Goal: Task Accomplishment & Management: Manage account settings

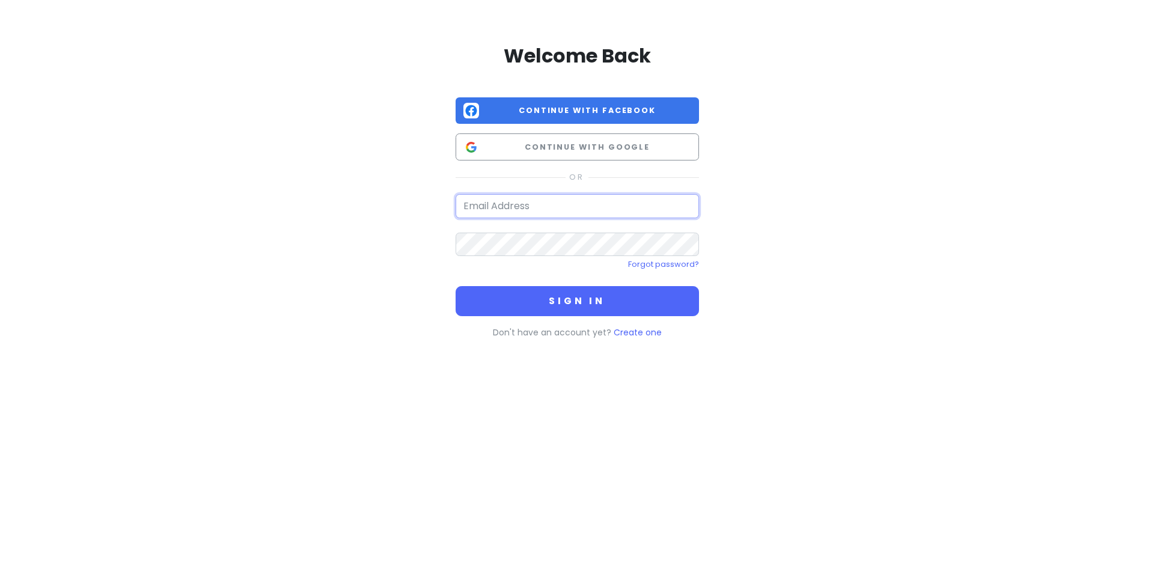
click at [478, 206] on input "email" at bounding box center [577, 206] width 243 height 24
type input "[EMAIL_ADDRESS][DOMAIN_NAME]"
click at [456, 286] on button "Sign in" at bounding box center [577, 301] width 243 height 30
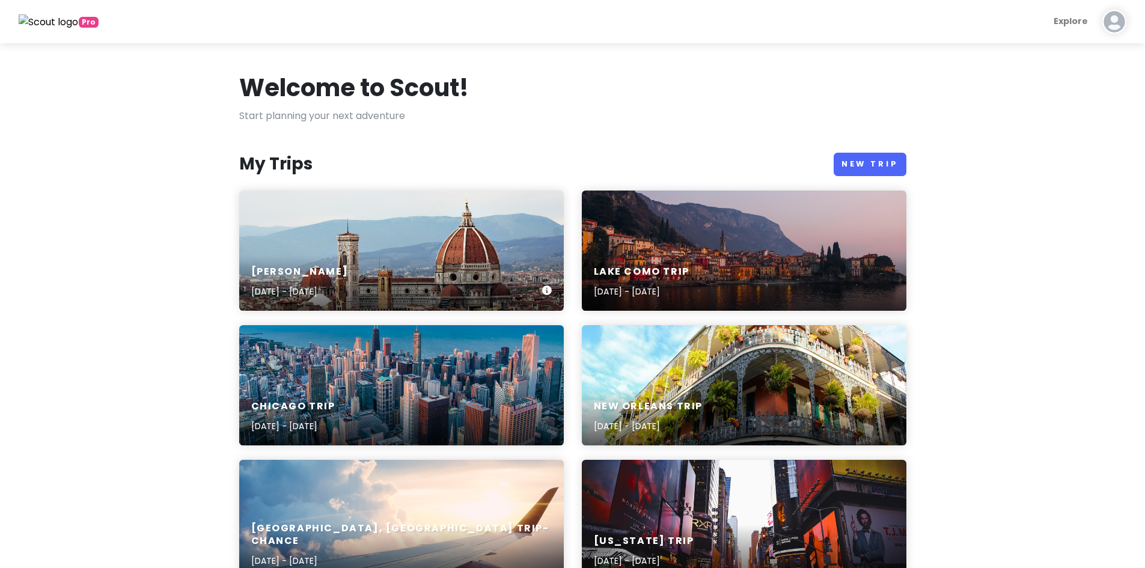
click at [424, 249] on div "[PERSON_NAME] Trip [DATE] - [DATE]" at bounding box center [401, 251] width 325 height 120
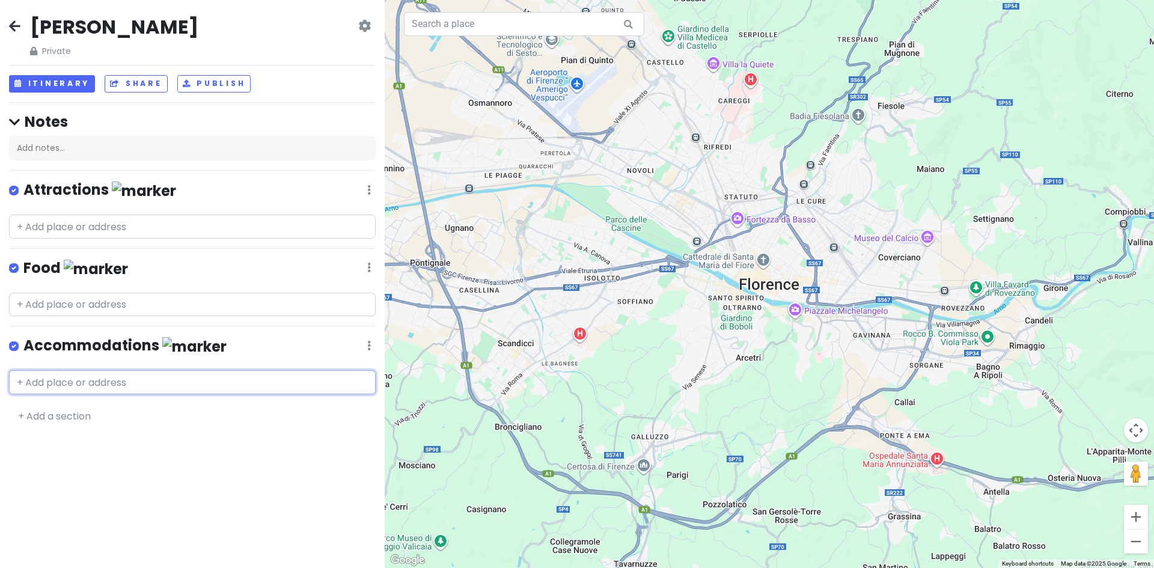
click at [102, 378] on input "text" at bounding box center [192, 382] width 367 height 24
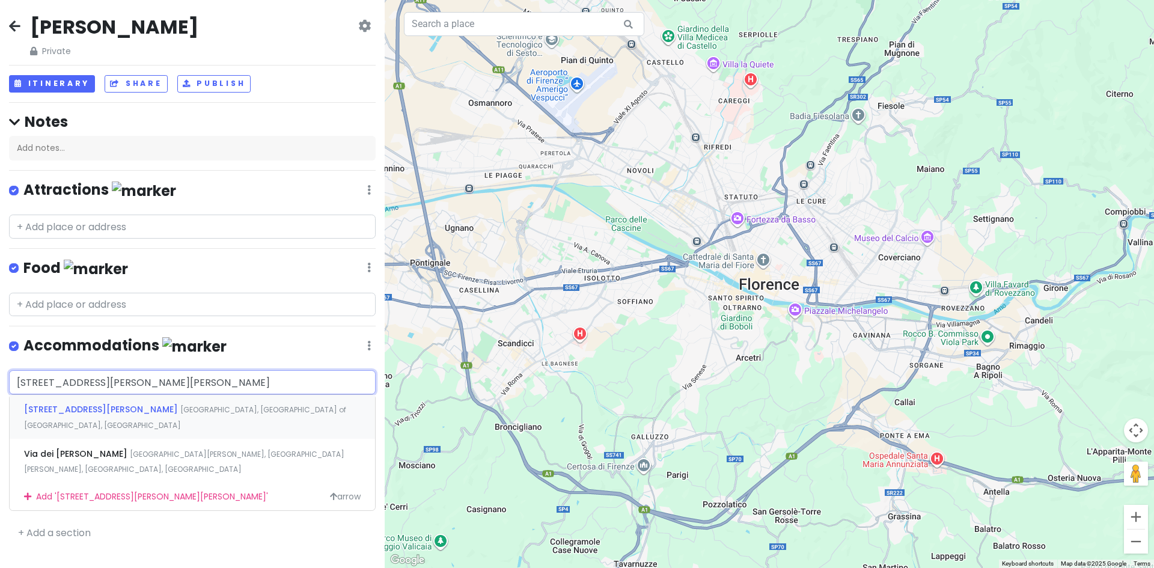
type input "[STREET_ADDRESS][PERSON_NAME][PERSON_NAME]"
click at [250, 483] on div "Add ' [STREET_ADDRESS][PERSON_NAME][PERSON_NAME] '" at bounding box center [192, 496] width 365 height 27
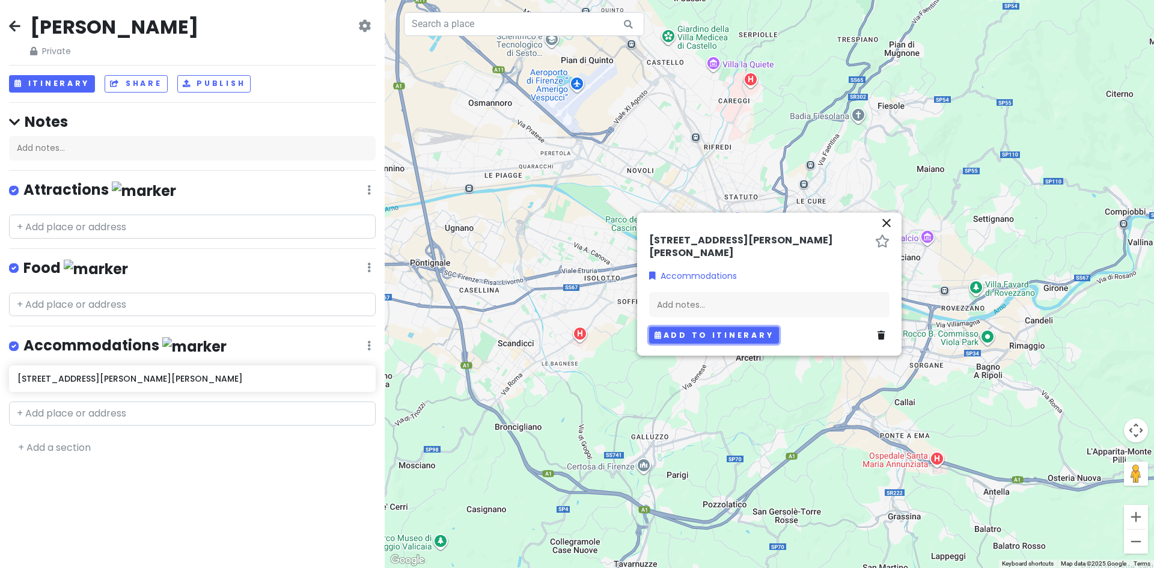
click at [727, 332] on button "Add to itinerary" at bounding box center [714, 334] width 130 height 17
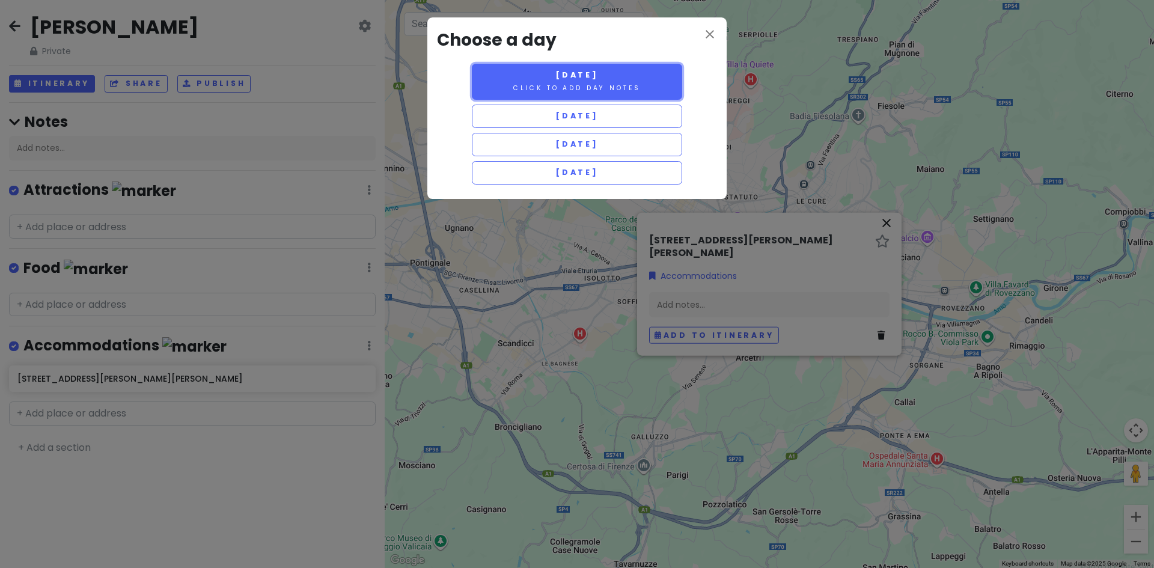
click at [629, 74] on button "[DATE] Click to add day notes" at bounding box center [577, 82] width 210 height 36
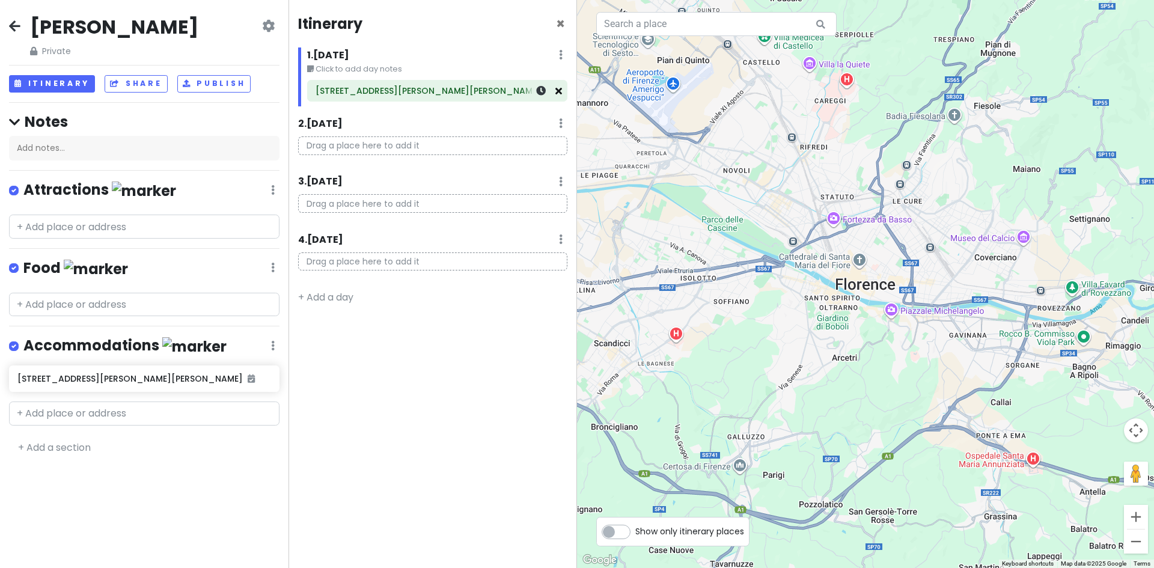
click at [561, 90] on icon at bounding box center [558, 91] width 7 height 10
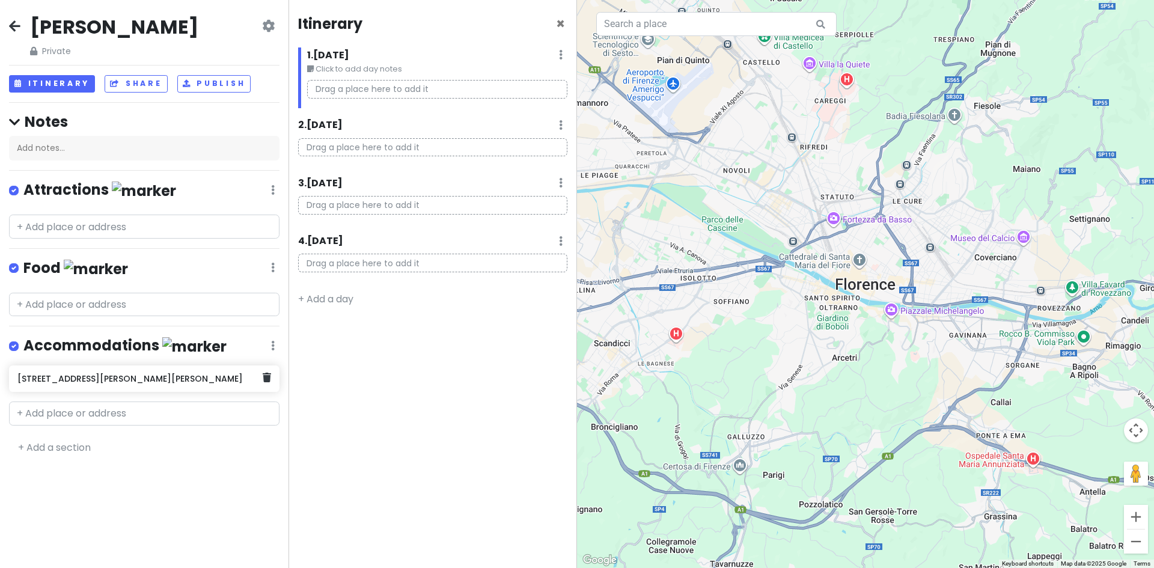
click at [169, 378] on h6 "[STREET_ADDRESS][PERSON_NAME][PERSON_NAME]" at bounding box center [139, 378] width 245 height 11
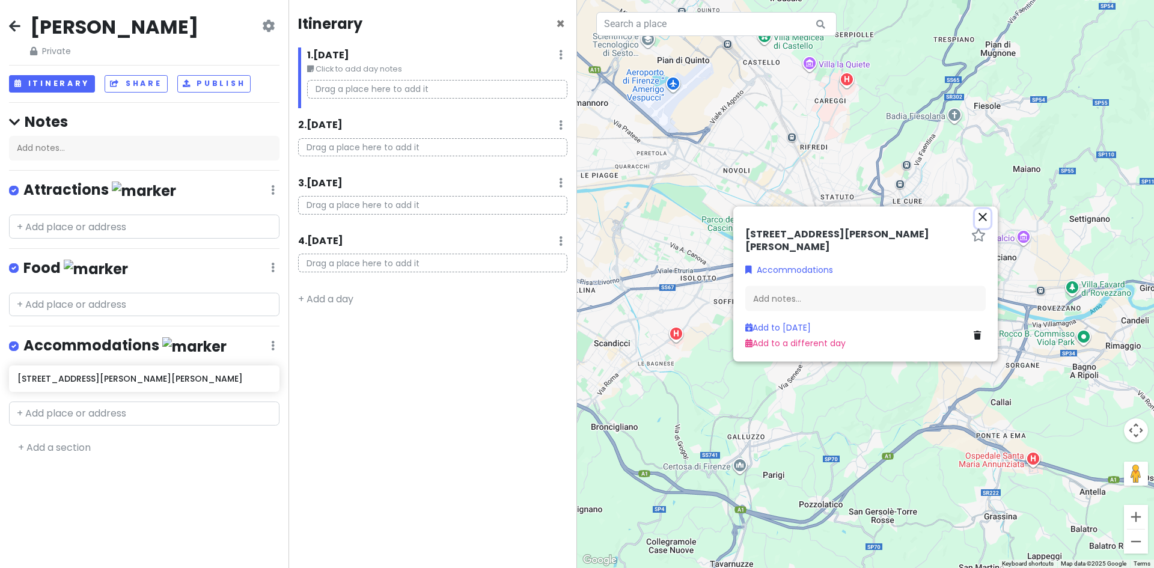
click at [980, 216] on icon "close" at bounding box center [983, 216] width 14 height 14
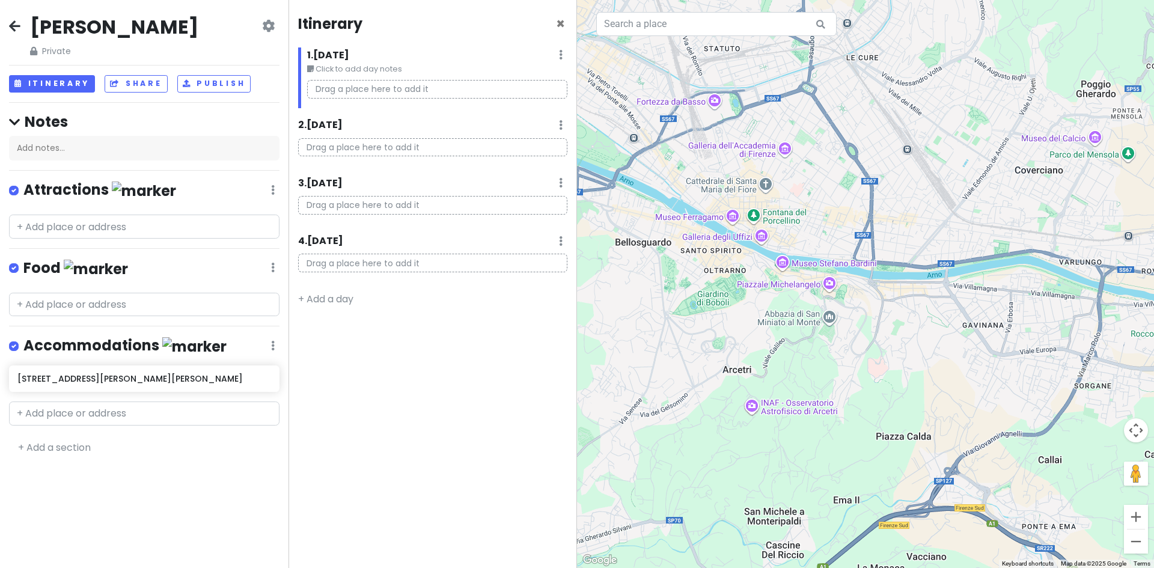
drag, startPoint x: 917, startPoint y: 263, endPoint x: 842, endPoint y: 439, distance: 191.2
click at [853, 448] on div at bounding box center [865, 284] width 577 height 568
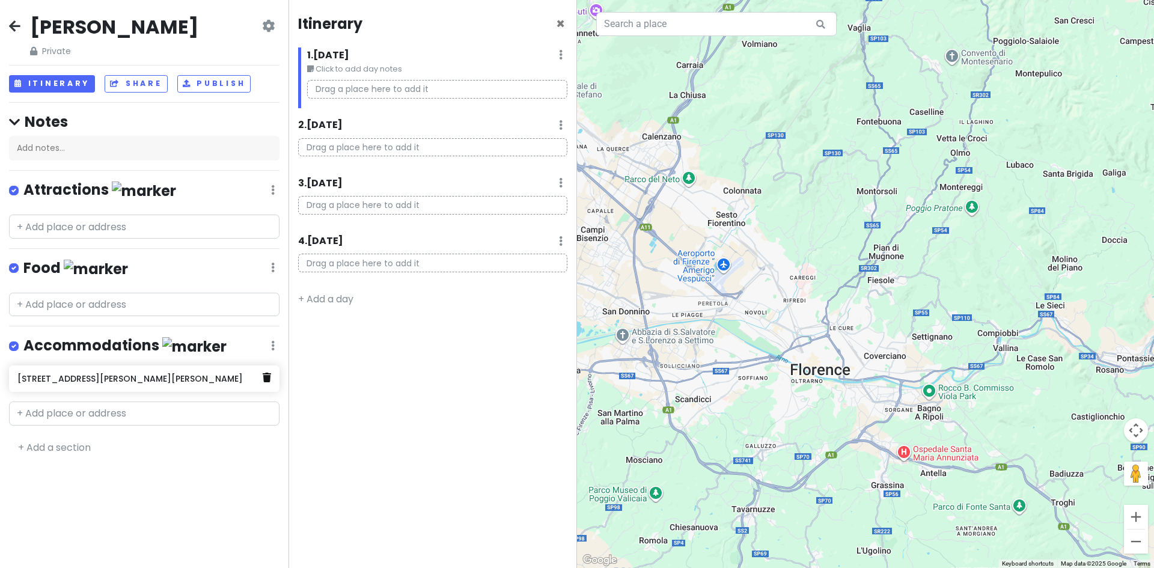
click at [269, 376] on icon at bounding box center [267, 378] width 8 height 10
click at [170, 380] on input "text" at bounding box center [144, 382] width 270 height 24
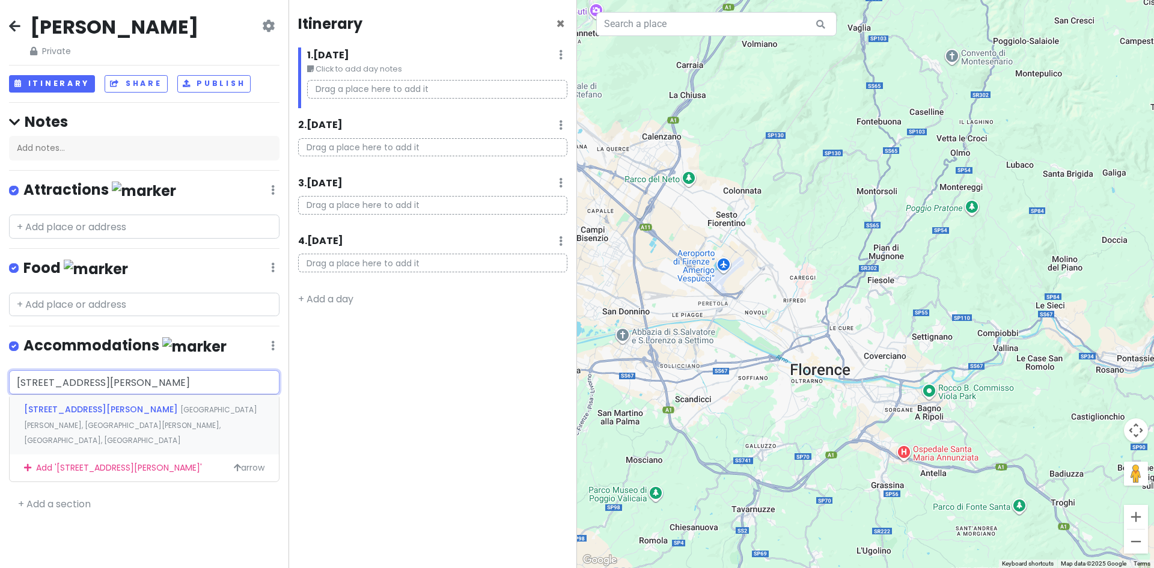
type input "[STREET_ADDRESS][PERSON_NAME]"
click at [165, 405] on span "[GEOGRAPHIC_DATA][PERSON_NAME], [GEOGRAPHIC_DATA][PERSON_NAME], [GEOGRAPHIC_DAT…" at bounding box center [140, 425] width 233 height 41
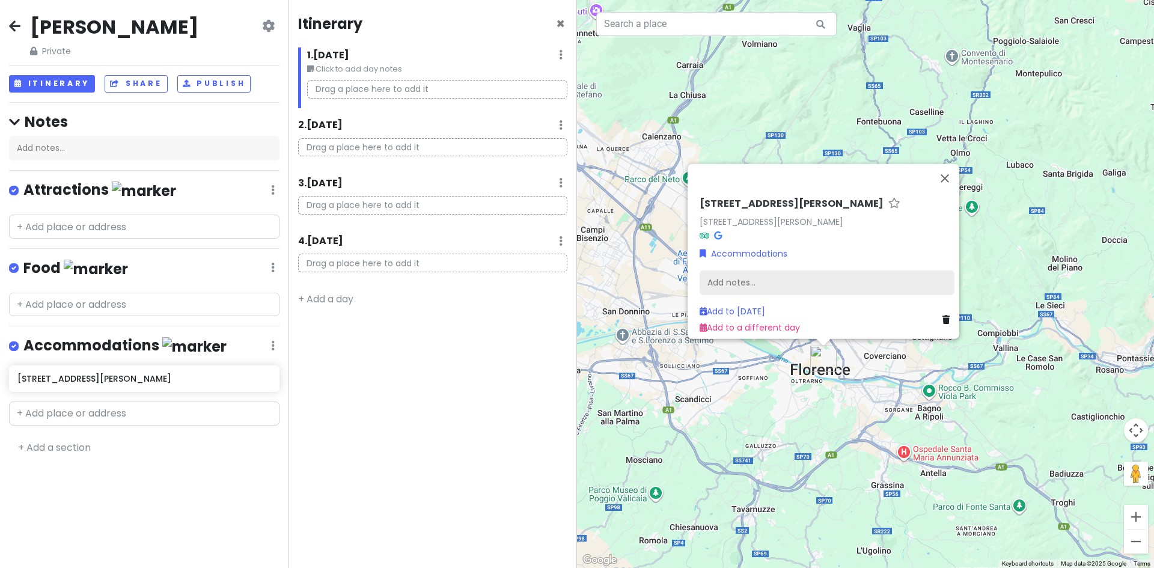
click at [736, 271] on div "Add notes..." at bounding box center [827, 282] width 255 height 25
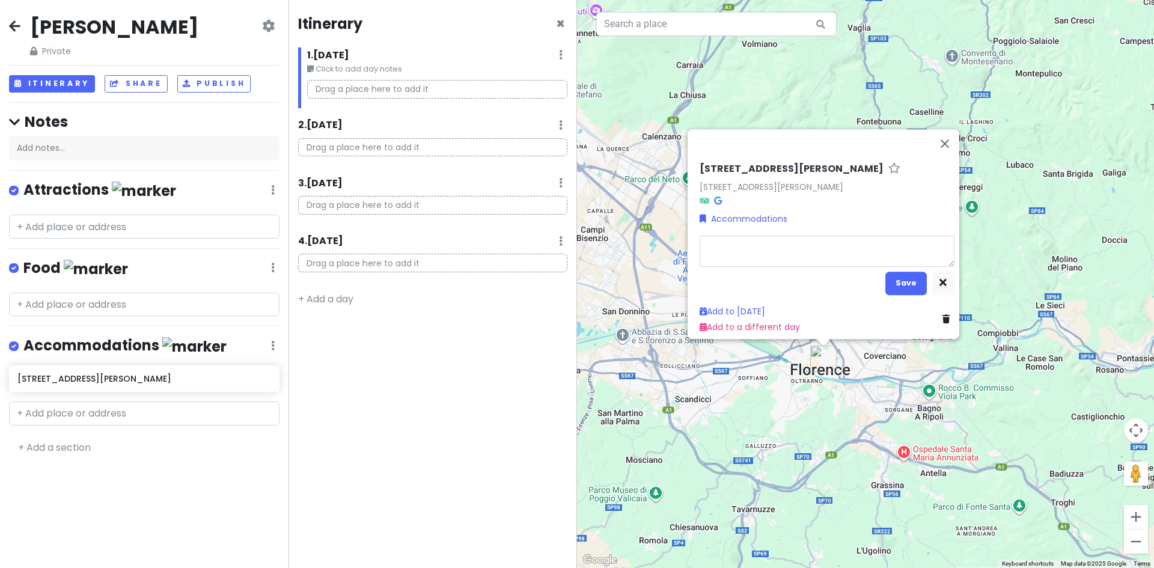
type textarea "x"
type textarea "C"
type textarea "x"
type textarea "Ch"
type textarea "x"
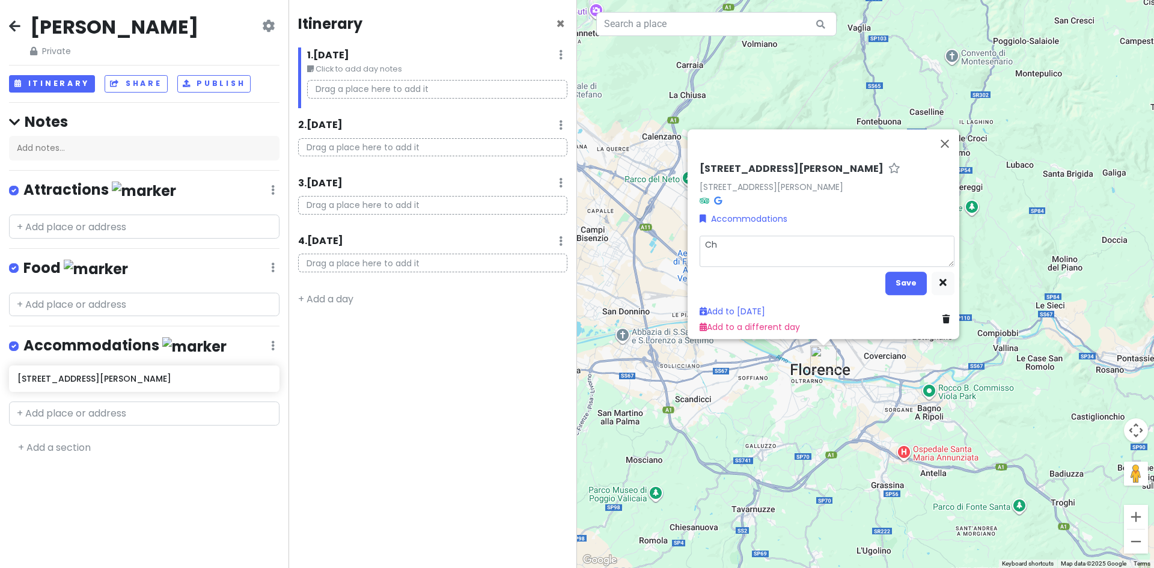
type textarea "Che"
type textarea "x"
type textarea "Chec"
type textarea "x"
type textarea "Check"
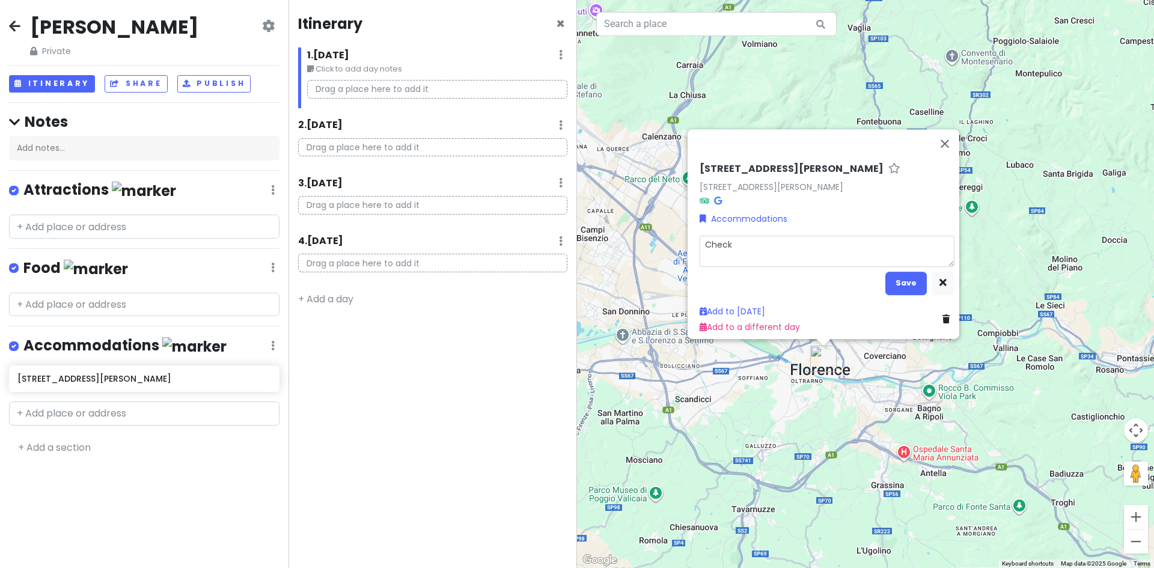
type textarea "x"
type textarea "Check"
type textarea "x"
type textarea "Check"
type textarea "x"
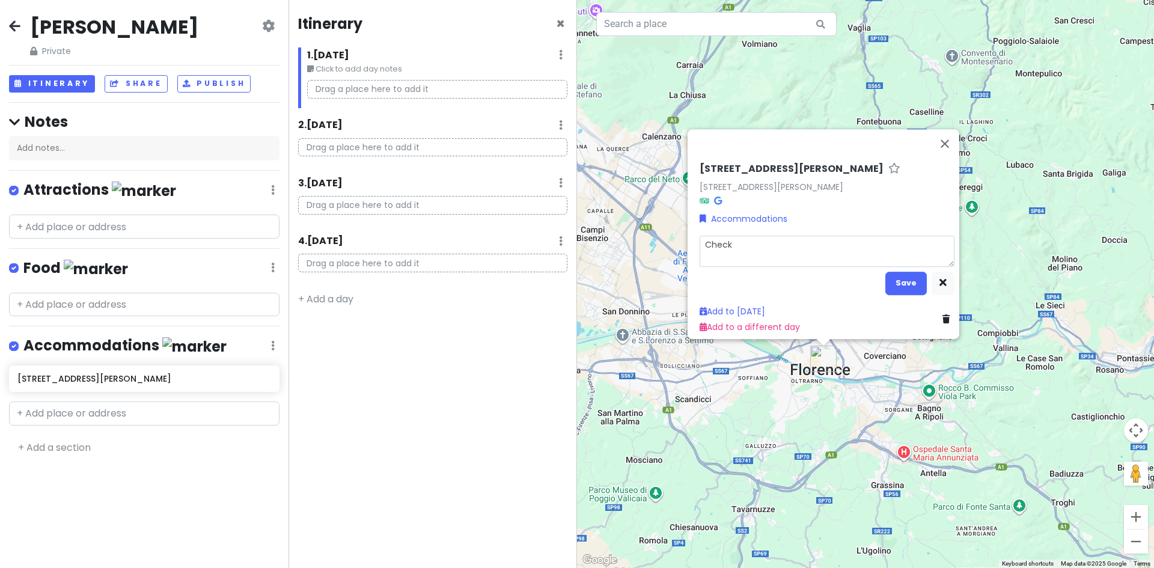
type textarea "Check"
type textarea "x"
type textarea "Check i"
type textarea "x"
type textarea "Check in"
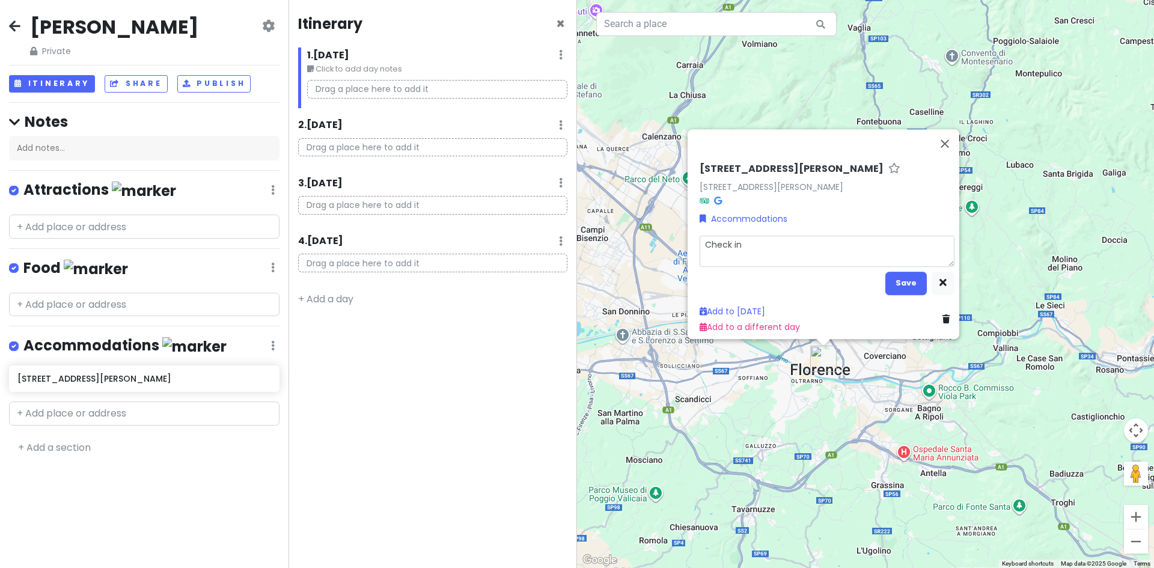
type textarea "x"
type textarea "Check in"
type textarea "x"
type textarea "Check in a"
type textarea "x"
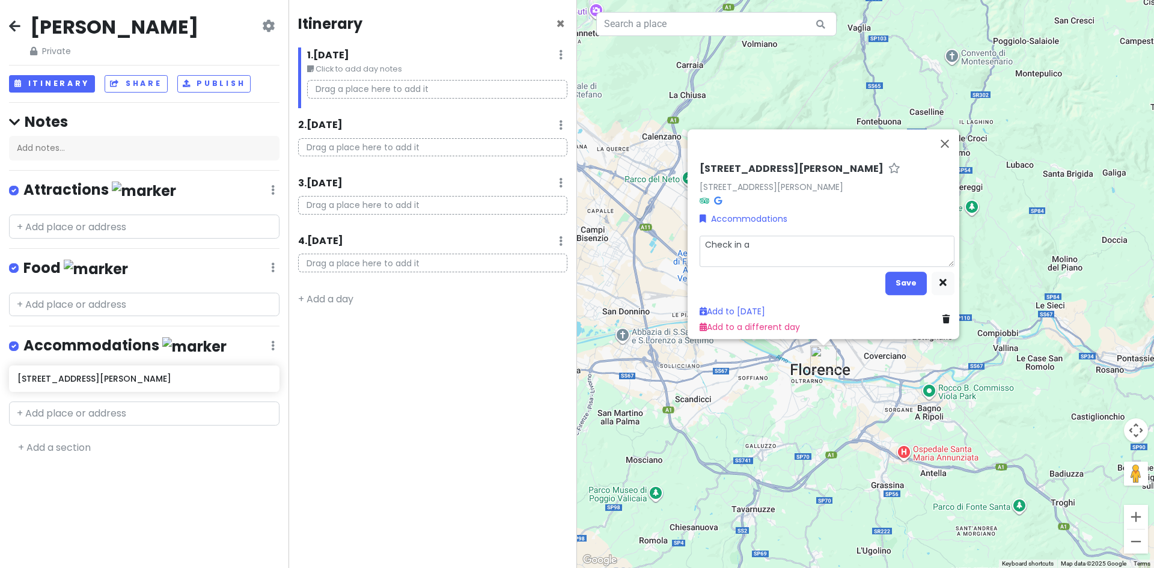
type textarea "Check in af"
type textarea "x"
type textarea "Check in aft"
type textarea "x"
type textarea "Check in afte"
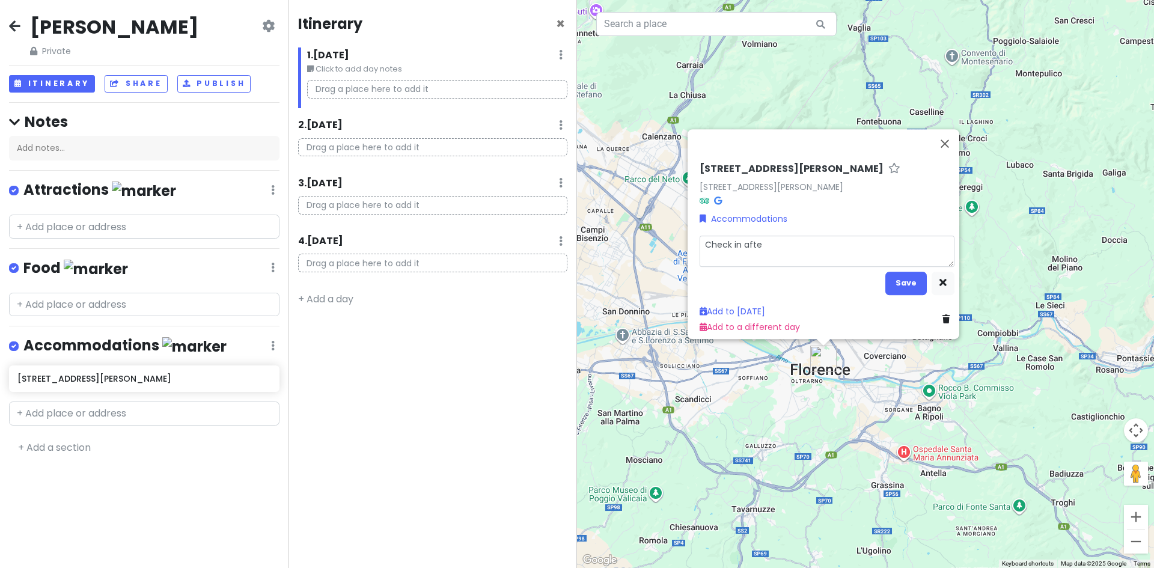
type textarea "x"
type textarea "Check in after"
type textarea "x"
type textarea "Check in after"
type textarea "x"
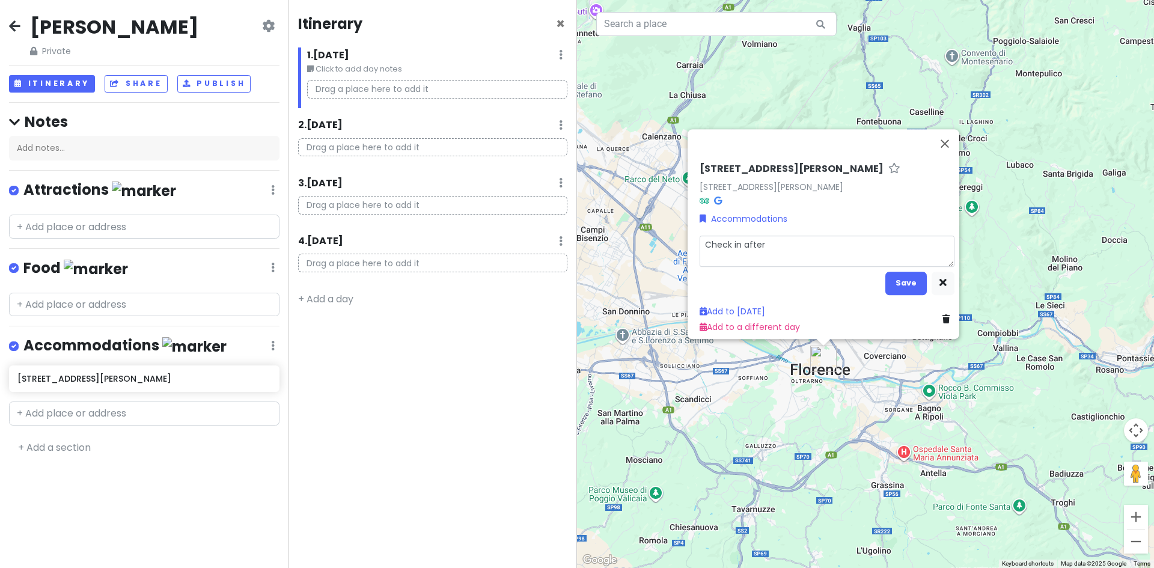
type textarea "Check in after 1"
type textarea "x"
type textarea "Check in after 16"
type textarea "x"
type textarea "Check in after 160"
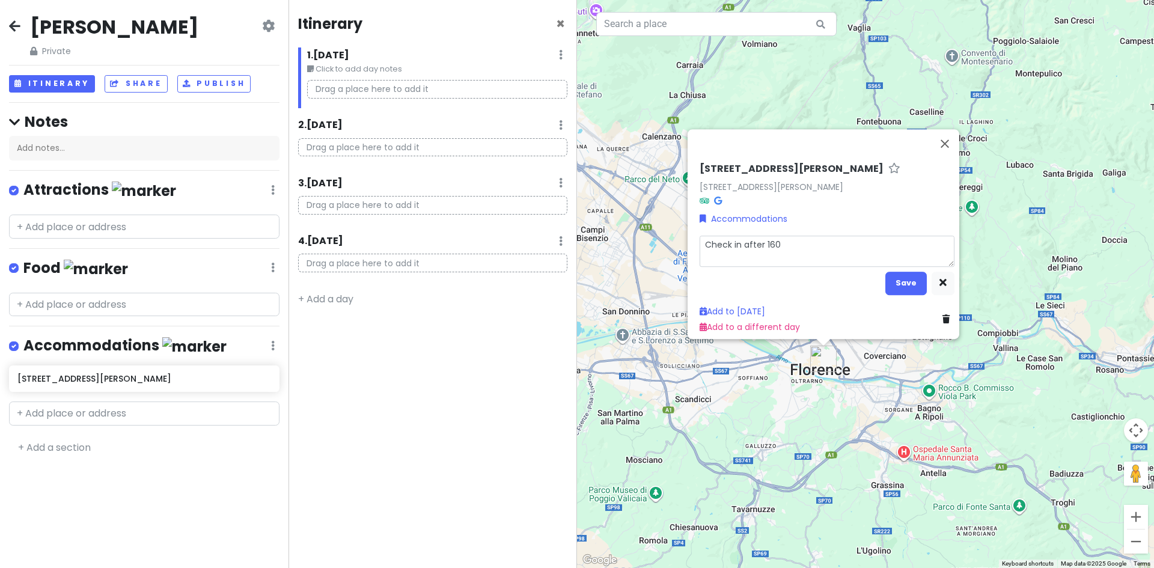
type textarea "x"
type textarea "Check in after 1600"
type textarea "x"
type textarea "Check in after 1600"
type textarea "x"
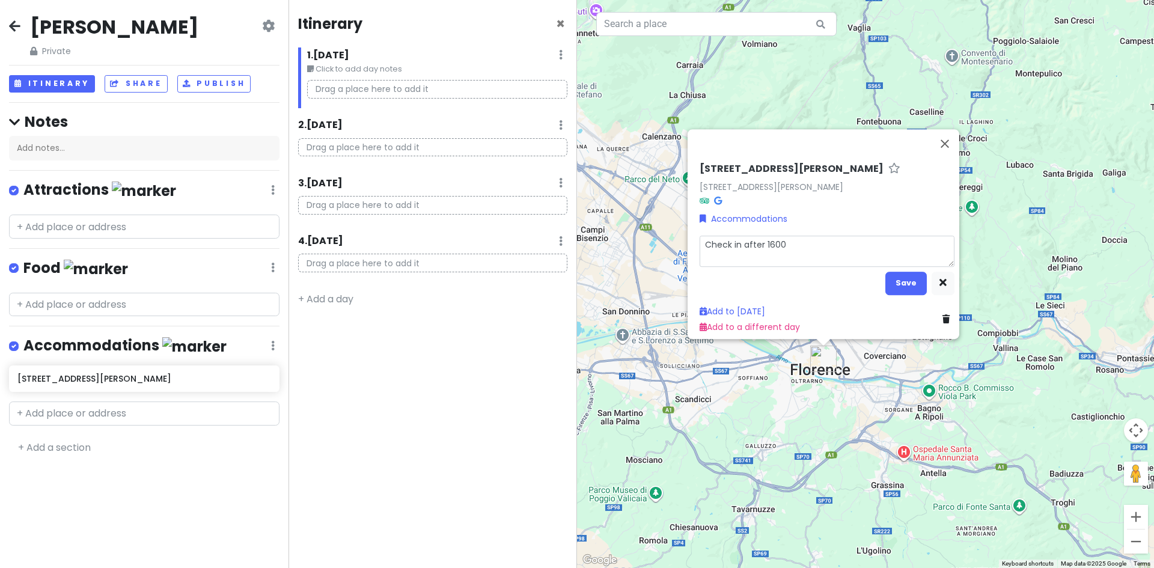
type textarea "Check in after 1600 S"
type textarea "x"
type textarea "Check in after 1600 Se"
type textarea "x"
type textarea "Check in after [DATE]"
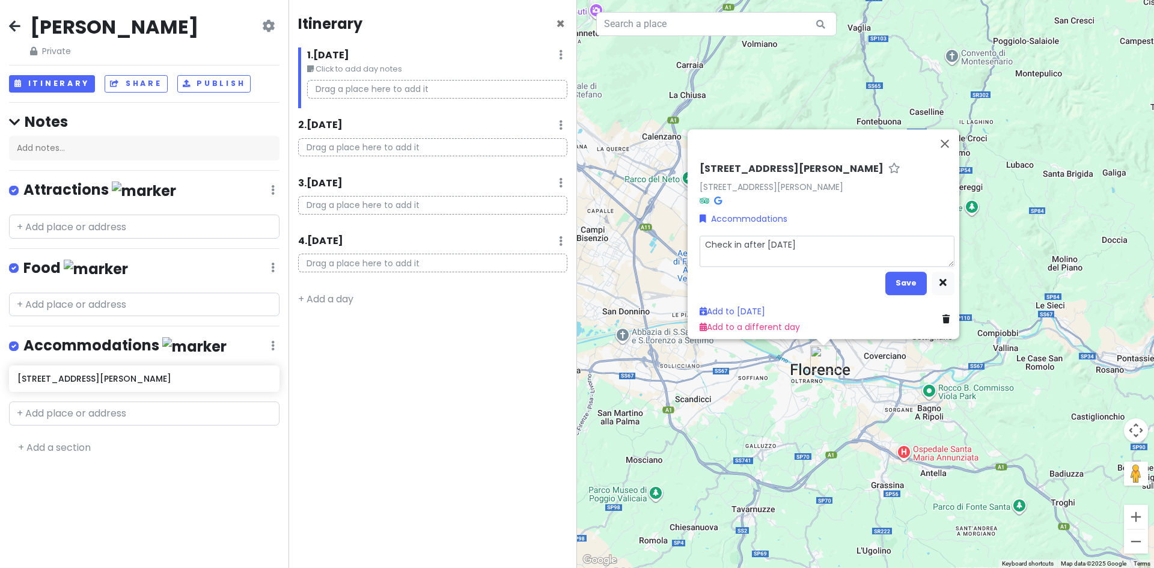
type textarea "x"
type textarea "Check in after [DATE]"
type textarea "x"
type textarea "Check in after [DATE]"
type textarea "x"
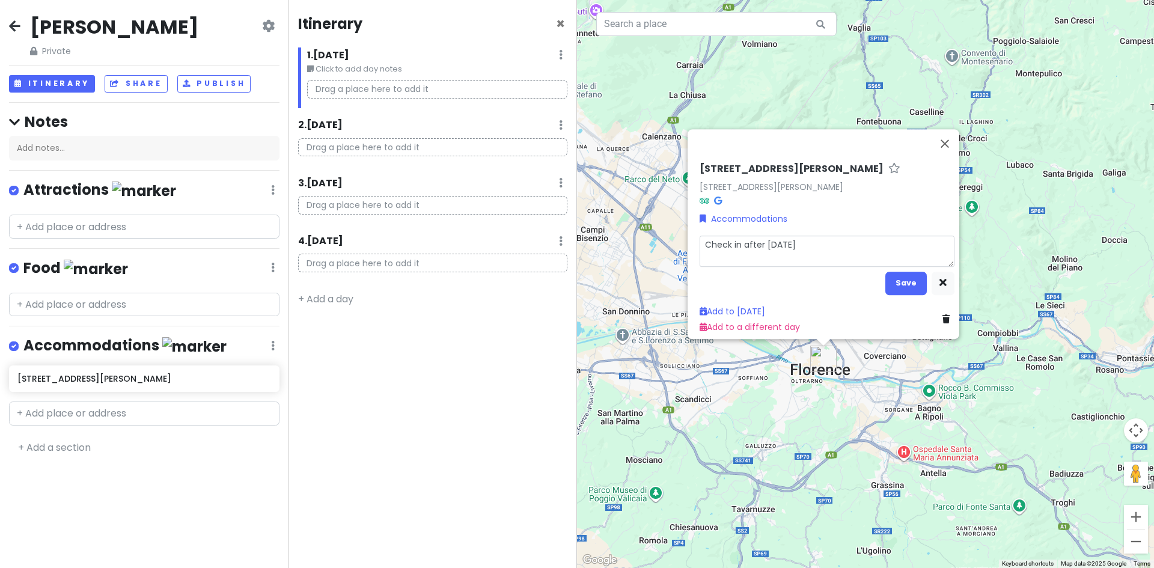
type textarea "Check in after 1600 Se"
type textarea "x"
type textarea "Check in after 1600 S"
type textarea "x"
type textarea "Check in after 1600"
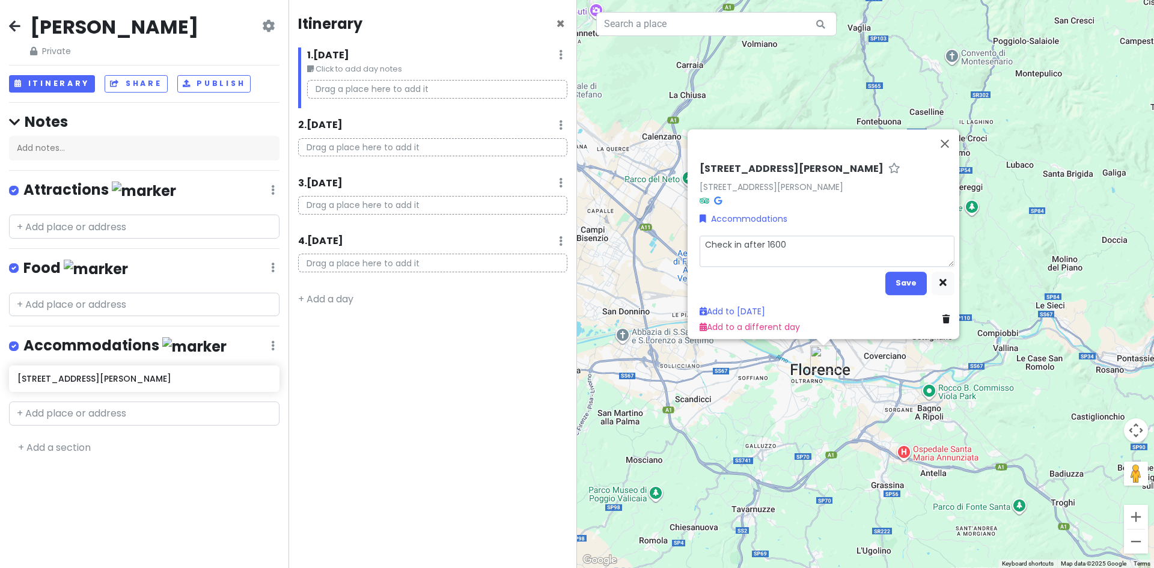
type textarea "x"
type textarea "Check in after 1600 9"
type textarea "x"
type textarea "Check in after 1600 9/"
type textarea "x"
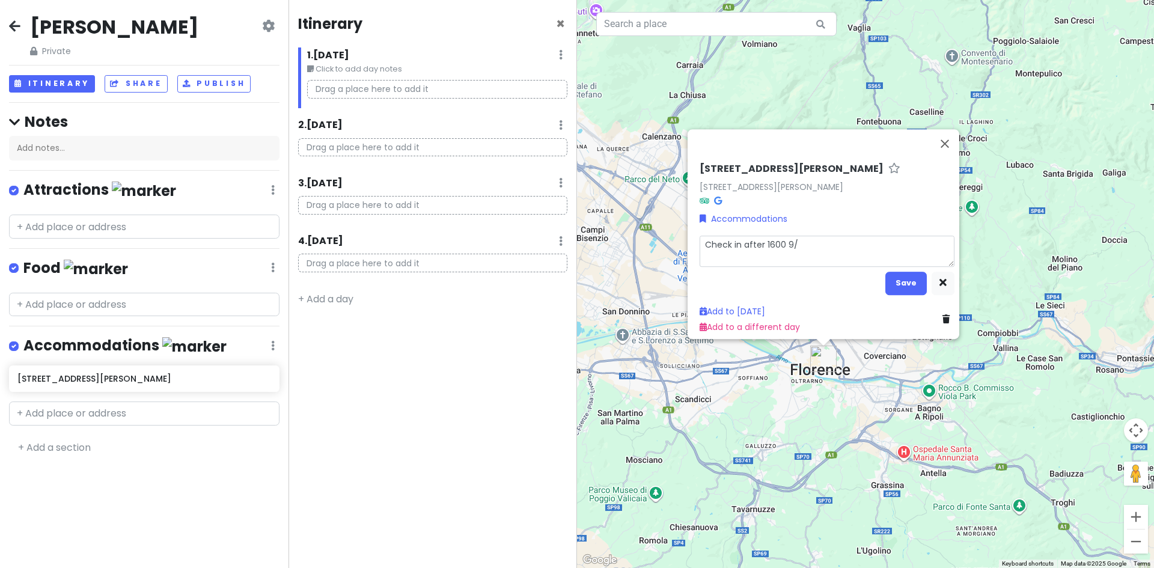
type textarea "Check in after 1600 9/1"
type textarea "x"
type textarea "Check in after 1600 9/10"
type textarea "x"
type textarea "Check in after 1600 9/10."
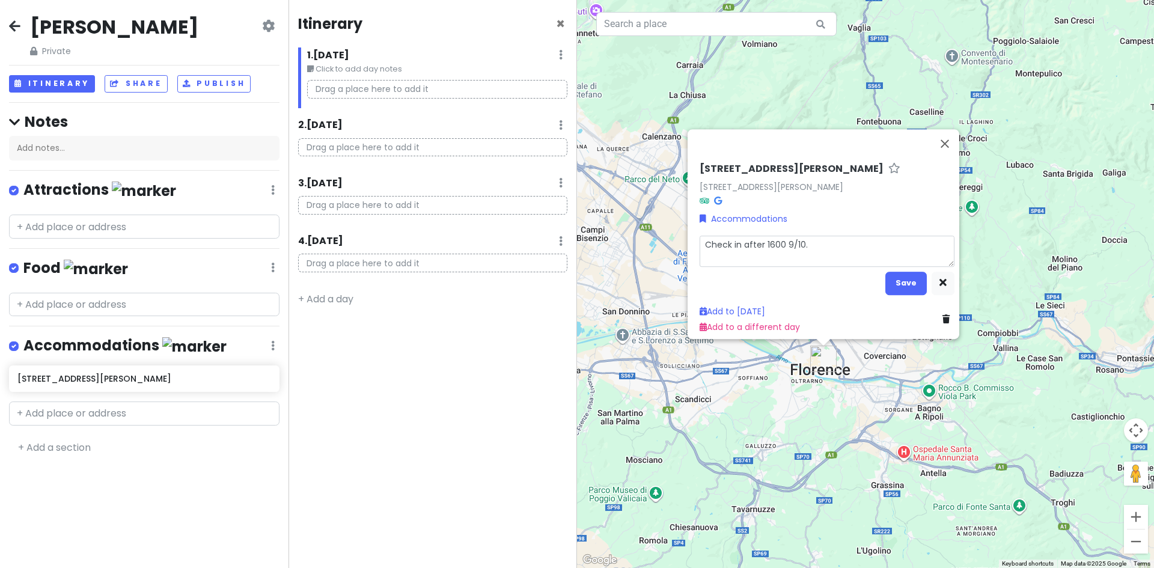
type textarea "x"
type textarea "Check in after 1600 9/10."
type textarea "x"
type textarea "Check in after 1600 9/10. C"
type textarea "x"
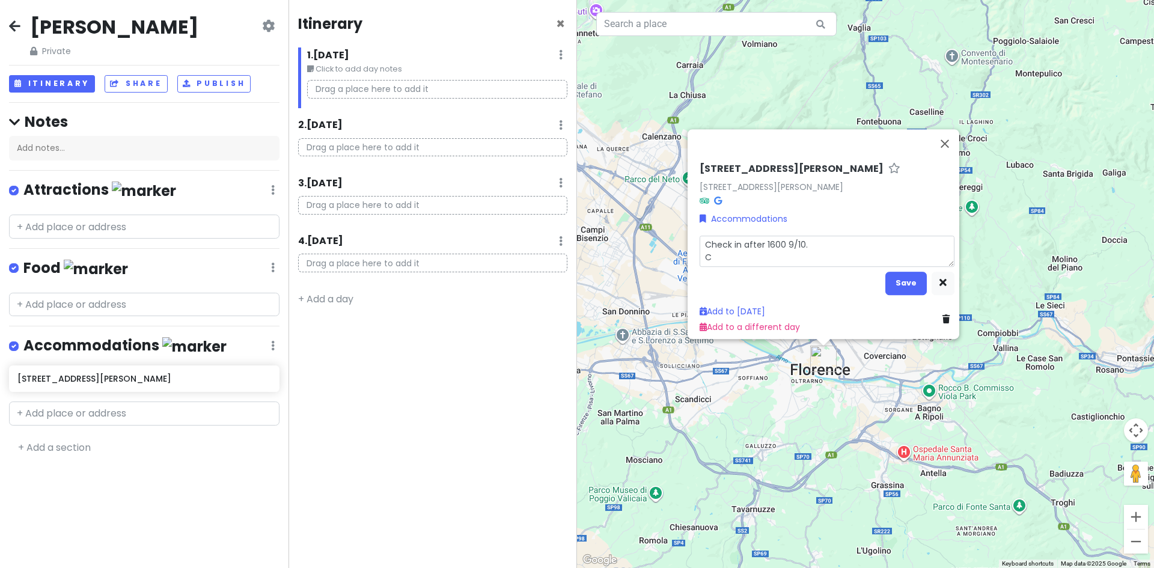
type textarea "Check in after 1600 9/10. Ch"
type textarea "x"
type textarea "Check in after 1600 9/10. Che"
type textarea "x"
type textarea "Check in after 1600 9/10. Chec"
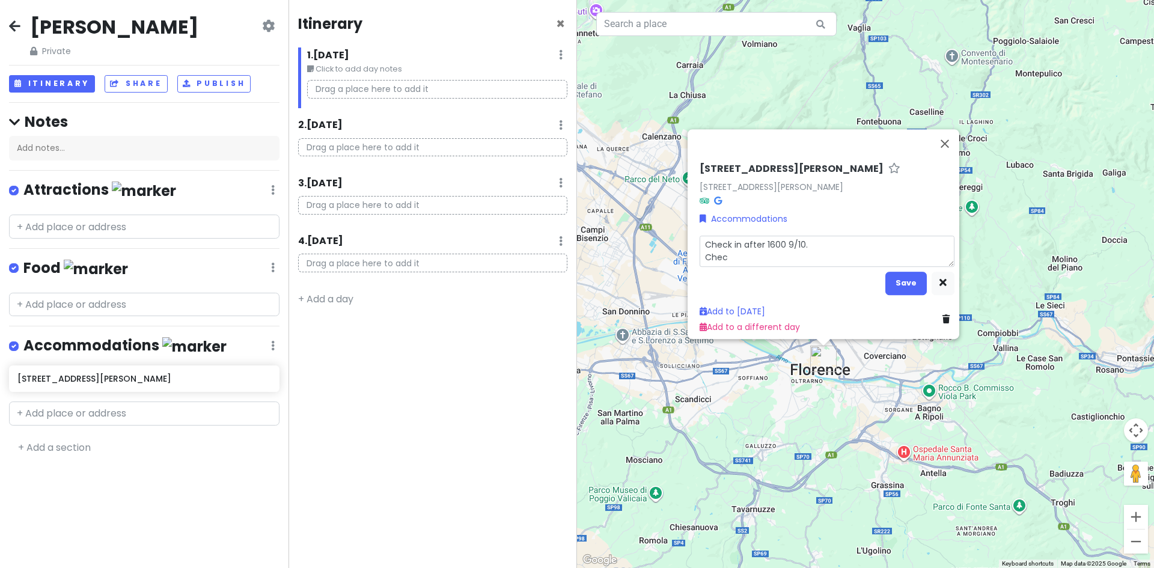
type textarea "x"
type textarea "Check in after 1600 9/10. Check"
type textarea "x"
type textarea "Check in after 1600 9/10. Check"
type textarea "x"
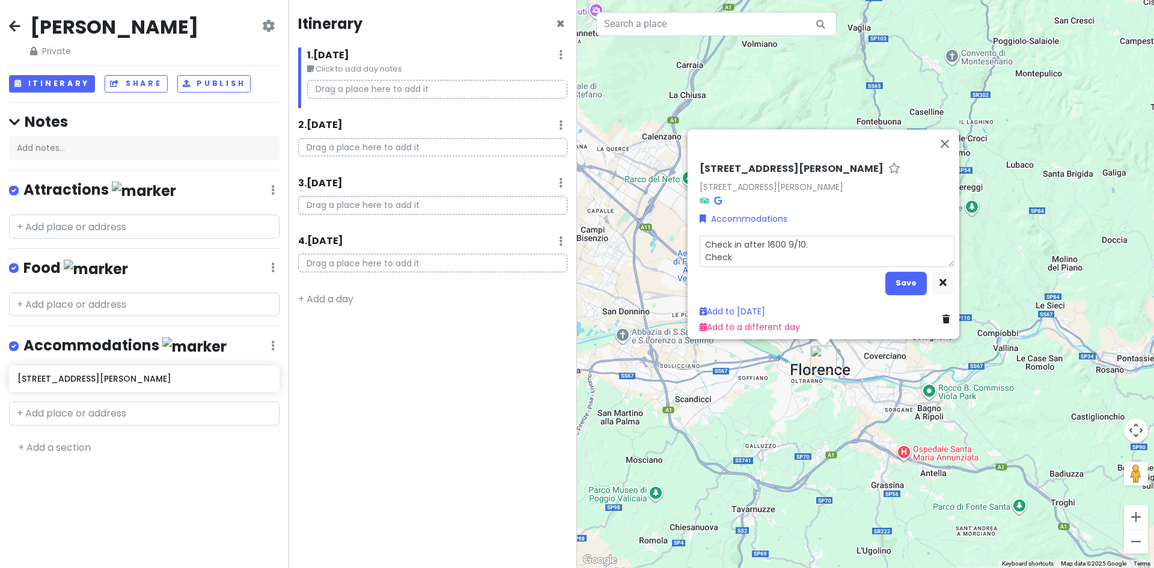
type textarea "Check in after 1600 9/10. Check"
type textarea "x"
type textarea "Check in after 1600 9/10. Chec"
click at [727, 237] on textarea "Check in after 1600 9/10. Chec" at bounding box center [827, 250] width 255 height 31
click at [730, 235] on textarea "Check in after 1600 9/10. Chec" at bounding box center [827, 250] width 255 height 31
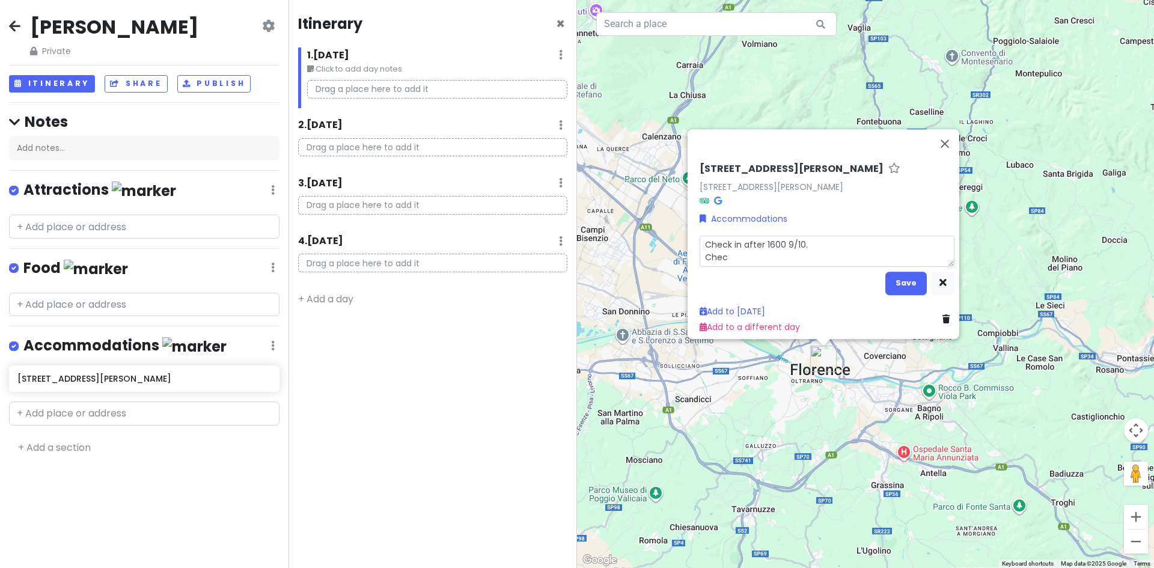
click at [727, 235] on textarea "Check in after 1600 9/10. Chec" at bounding box center [827, 250] width 255 height 31
click at [729, 236] on textarea "Check in after 1600 9/10. Chec" at bounding box center [827, 250] width 255 height 31
type textarea "x"
type textarea "Checkin after 1600 9/10. Chec"
type textarea "x"
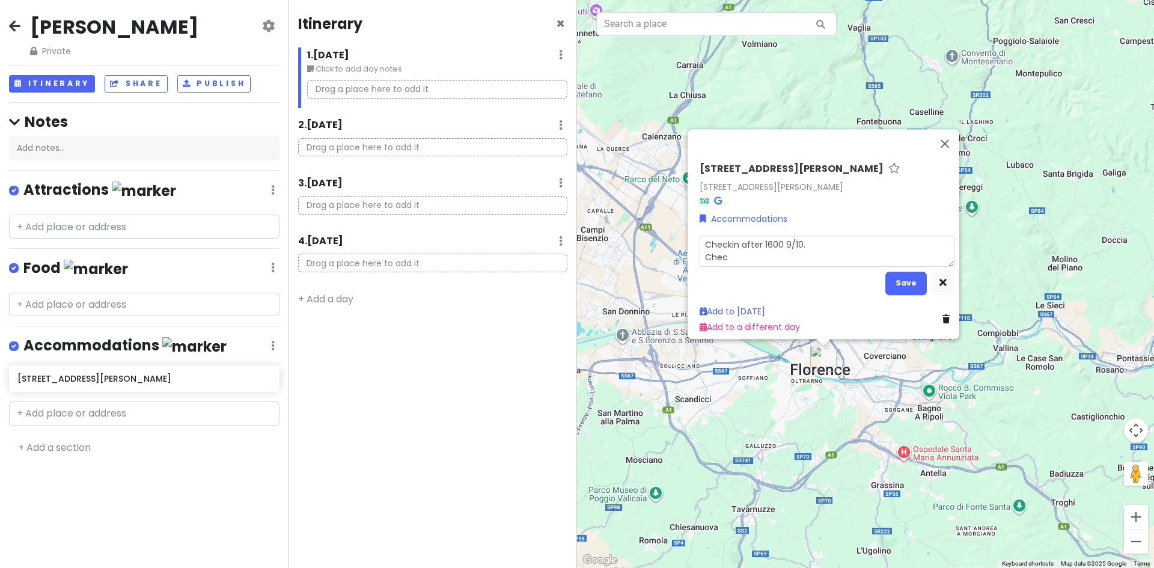
type textarea "Check-in after 1600 9/10. Chec"
click at [726, 252] on textarea "Check-in after 1600 9/10. Chec" at bounding box center [827, 250] width 255 height 31
type textarea "x"
type textarea "Check-in after 1600 9/10. Check"
type textarea "x"
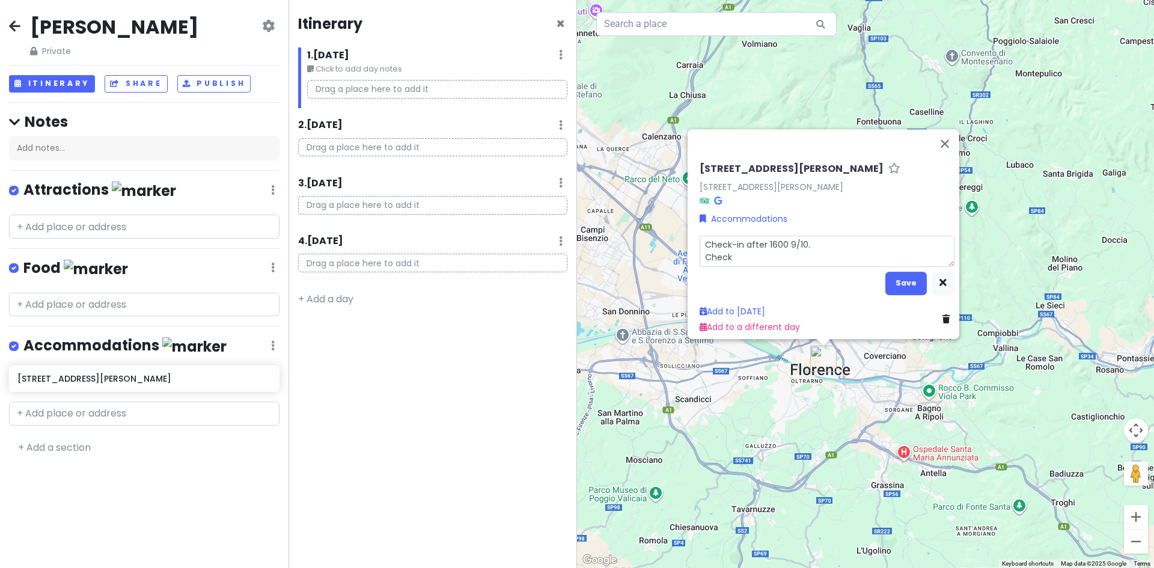
type textarea "Check-in after 1600 9/10. Checko"
type textarea "x"
type textarea "Check-in after 1600 9/10. Checkou"
type textarea "x"
type textarea "Check-in after 1600 9/10. Checkout"
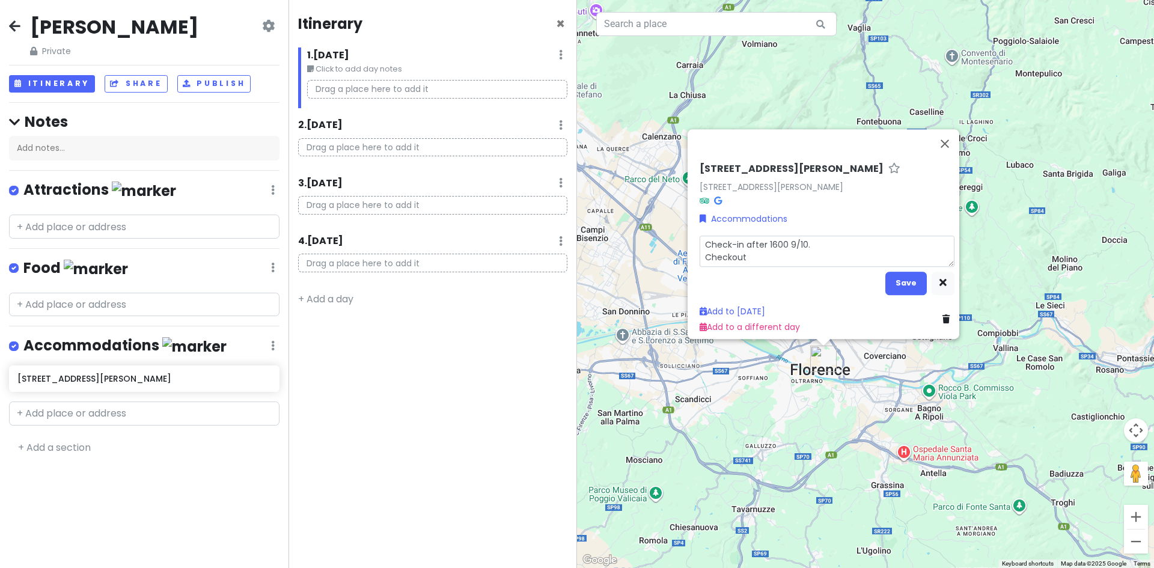
type textarea "x"
type textarea "Check-in after 1600 9/10. Checkout"
type textarea "x"
type textarea "Check-in after 1600 9/10. Checkout 1"
type textarea "x"
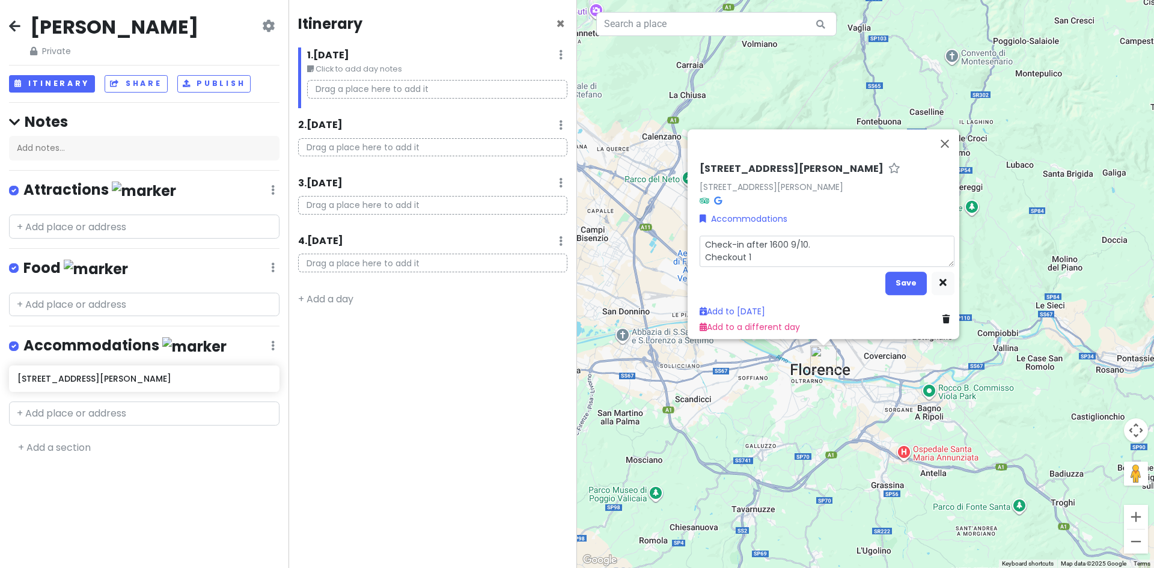
type textarea "Check-in after 1600 9/10. Checkout 10"
type textarea "x"
type textarea "Check-in after 1600 9/10. Checkout 100"
type textarea "x"
type textarea "Check-in after 1600 9/10. Checkout 1000"
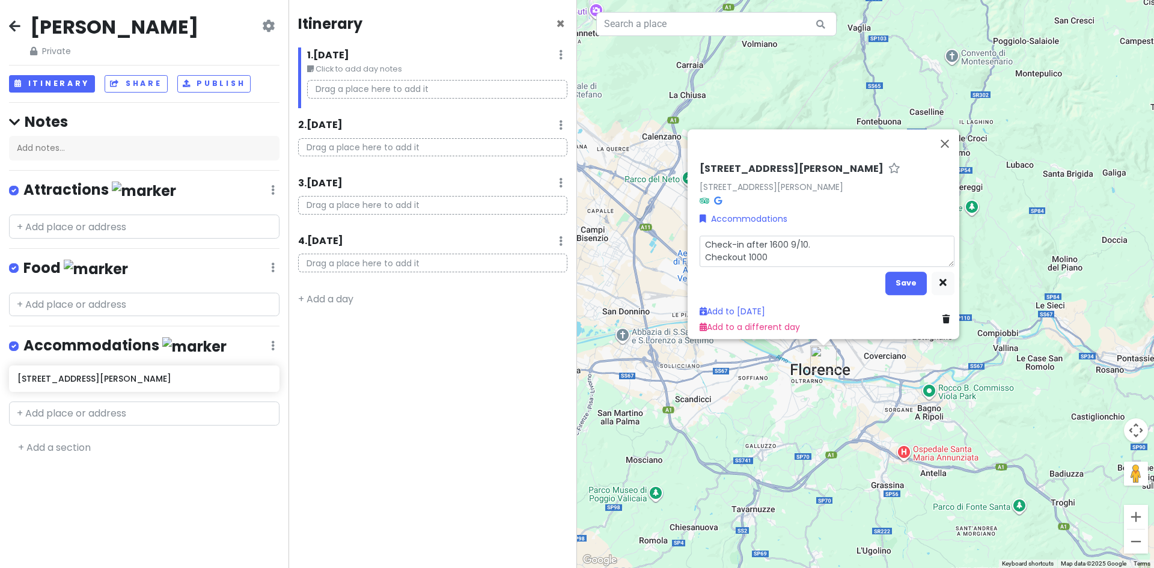
type textarea "x"
type textarea "Check-in after 1600 9/10. Checkout 1000"
type textarea "x"
type textarea "Check-in after 1600 9/10. Checkout 1000 9"
type textarea "x"
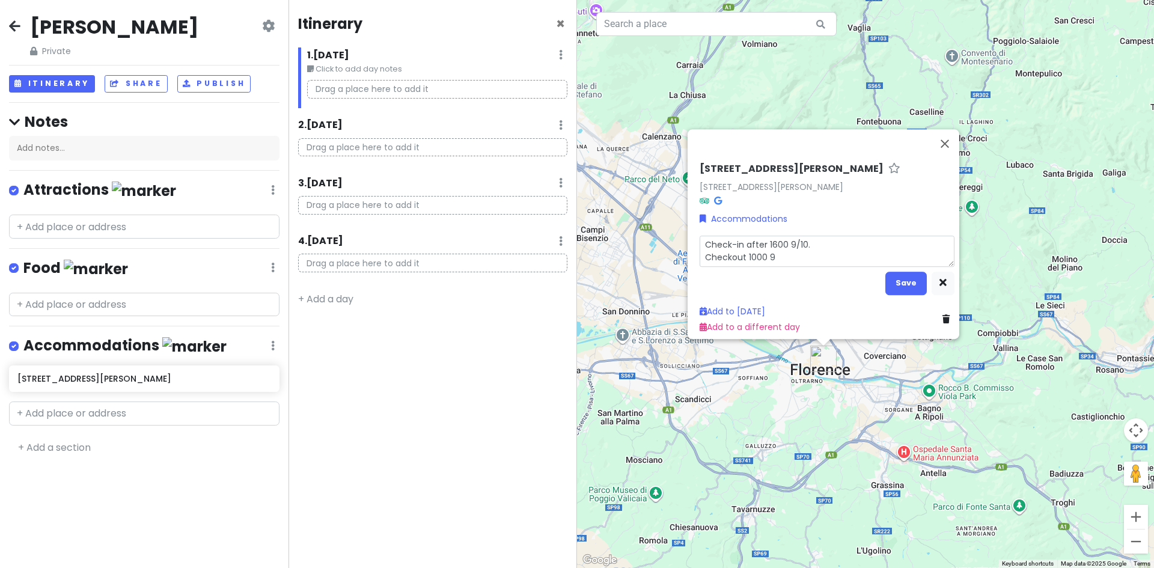
type textarea "Check-in after 1600 9/10. Checkout 1000 9/"
type textarea "x"
type textarea "Check-in after 1600 9/10. Checkout 1000 9/1"
type textarea "x"
type textarea "Check-in after 1600 9/10. Checkout 1000 9/13"
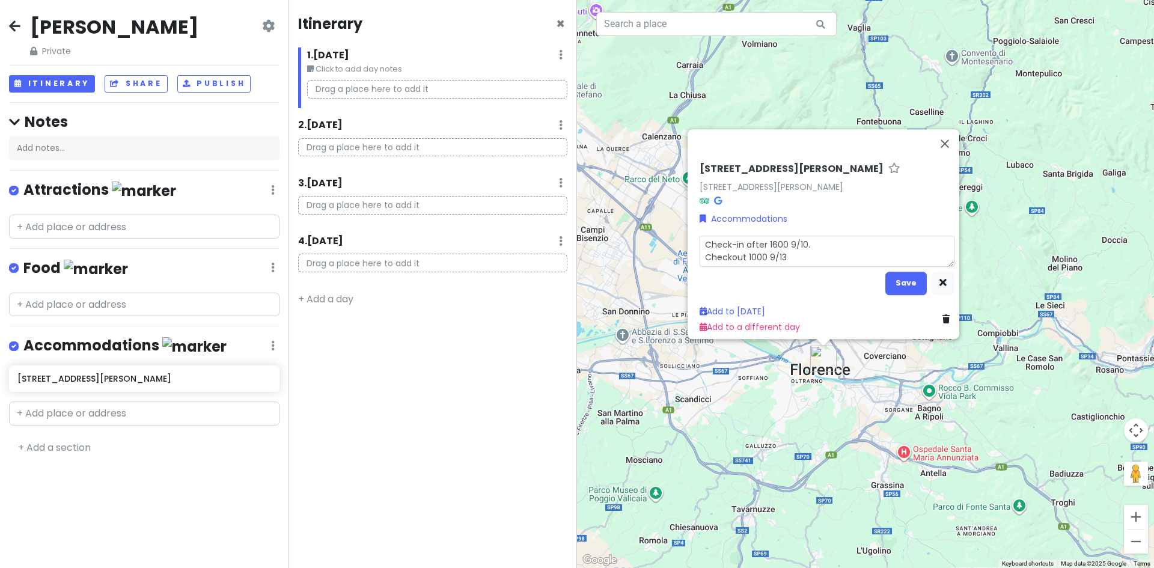
type textarea "x"
type textarea "Check-in after 1600 9/10. Checkout 1000 9/13."
click at [340, 144] on p "Drag a place here to add it" at bounding box center [432, 147] width 269 height 19
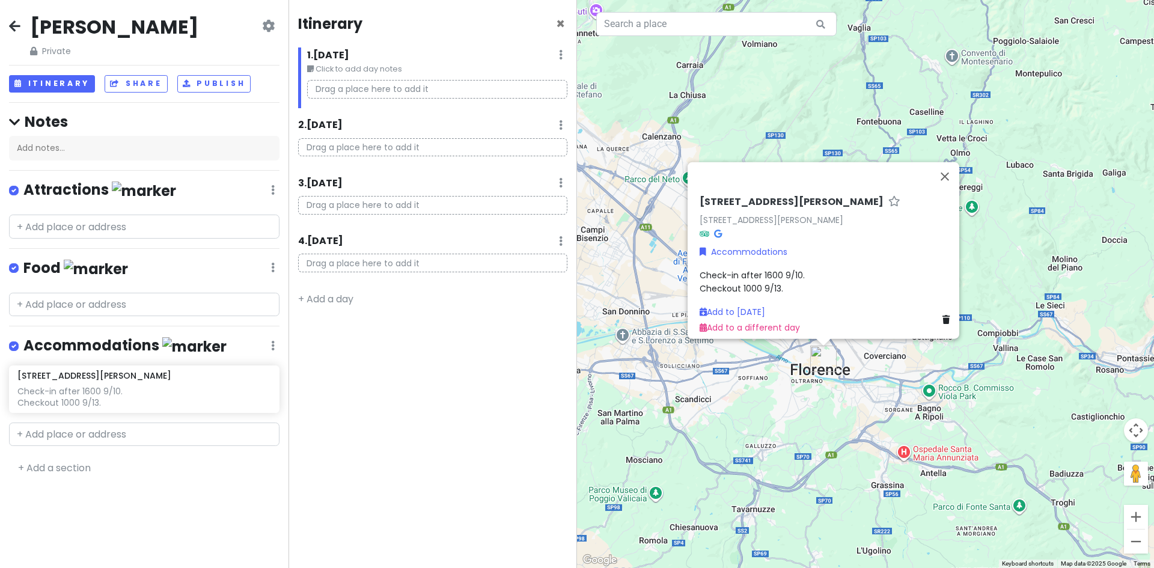
click at [364, 145] on p "Drag a place here to add it" at bounding box center [432, 147] width 269 height 19
click at [359, 150] on p "Drag a place here to add it" at bounding box center [432, 147] width 269 height 19
click at [373, 87] on p "Drag a place here to add it" at bounding box center [437, 89] width 260 height 19
click at [459, 86] on p "Drag a place here to add it" at bounding box center [437, 89] width 260 height 19
click at [561, 54] on icon at bounding box center [561, 55] width 4 height 10
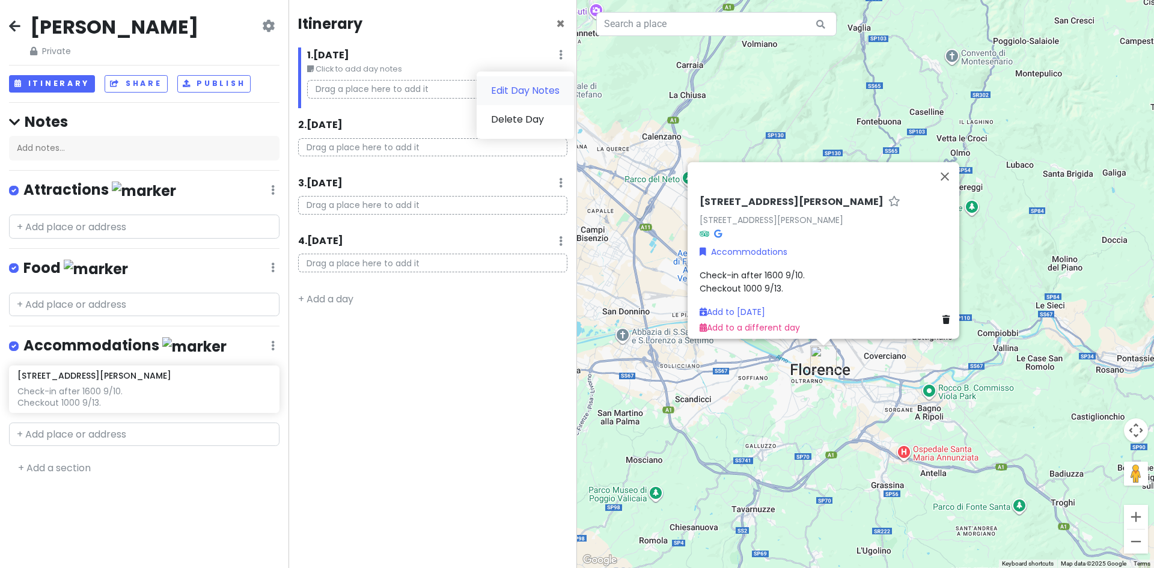
click at [511, 87] on link "Edit Day Notes" at bounding box center [525, 90] width 97 height 29
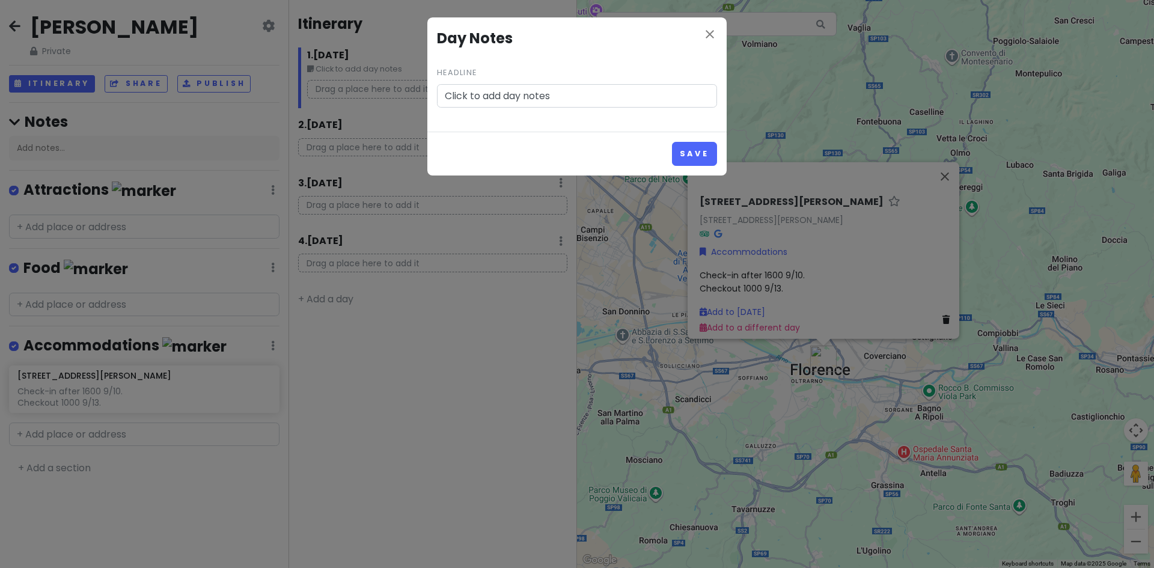
drag, startPoint x: 600, startPoint y: 96, endPoint x: 434, endPoint y: 91, distance: 166.6
click at [434, 91] on div "close Day Notes Headline Click to add day notes" at bounding box center [576, 74] width 299 height 114
click at [709, 31] on icon "close" at bounding box center [710, 34] width 14 height 14
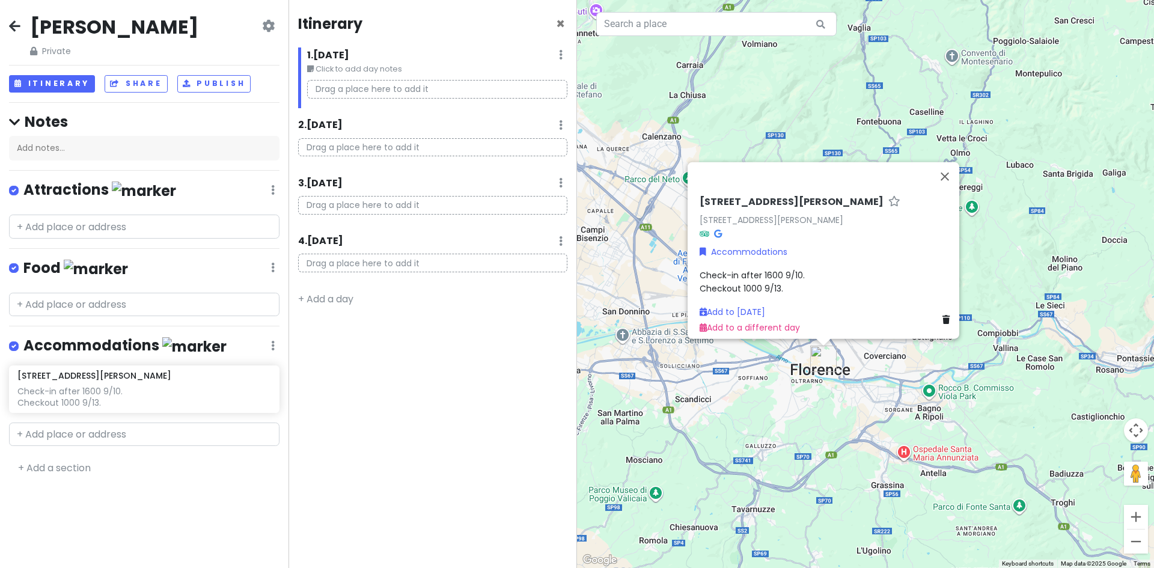
click at [367, 145] on p "Drag a place here to add it" at bounding box center [432, 147] width 269 height 19
click at [41, 147] on div "Add notes..." at bounding box center [144, 148] width 270 height 25
click at [456, 487] on div "Itinerary × 1 . [DATE] Edit Day Notes Delete Day Click to add day notes Drag a …" at bounding box center [433, 284] width 289 height 568
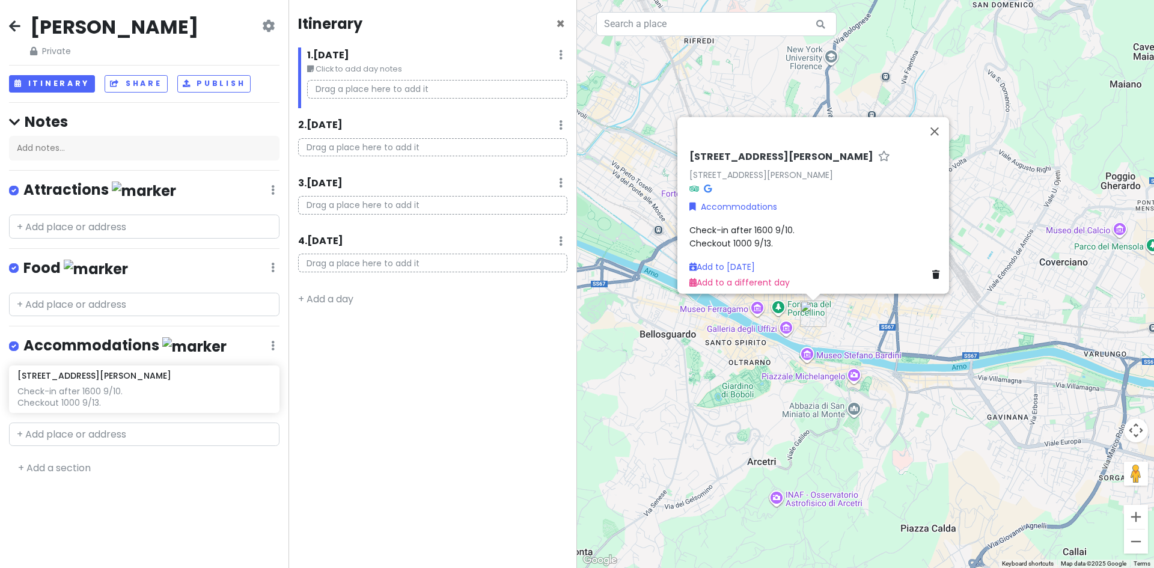
drag, startPoint x: 757, startPoint y: 447, endPoint x: 899, endPoint y: 454, distance: 142.6
click at [899, 454] on div "Via dei [PERSON_NAME], [STREET_ADDRESS][PERSON_NAME] Accommodations Check-in af…" at bounding box center [865, 284] width 577 height 568
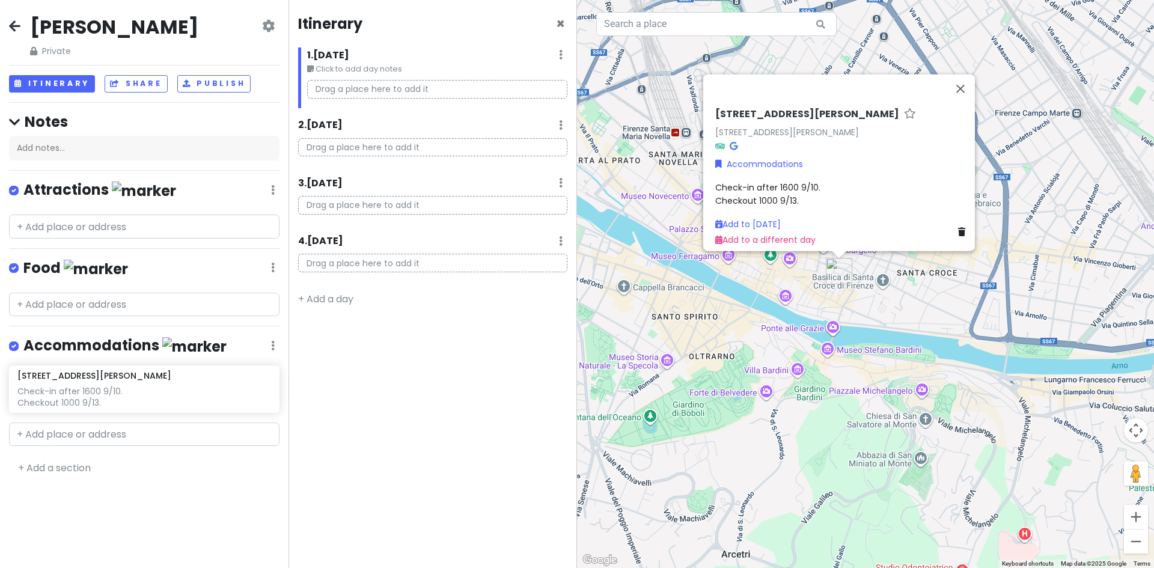
drag, startPoint x: 771, startPoint y: 305, endPoint x: 769, endPoint y: 387, distance: 82.4
click at [769, 387] on div "Via dei [PERSON_NAME], [STREET_ADDRESS][PERSON_NAME] Accommodations Check-in af…" at bounding box center [865, 284] width 577 height 568
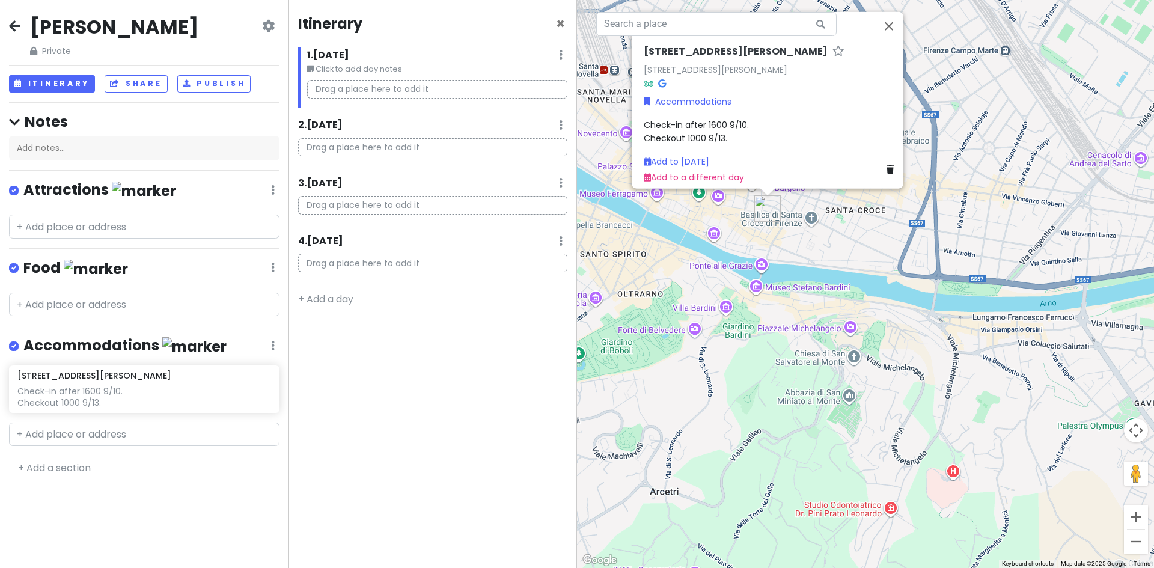
drag, startPoint x: 692, startPoint y: 415, endPoint x: 622, endPoint y: 352, distance: 94.5
click at [622, 352] on div "Via dei [PERSON_NAME], [STREET_ADDRESS][PERSON_NAME] Accommodations Check-in af…" at bounding box center [865, 284] width 577 height 568
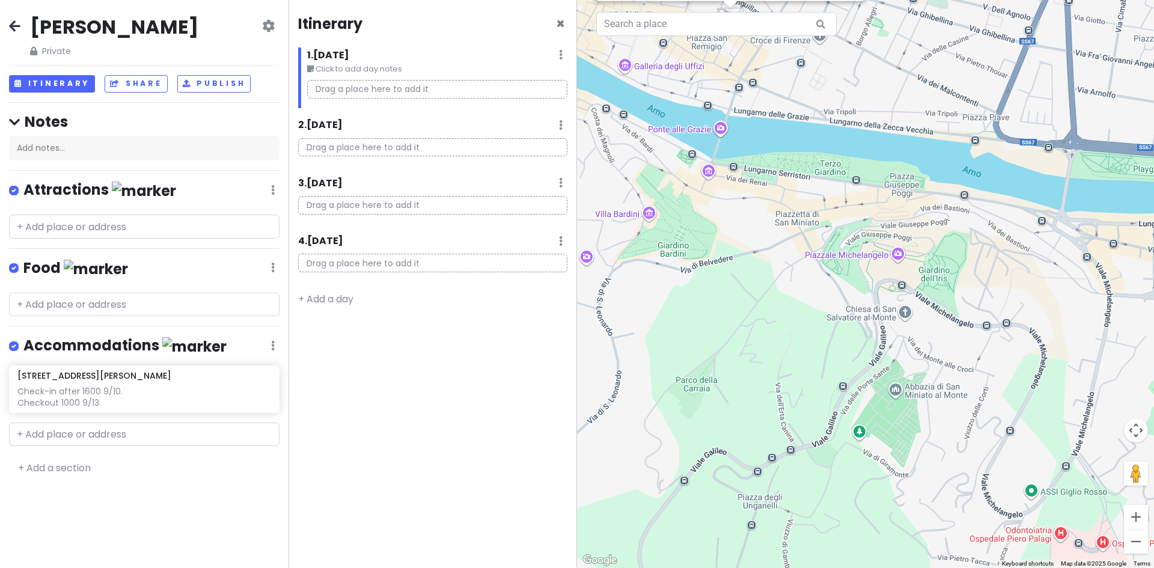
drag, startPoint x: 724, startPoint y: 310, endPoint x: 705, endPoint y: 349, distance: 44.1
click at [705, 349] on div "Via dei [PERSON_NAME], [STREET_ADDRESS][PERSON_NAME] Accommodations Check-in af…" at bounding box center [865, 284] width 577 height 568
click at [899, 255] on div "Via dei [PERSON_NAME], [STREET_ADDRESS][PERSON_NAME] Accommodations Check-in af…" at bounding box center [865, 284] width 577 height 568
click at [804, 313] on div at bounding box center [865, 284] width 577 height 568
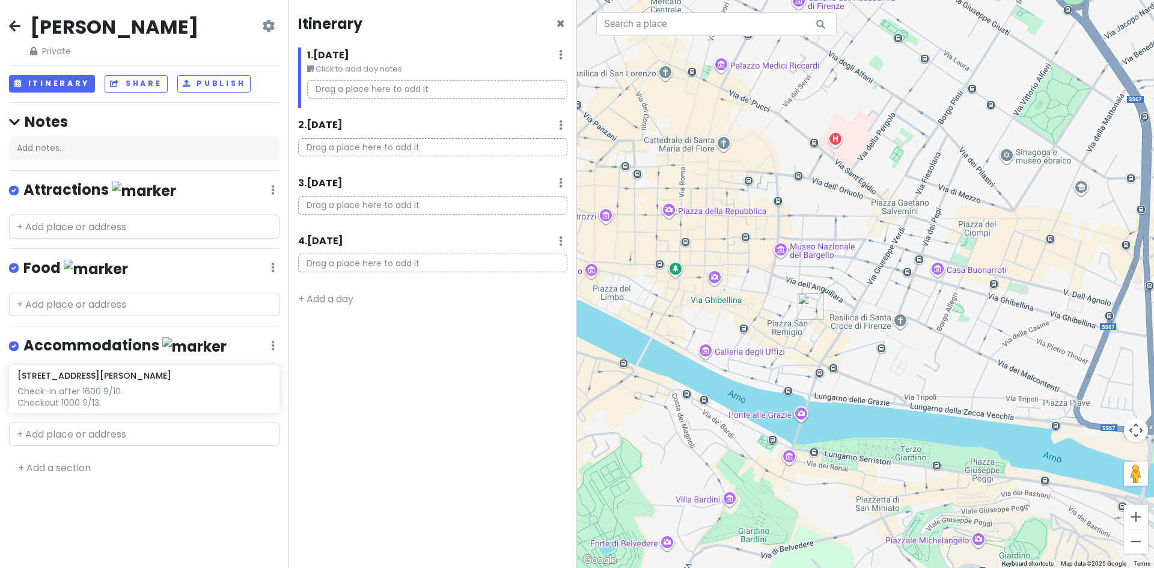
drag, startPoint x: 694, startPoint y: 258, endPoint x: 822, endPoint y: 470, distance: 248.1
click at [822, 470] on div at bounding box center [865, 284] width 577 height 568
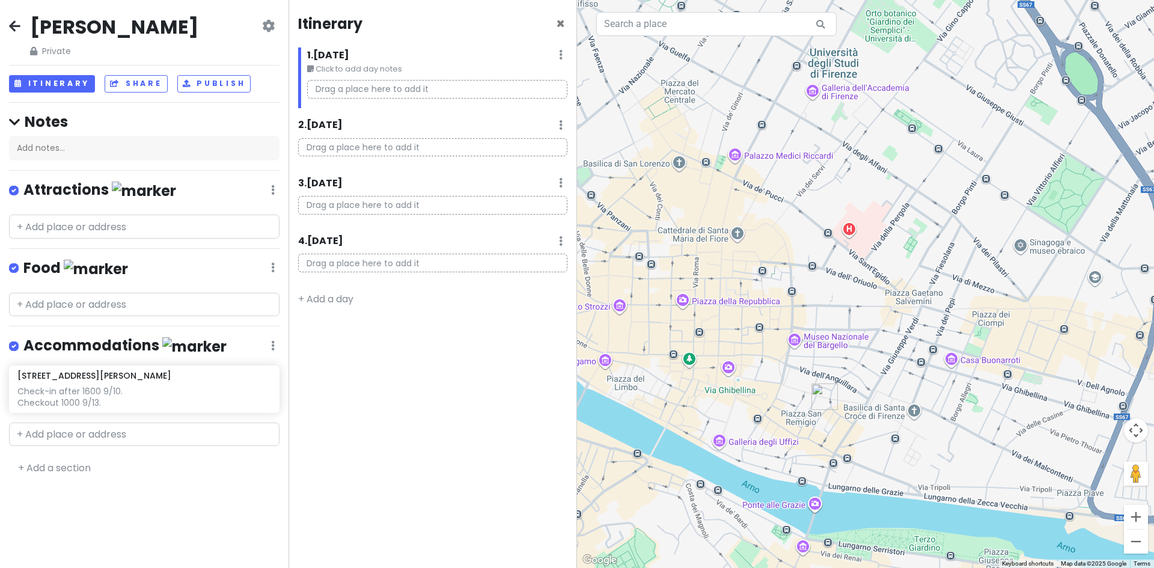
drag, startPoint x: 682, startPoint y: 298, endPoint x: 687, endPoint y: 386, distance: 87.9
click at [687, 386] on div at bounding box center [865, 284] width 577 height 568
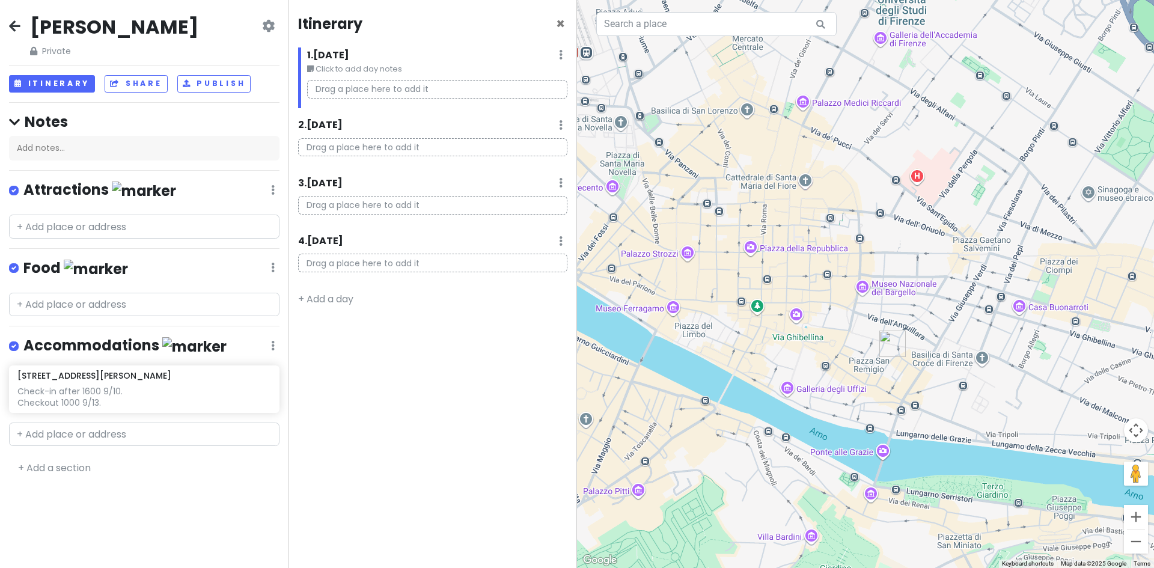
drag, startPoint x: 700, startPoint y: 345, endPoint x: 769, endPoint y: 292, distance: 87.0
click at [769, 292] on div at bounding box center [865, 284] width 577 height 568
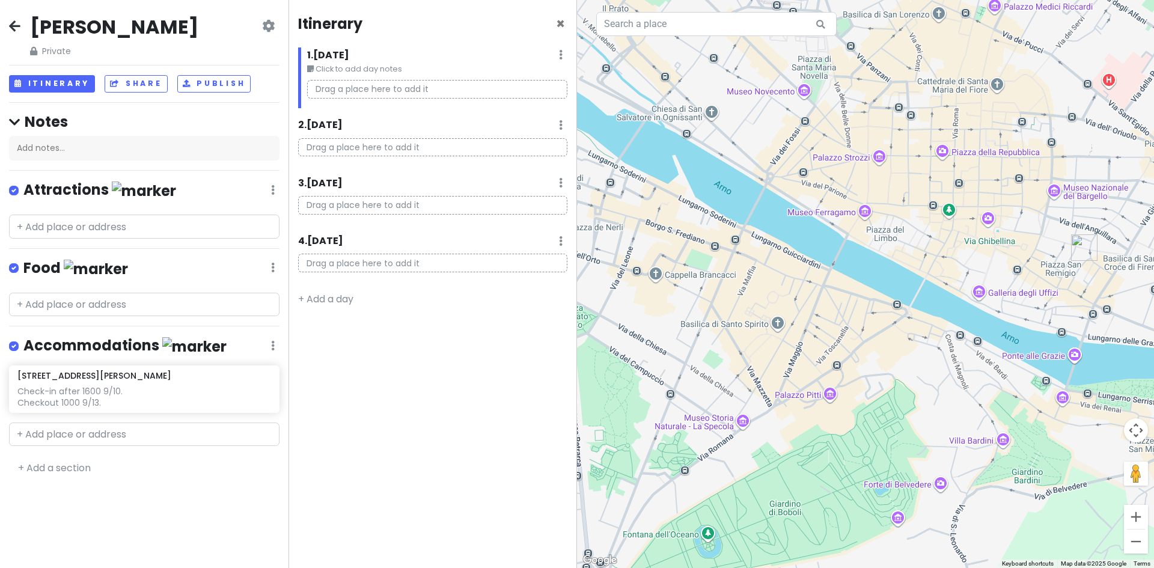
drag, startPoint x: 695, startPoint y: 289, endPoint x: 888, endPoint y: 193, distance: 215.1
click at [888, 193] on div at bounding box center [865, 284] width 577 height 568
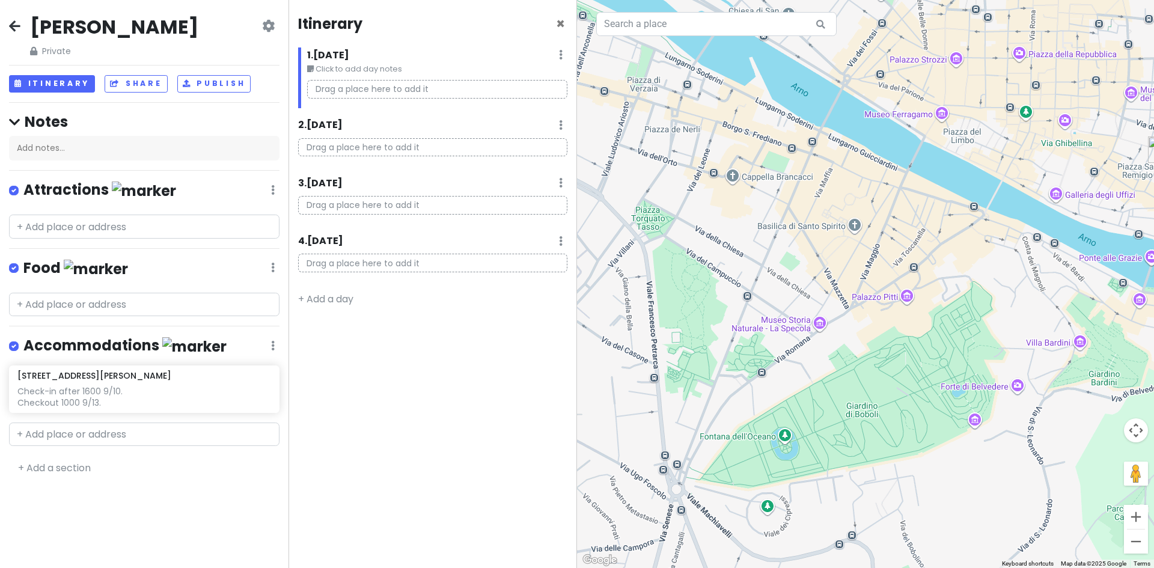
drag, startPoint x: 630, startPoint y: 352, endPoint x: 709, endPoint y: 253, distance: 126.2
click at [709, 253] on div at bounding box center [865, 284] width 577 height 568
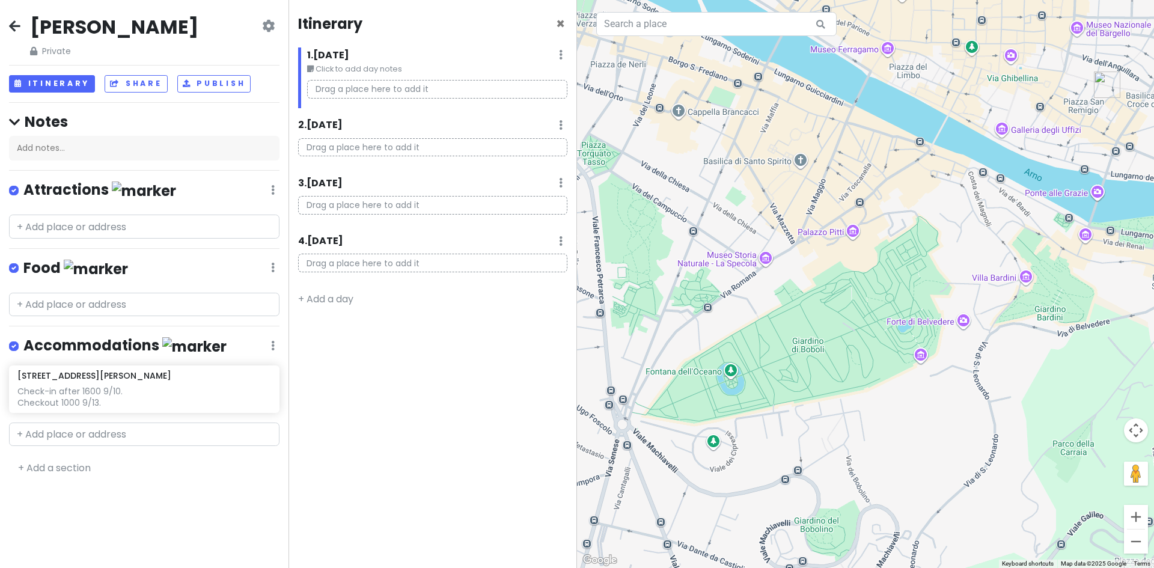
drag, startPoint x: 896, startPoint y: 427, endPoint x: 836, endPoint y: 361, distance: 89.8
click at [836, 361] on div at bounding box center [865, 284] width 577 height 568
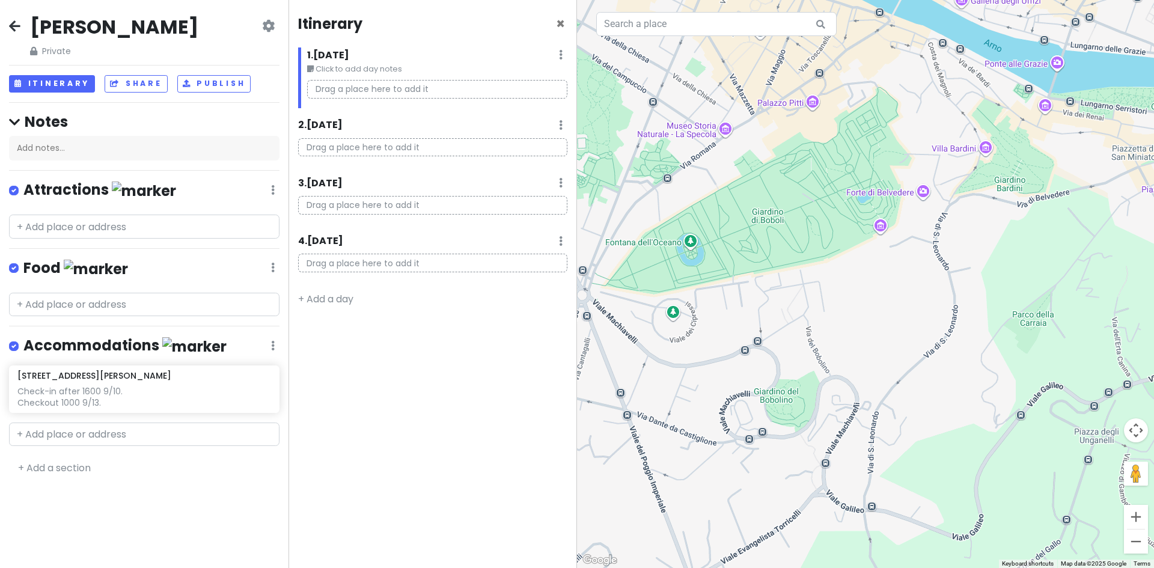
drag, startPoint x: 836, startPoint y: 359, endPoint x: 803, endPoint y: 233, distance: 130.3
click at [803, 233] on div at bounding box center [865, 284] width 577 height 568
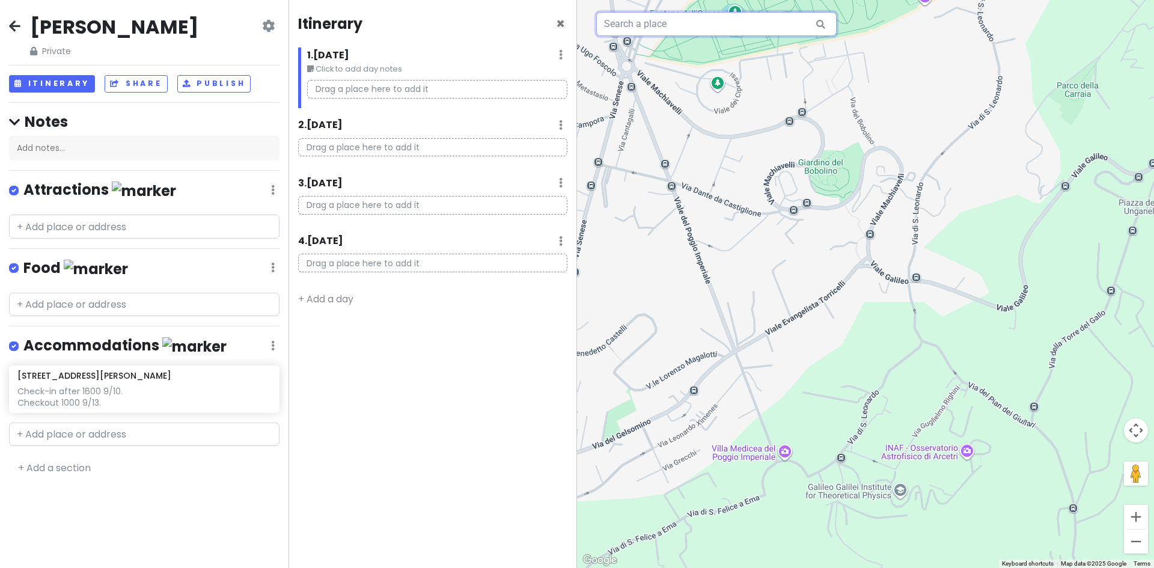
drag, startPoint x: 860, startPoint y: 255, endPoint x: 905, endPoint y: 26, distance: 233.3
click at [905, 26] on div at bounding box center [865, 284] width 577 height 568
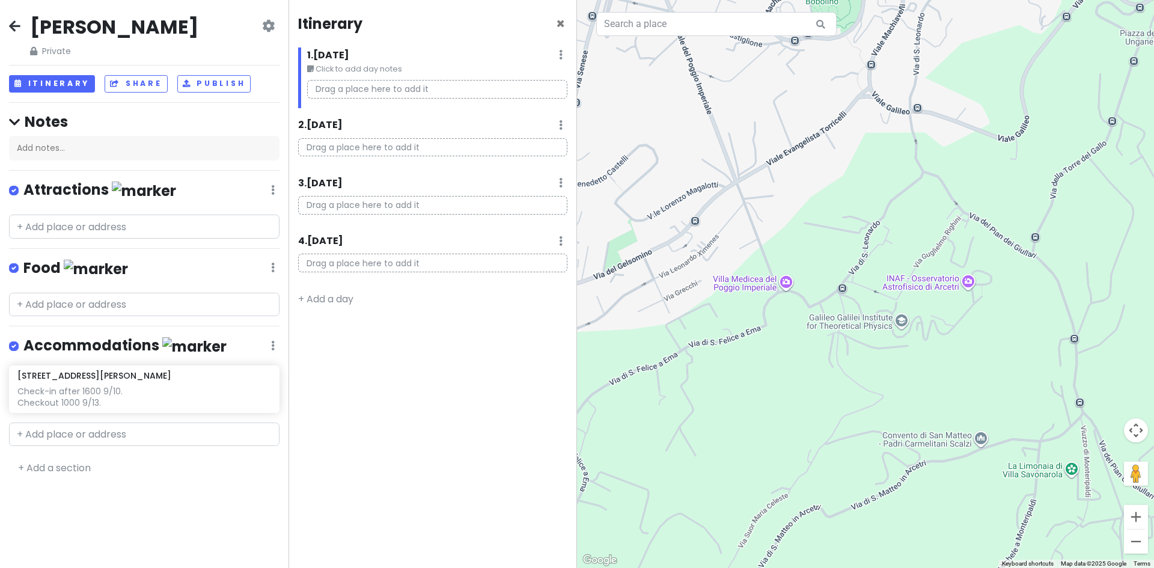
drag, startPoint x: 801, startPoint y: 412, endPoint x: 803, endPoint y: 241, distance: 170.7
click at [803, 241] on div at bounding box center [865, 284] width 577 height 568
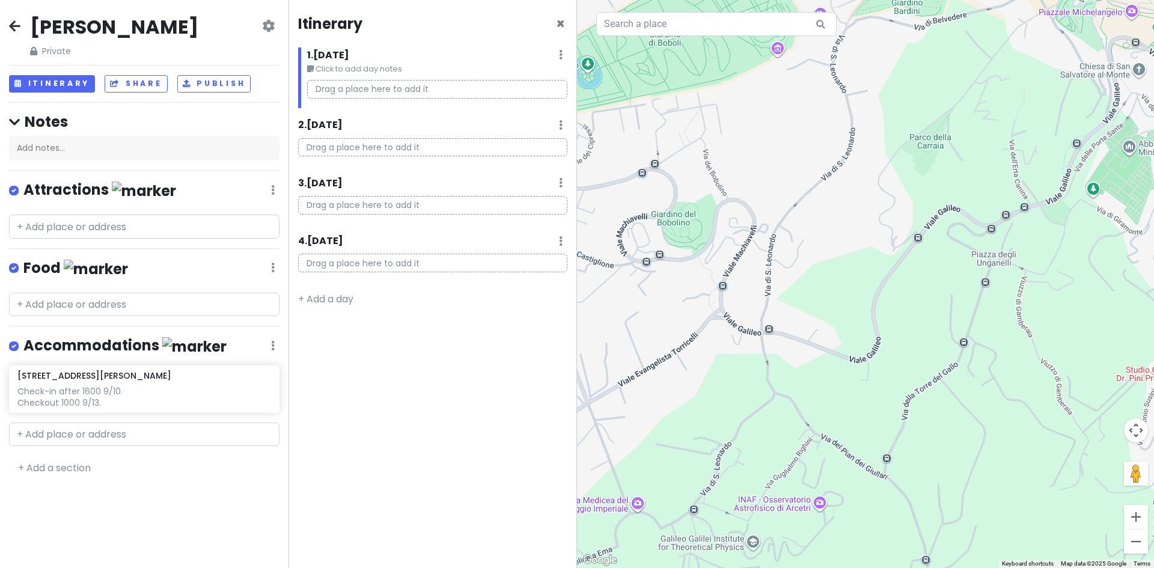
drag, startPoint x: 853, startPoint y: 375, endPoint x: 704, endPoint y: 596, distance: 266.4
click at [704, 567] on html "[PERSON_NAME] Trip Private Change Dates Make a Copy Delete Trip Give Feedback 💡…" at bounding box center [577, 284] width 1154 height 568
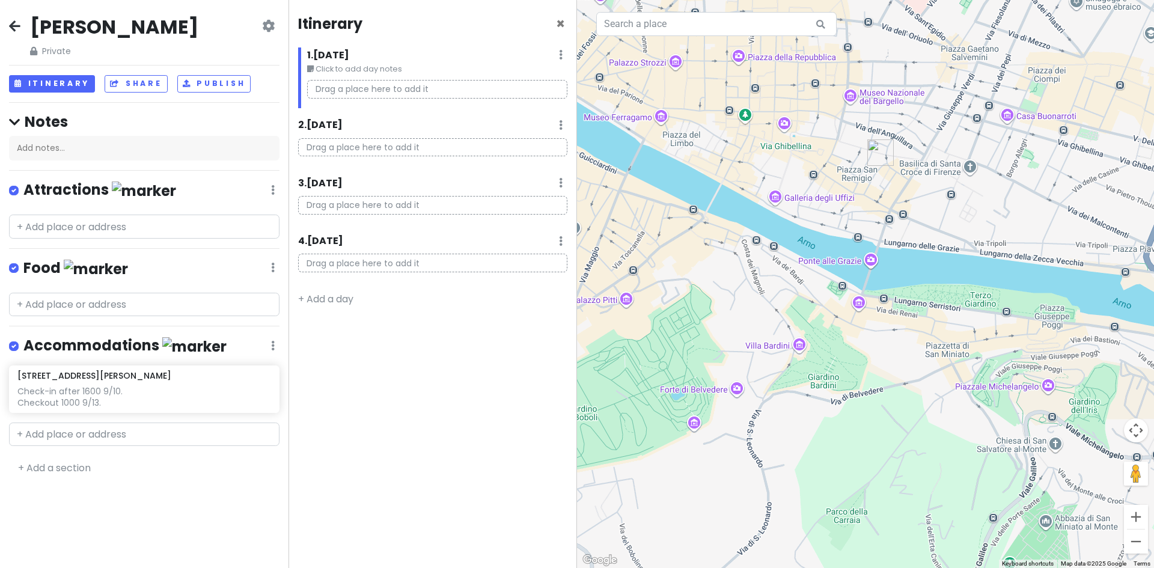
drag, startPoint x: 839, startPoint y: 219, endPoint x: 751, endPoint y: 596, distance: 387.4
click at [751, 567] on html "[PERSON_NAME] Trip Private Change Dates Make a Copy Delete Trip Give Feedback 💡…" at bounding box center [577, 284] width 1154 height 568
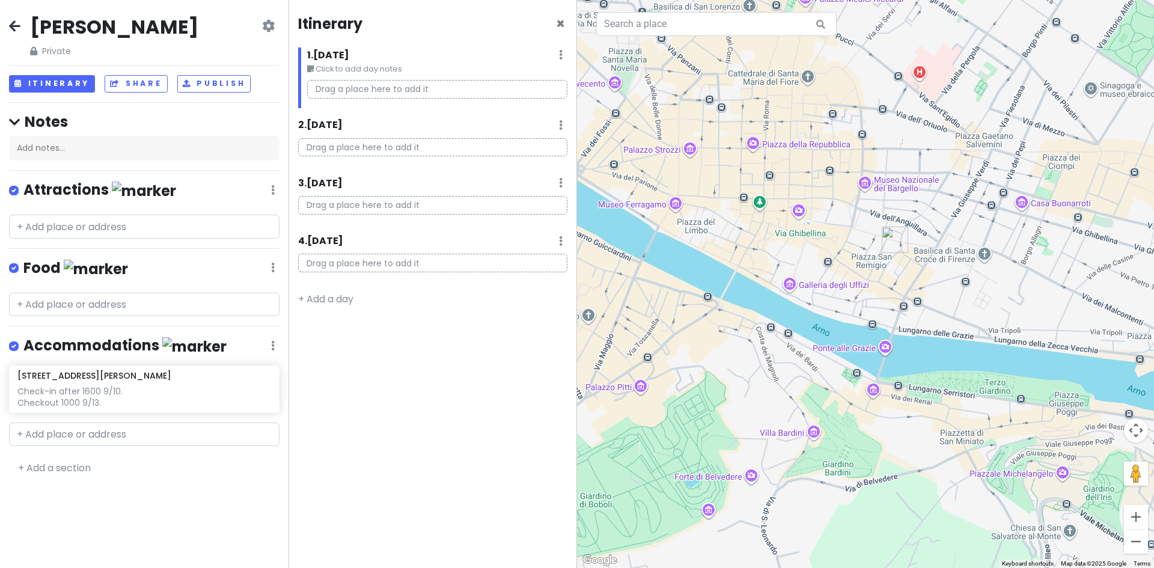
drag, startPoint x: 823, startPoint y: 385, endPoint x: 842, endPoint y: 475, distance: 91.9
click at [842, 475] on div at bounding box center [865, 284] width 577 height 568
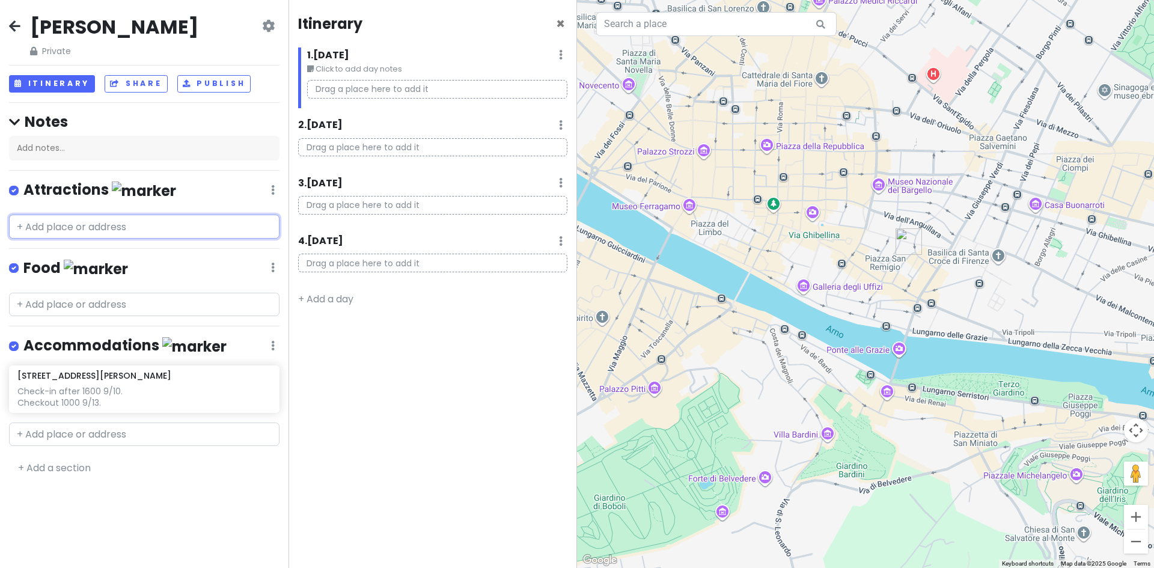
click at [58, 227] on input "text" at bounding box center [144, 227] width 270 height 24
click at [70, 230] on input "text" at bounding box center [144, 227] width 270 height 24
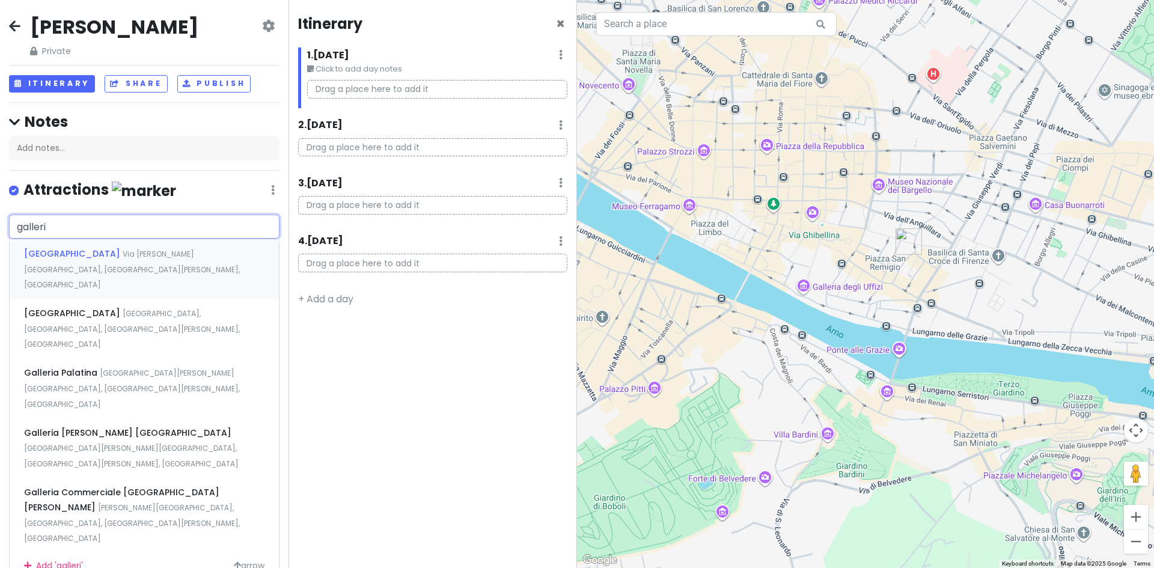
type input "galleria"
click at [100, 249] on span "[GEOGRAPHIC_DATA]" at bounding box center [73, 254] width 99 height 12
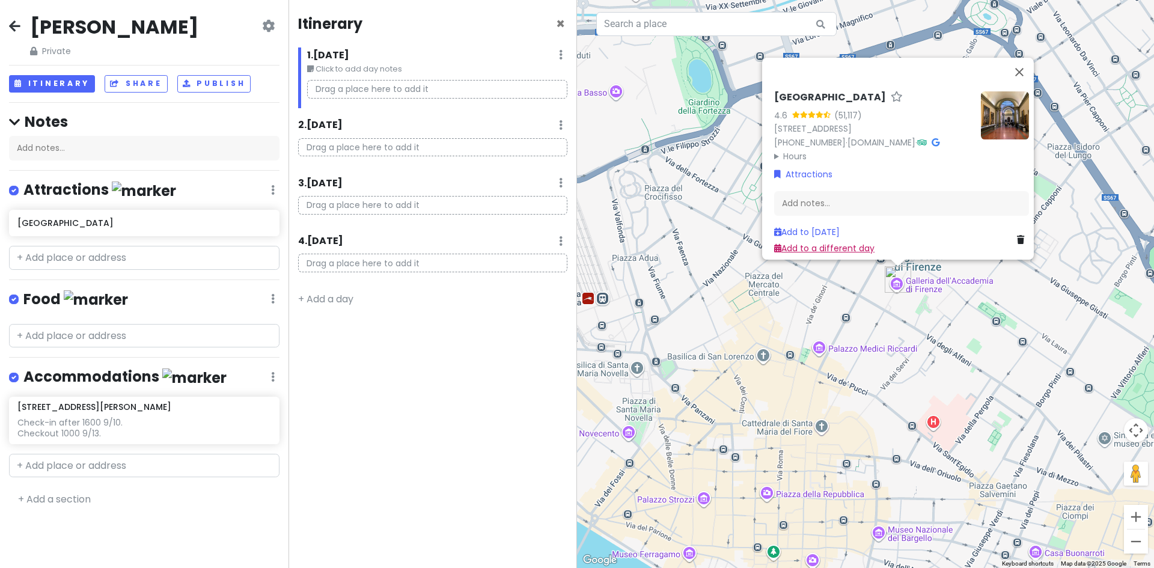
click at [825, 242] on link "Add to a different day" at bounding box center [824, 248] width 100 height 12
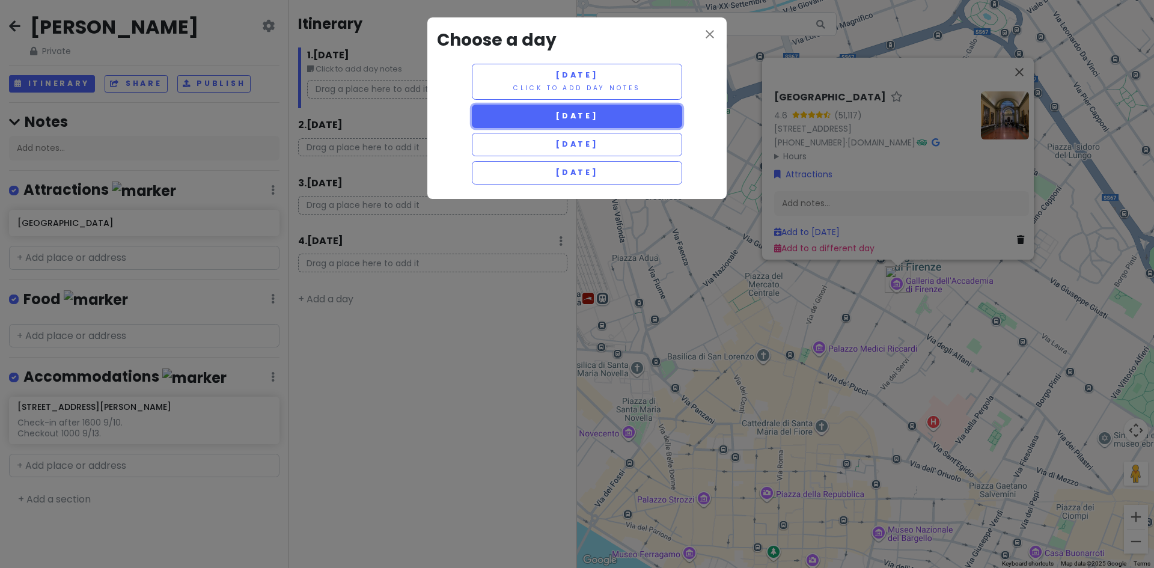
click at [589, 118] on span "[DATE]" at bounding box center [576, 116] width 43 height 10
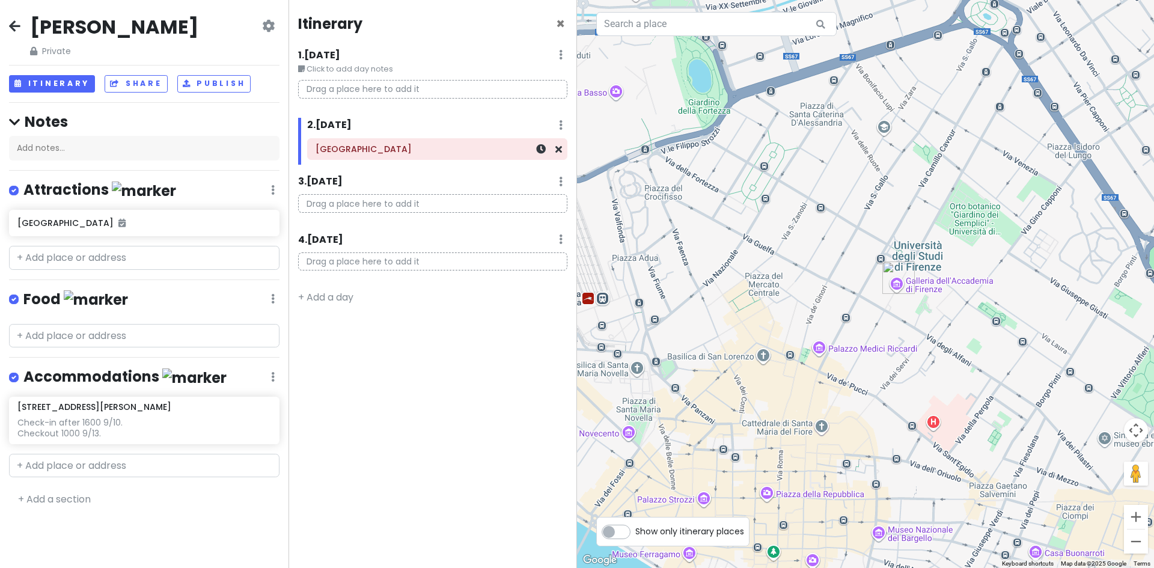
click at [496, 149] on h6 "[GEOGRAPHIC_DATA]" at bounding box center [437, 149] width 243 height 11
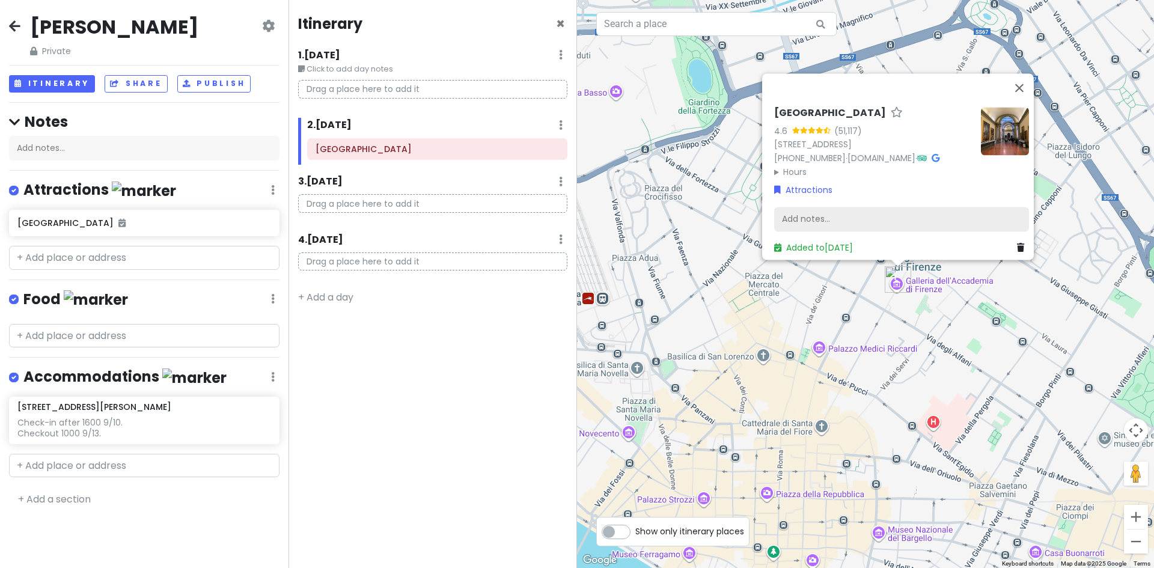
click at [813, 208] on div "Add notes..." at bounding box center [901, 219] width 255 height 25
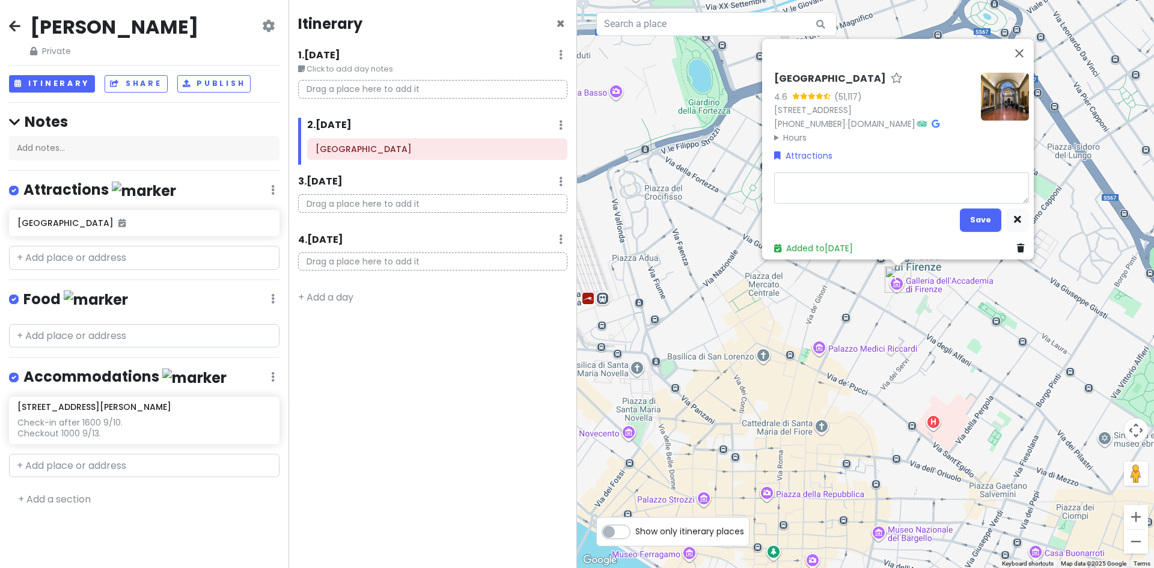
type textarea "x"
type textarea "T"
type textarea "x"
type textarea "Ti"
type textarea "x"
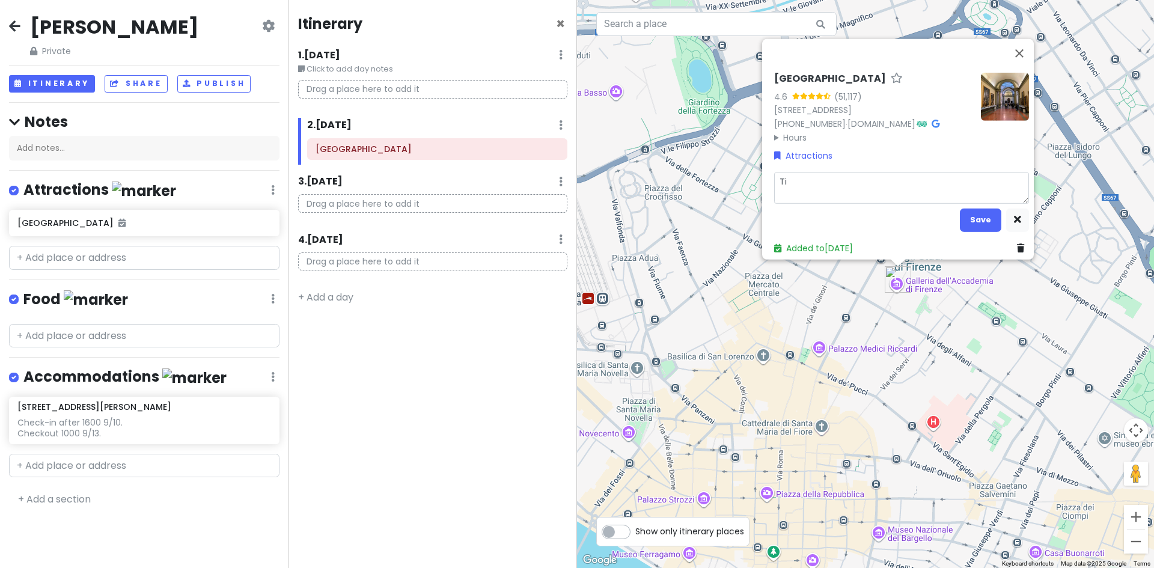
type textarea "Tic"
type textarea "x"
type textarea "Tick"
type textarea "x"
type textarea "Ticke"
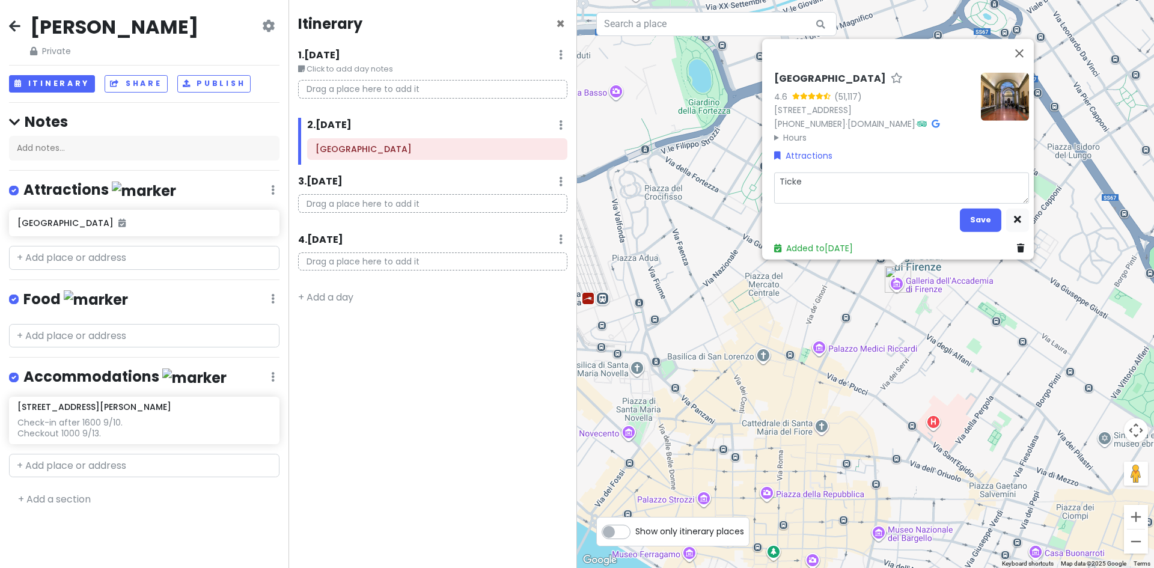
type textarea "x"
type textarea "Ticket"
type textarea "x"
type textarea "Tickets"
type textarea "x"
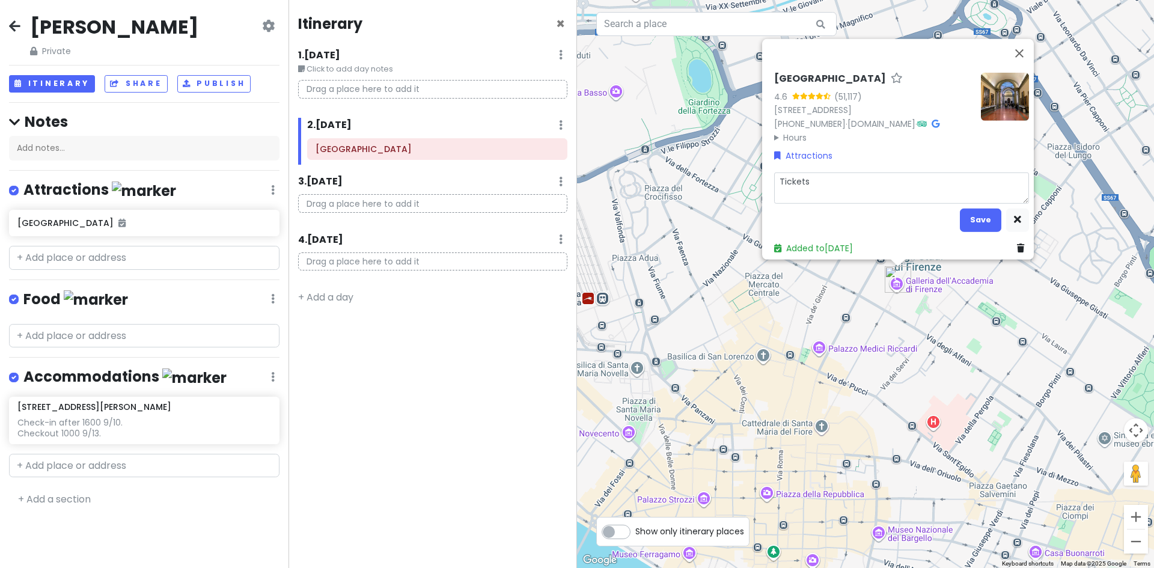
type textarea "Tickets"
type textarea "x"
type textarea "Tickets f"
type textarea "x"
type textarea "Tickets fo"
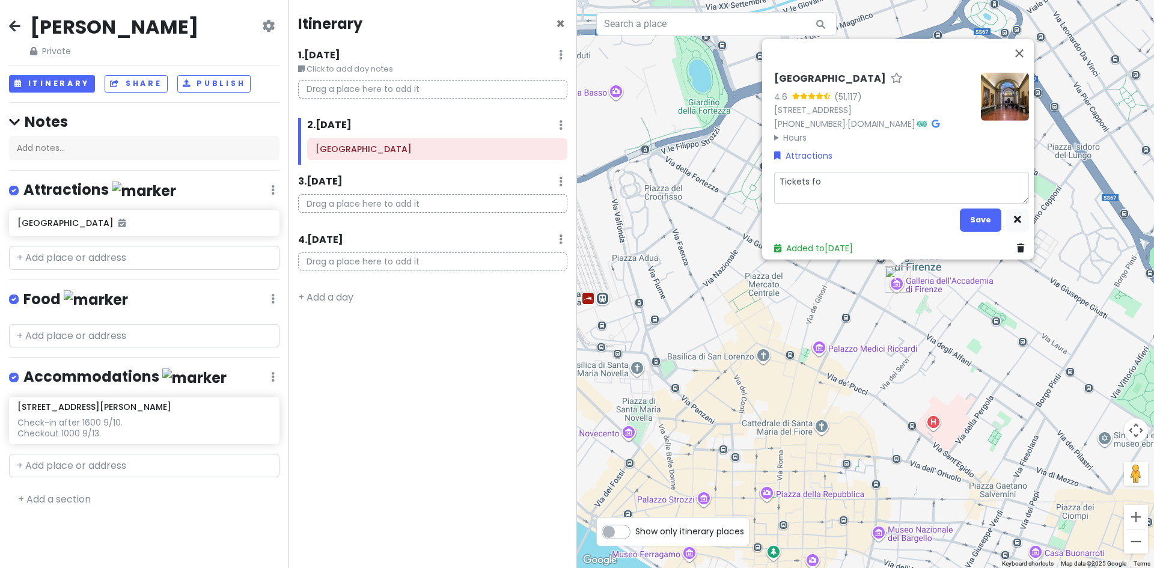
type textarea "x"
type textarea "Tickets for"
type textarea "x"
type textarea "Tickets for"
type textarea "x"
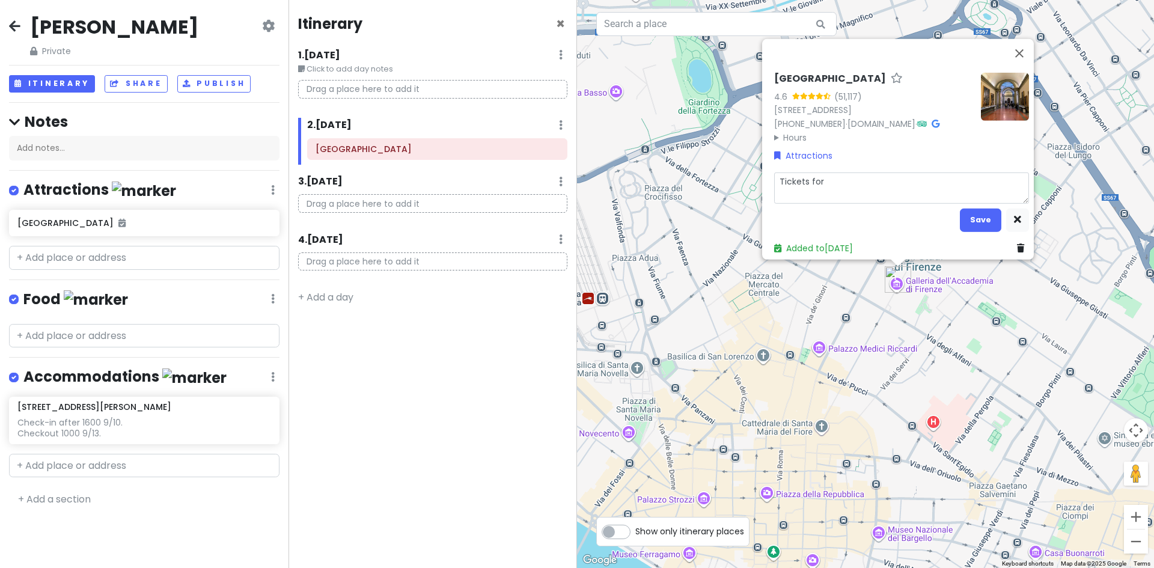
type textarea "Tickets for e"
type textarea "x"
type textarea "Tickets for en"
type textarea "x"
type textarea "Tickets for ent"
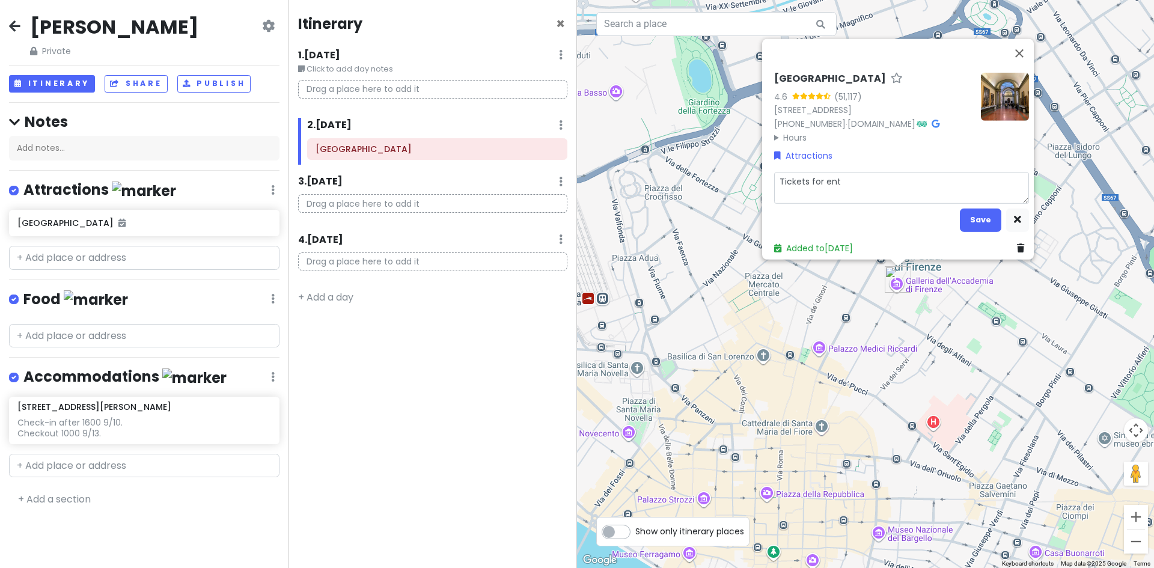
type textarea "x"
type textarea "Tickets for entr"
type textarea "x"
type textarea "Tickets for entry"
type textarea "x"
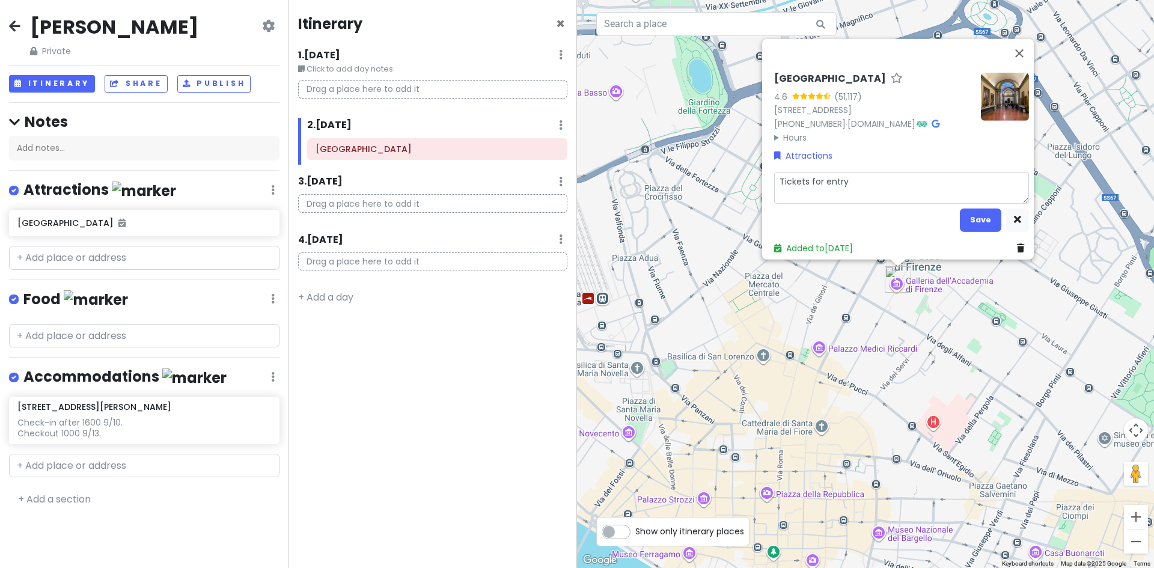
type textarea "Tickets for entry"
type textarea "x"
type textarea "Tickets for entry a"
type textarea "x"
type textarea "Tickets for entry at"
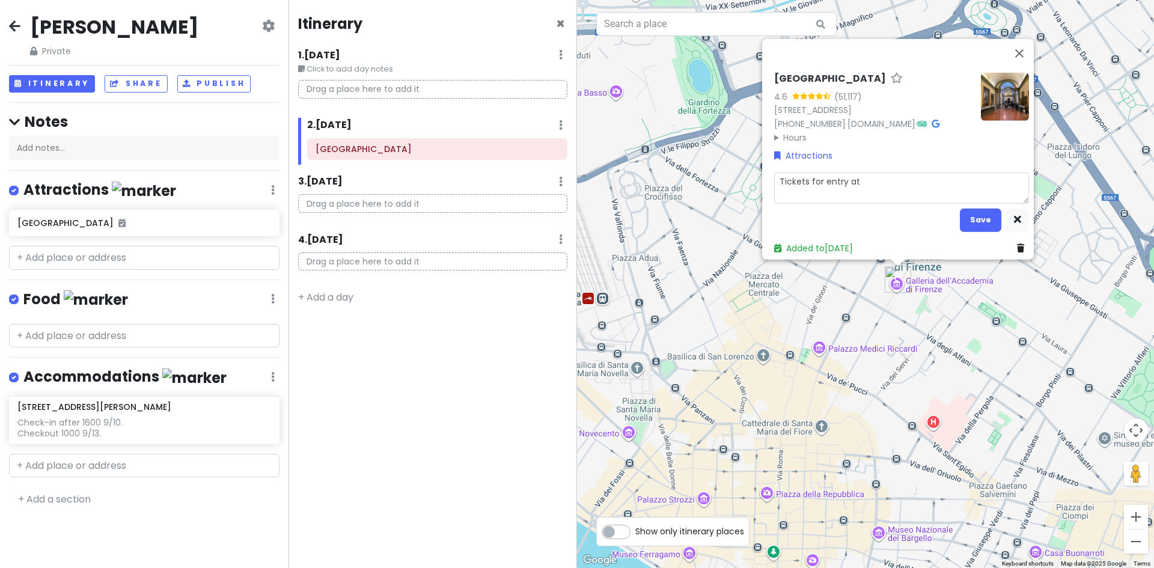
type textarea "x"
type textarea "Tickets for entry at"
type textarea "x"
type textarea "Tickets for entry at 1"
type textarea "x"
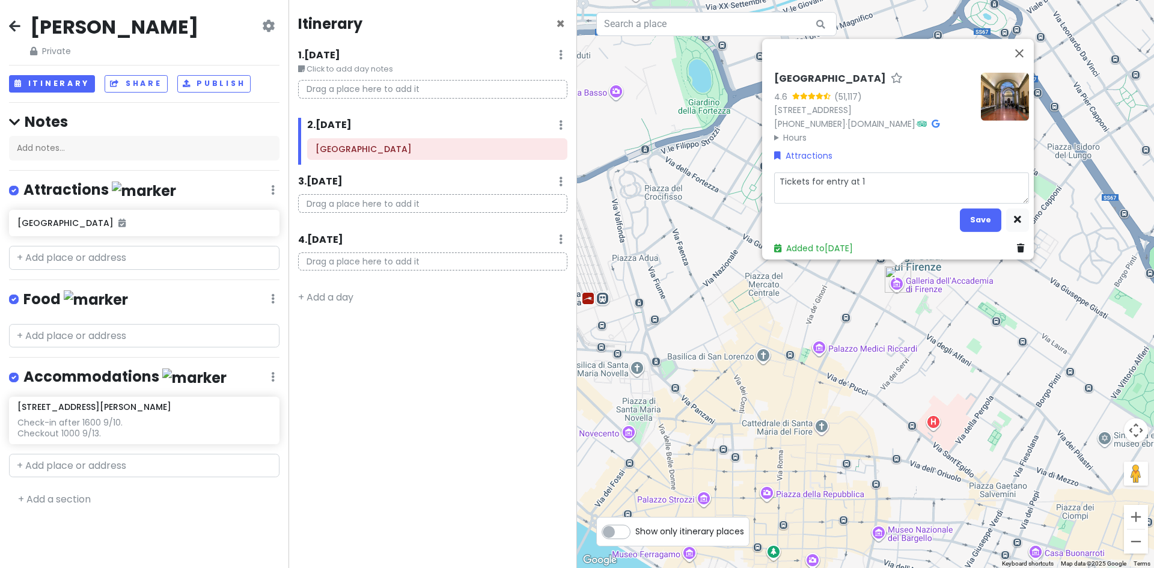
type textarea "Tickets for entry at 17"
type textarea "x"
type textarea "Tickets for entry at 173"
type textarea "x"
type textarea "Tickets for entry at 1730"
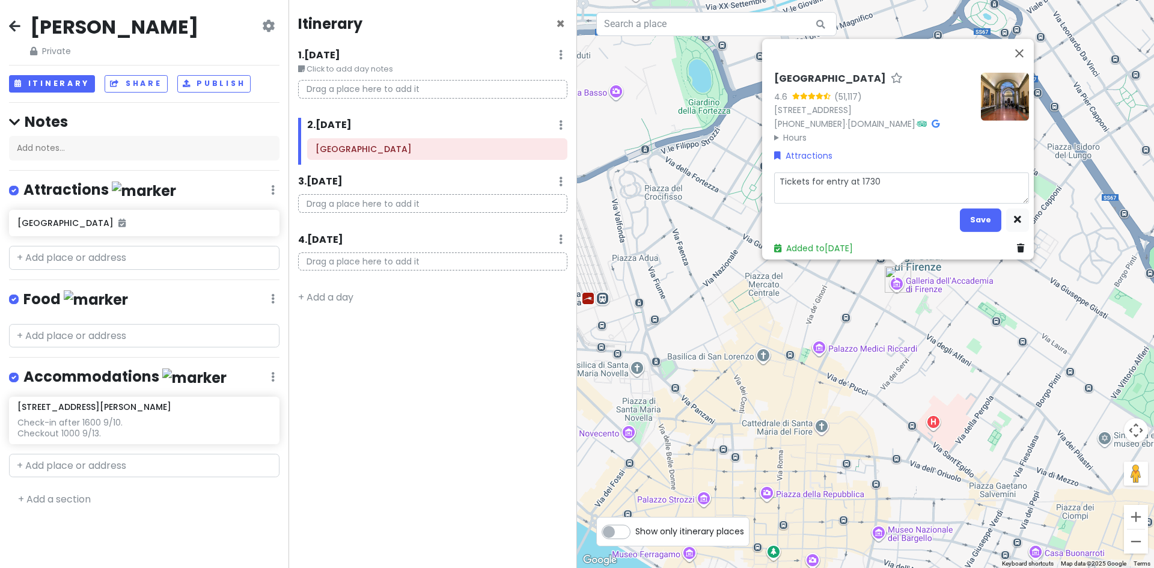
type textarea "x"
type textarea "Tickets for entry at 1730-"
type textarea "x"
type textarea "Tickets for entry at 1730-1"
type textarea "x"
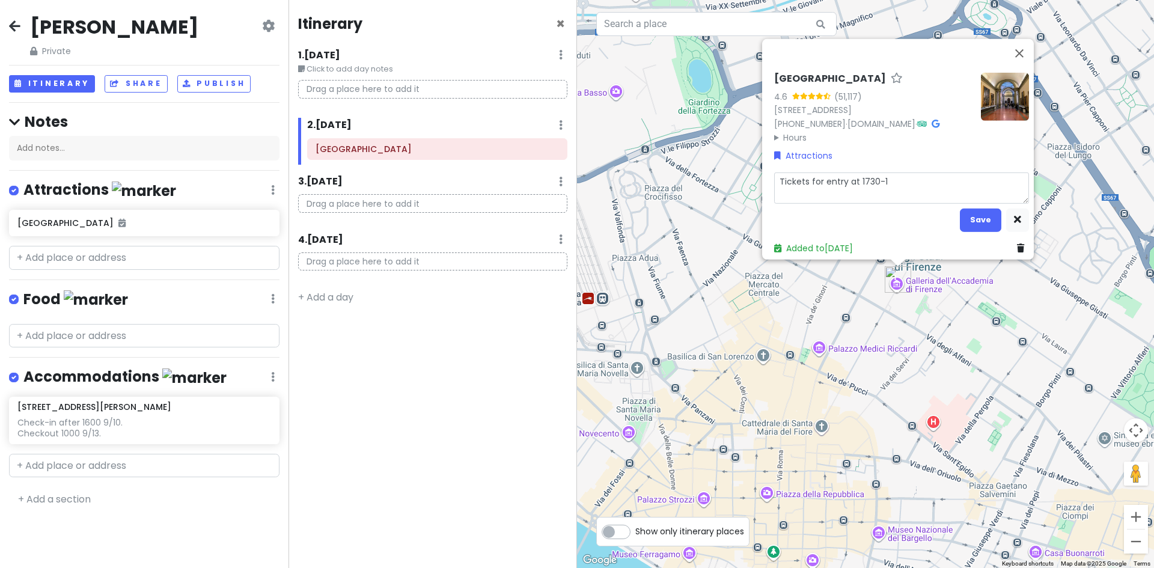
type textarea "Tickets for entry at 1730-17"
type textarea "x"
type textarea "Tickets for entry at 1730-174"
type textarea "x"
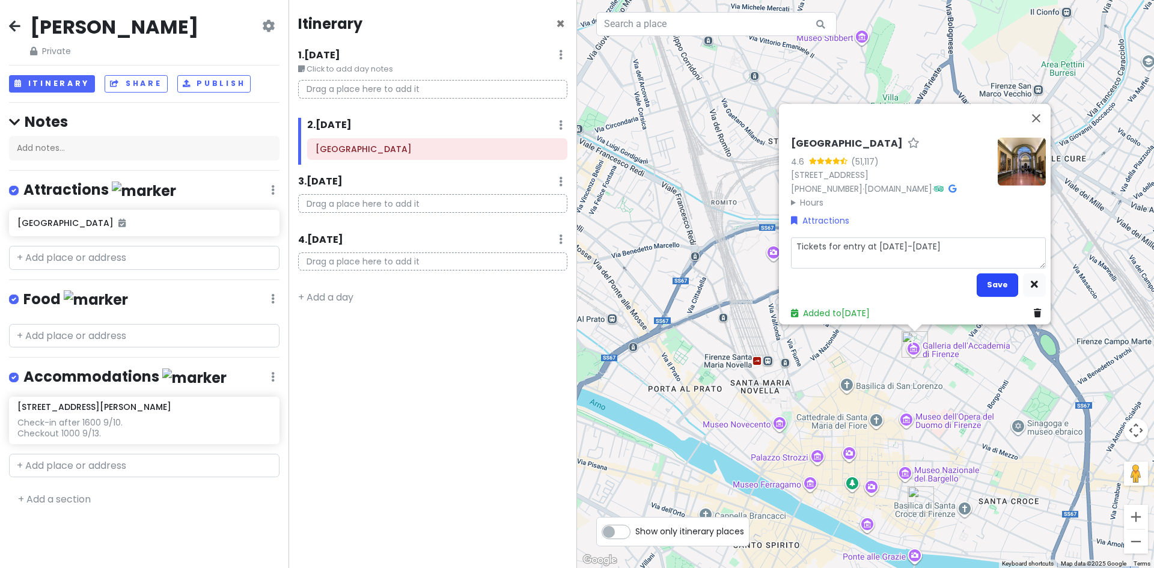
type textarea "Tickets for entry at [DATE]-[DATE]"
click at [991, 273] on button "Save" at bounding box center [997, 284] width 41 height 23
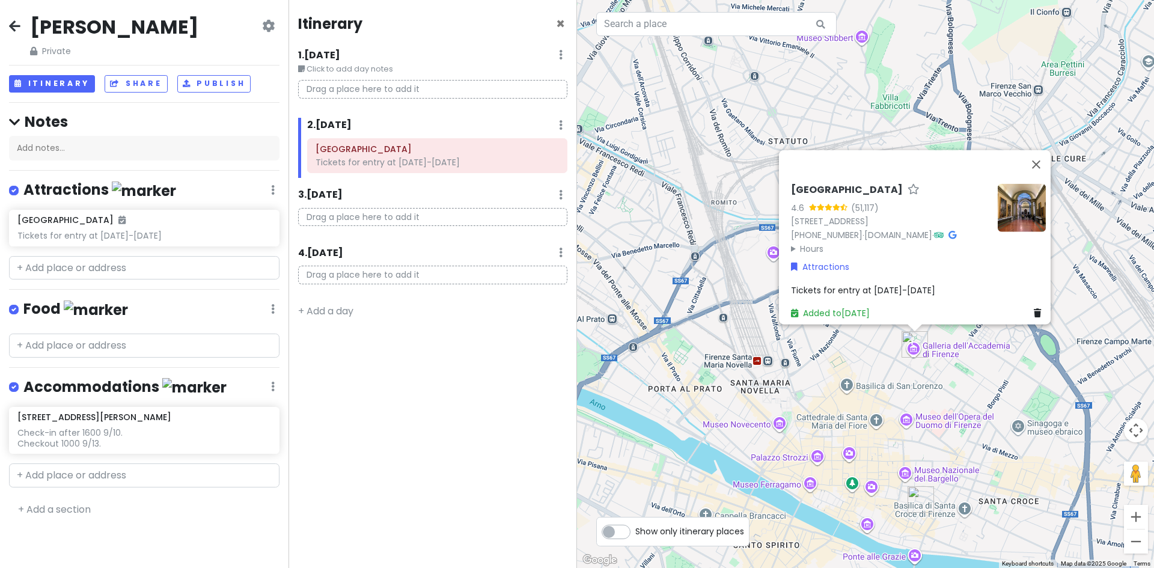
click at [912, 338] on img "Galleria dell’Accademia di Firenze" at bounding box center [915, 344] width 36 height 36
click at [917, 496] on img "Via dei Rustici, 7" at bounding box center [921, 499] width 36 height 36
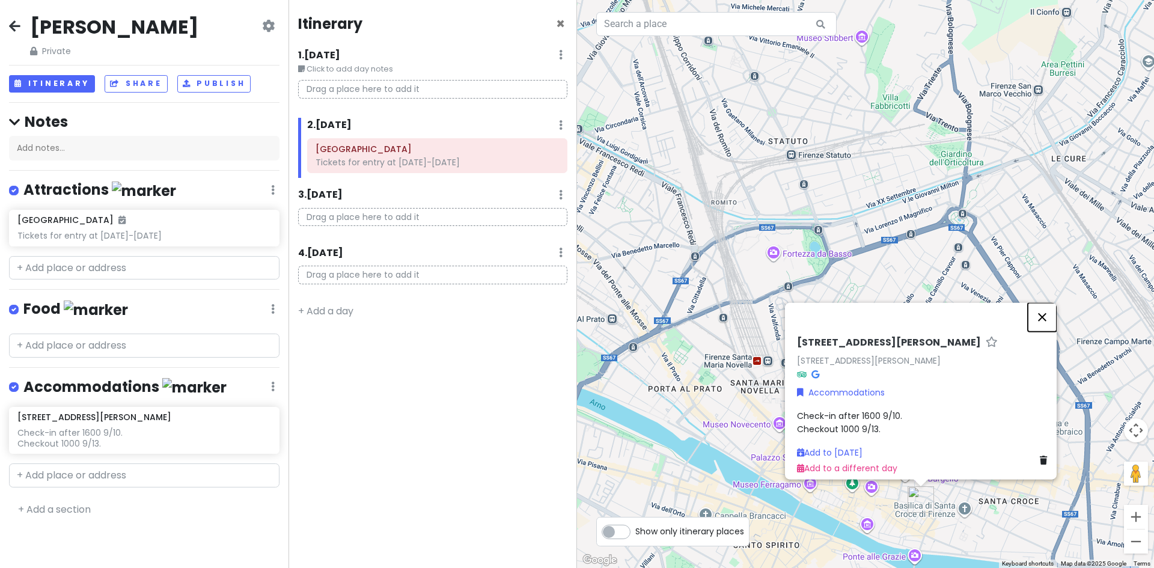
click at [1046, 307] on button "Close" at bounding box center [1042, 316] width 29 height 29
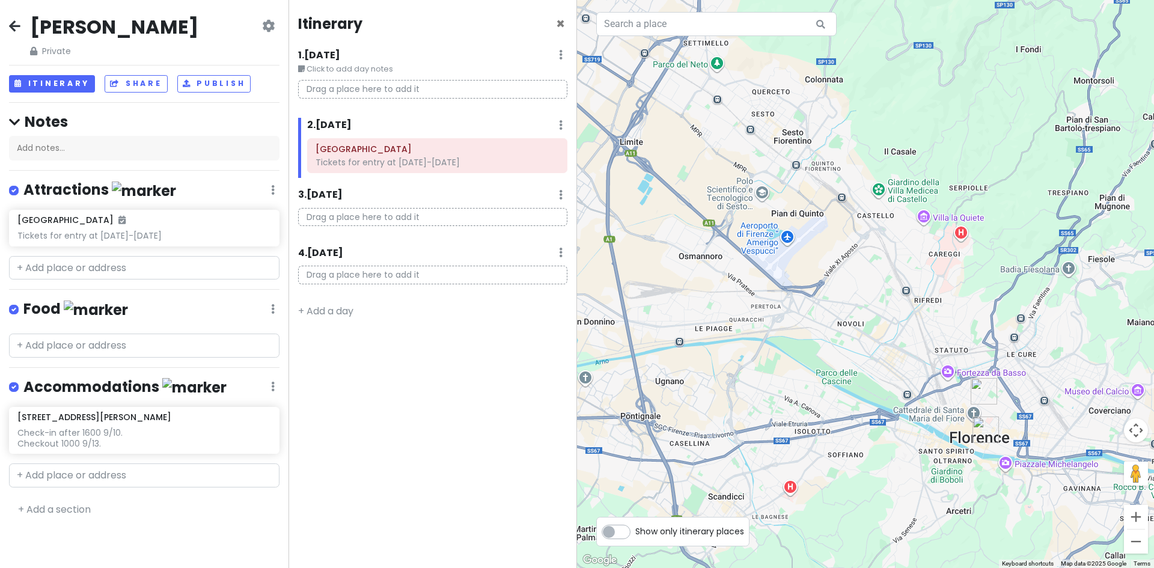
click at [984, 427] on img "Via dei Rustici, 7" at bounding box center [986, 430] width 36 height 36
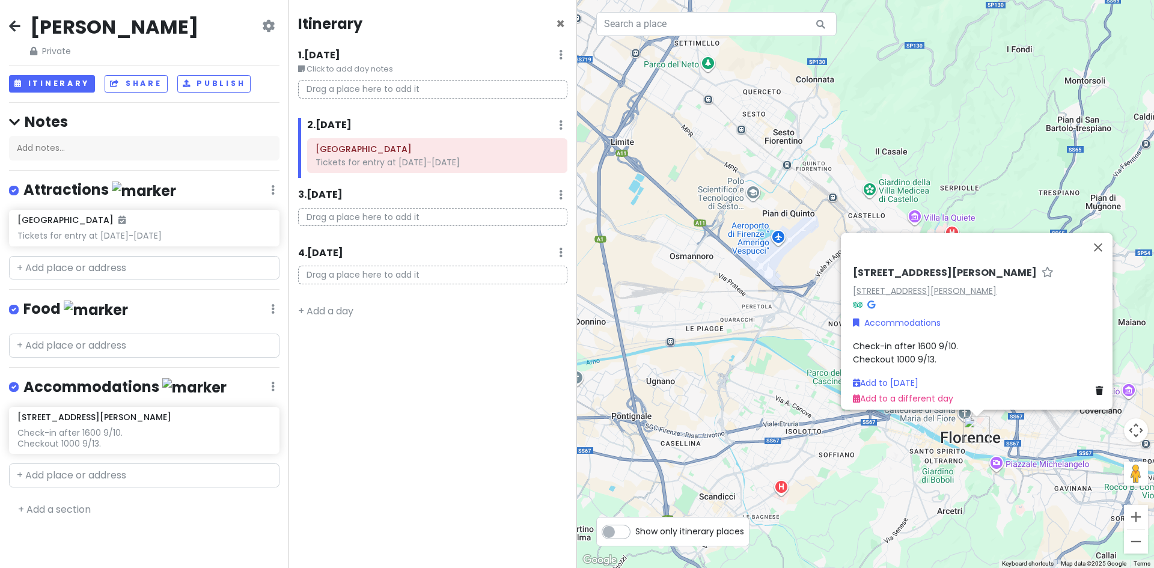
click at [911, 284] on link "[STREET_ADDRESS][PERSON_NAME]" at bounding box center [925, 290] width 144 height 12
click at [472, 163] on div "Tickets for entry at [DATE]-[DATE]" at bounding box center [437, 162] width 243 height 11
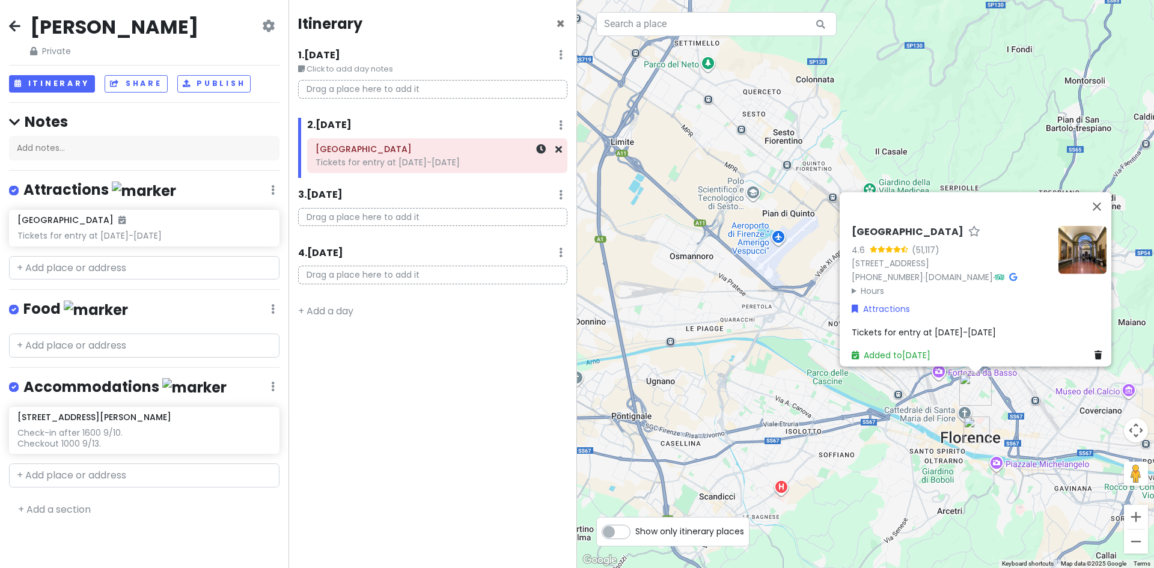
click at [470, 162] on div "Tickets for entry at [DATE]-[DATE]" at bounding box center [437, 162] width 243 height 11
click at [454, 160] on div "Tickets for entry at [DATE]-[DATE]" at bounding box center [437, 162] width 243 height 11
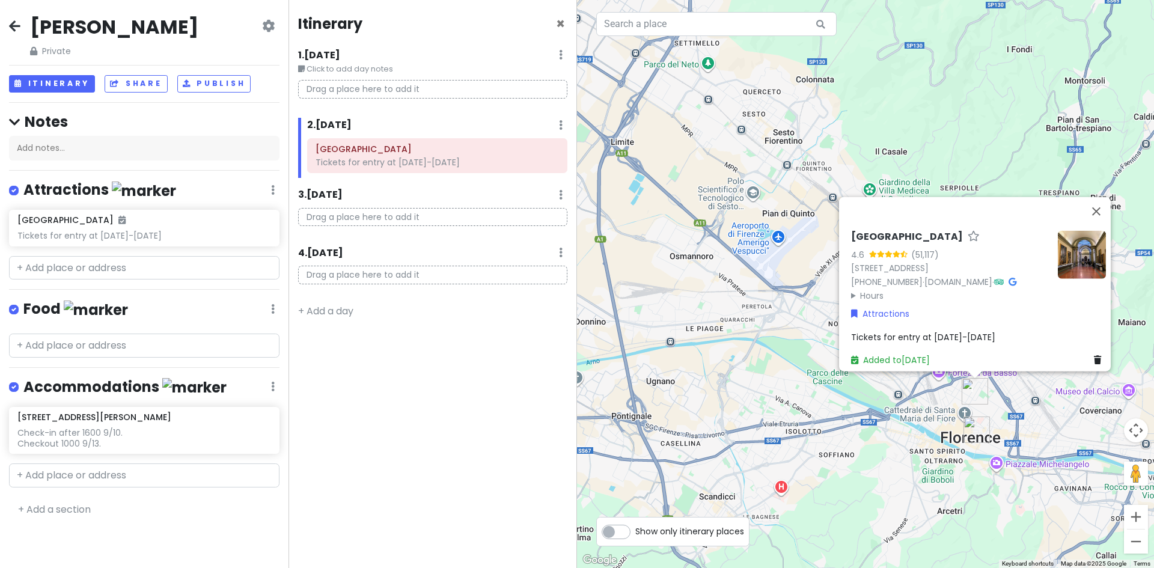
click at [895, 331] on span "Tickets for entry at [DATE]-[DATE]" at bounding box center [923, 337] width 144 height 12
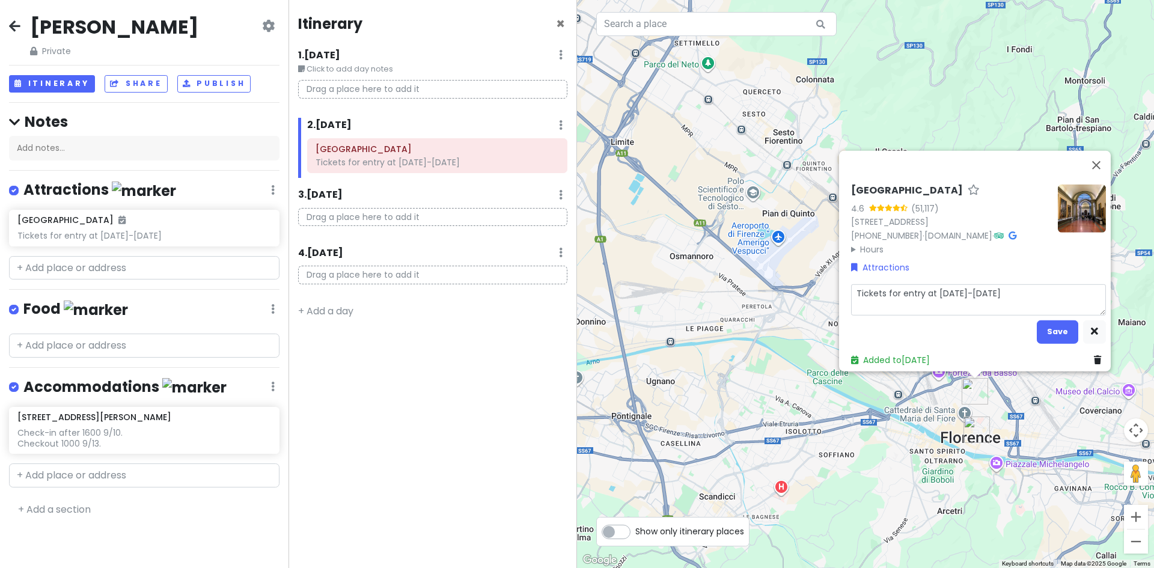
click at [970, 286] on textarea "Tickets for entry at [DATE]-[DATE]" at bounding box center [978, 299] width 255 height 31
type textarea "x"
type textarea "Tickets for entry at [DATE]-[DATE]."
type textarea "x"
type textarea "Tickets for entry at [DATE]-[DATE]."
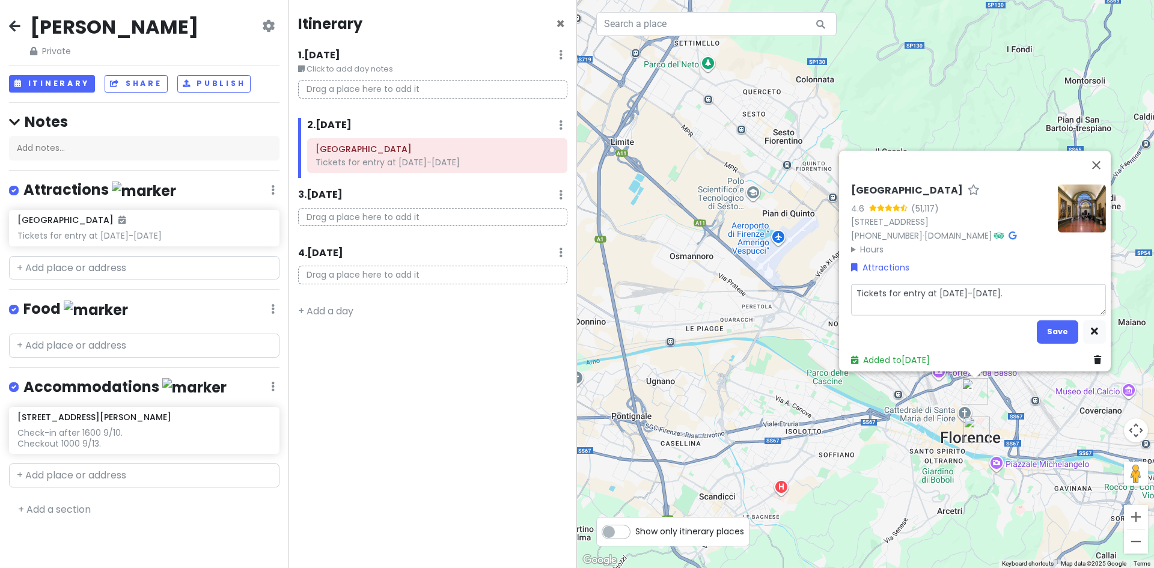
type textarea "x"
type textarea "Tickets for entry at [DATE]-[DATE]."
type textarea "x"
type textarea "Tickets for entry at [DATE]-[DATE]. 1"
type textarea "x"
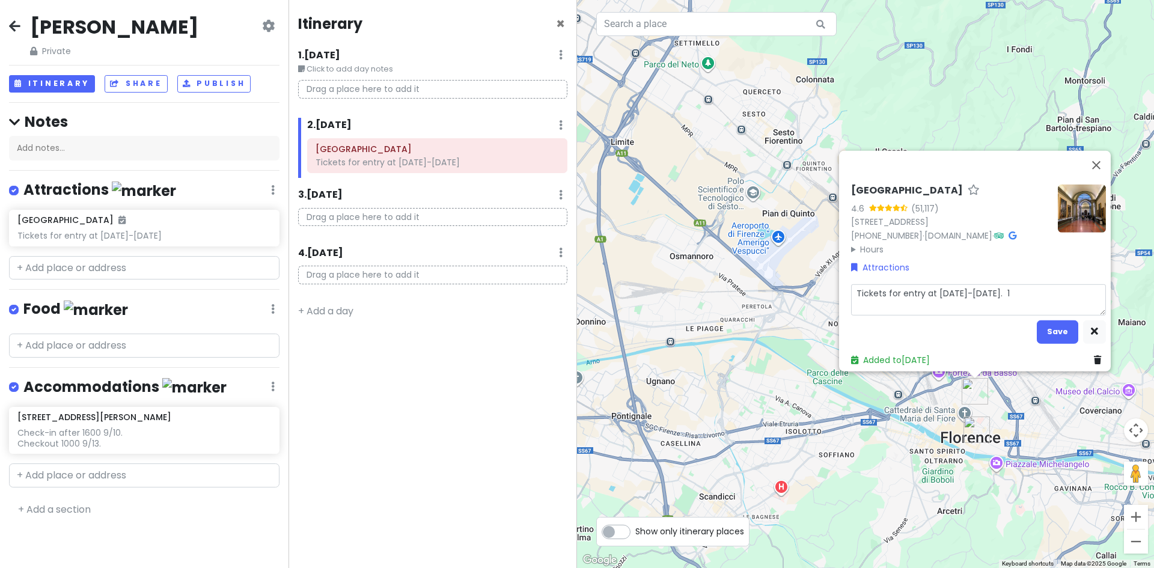
type textarea "Tickets for entry at [DATE]-[DATE]. 13"
type textarea "x"
click at [1086, 285] on textarea "Tickets for entry at [DATE]-[DATE]. 13 min travel time from A&B." at bounding box center [978, 299] width 255 height 31
drag, startPoint x: 1085, startPoint y: 285, endPoint x: 1093, endPoint y: 289, distance: 8.6
click at [1085, 285] on textarea "Tickets for entry at [DATE]-[DATE]. 13 min travel time from AB." at bounding box center [978, 299] width 255 height 31
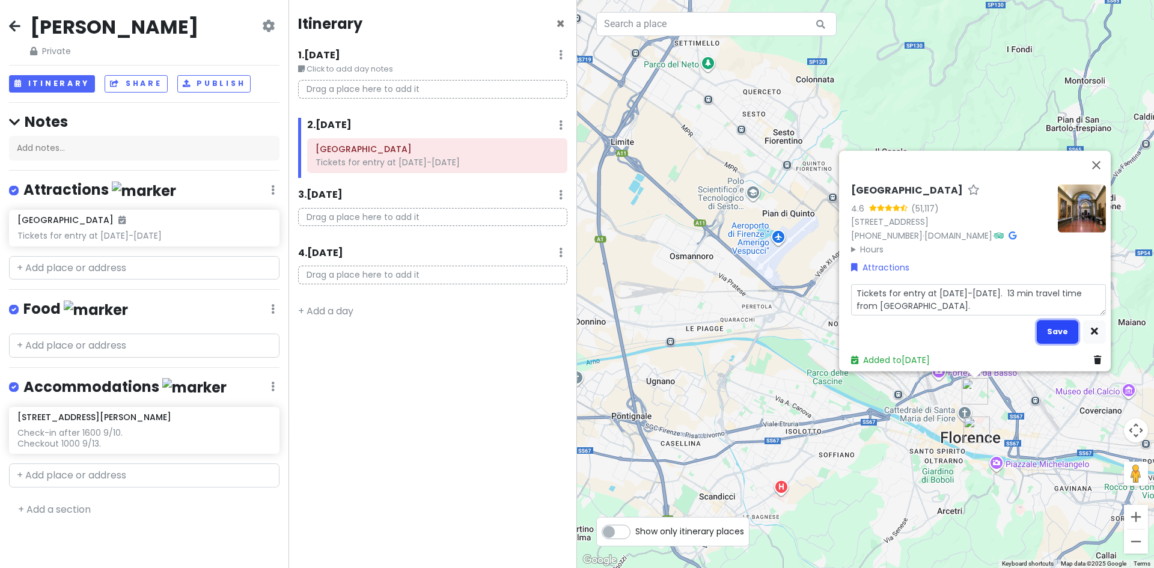
click at [1057, 320] on button "Save" at bounding box center [1057, 331] width 41 height 23
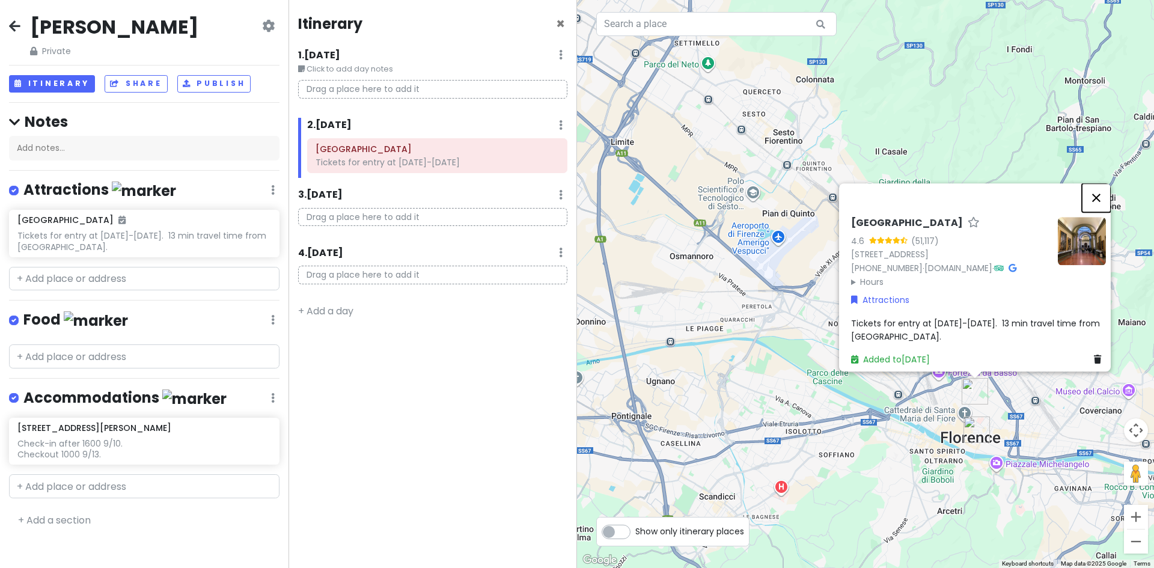
click at [1099, 191] on button "Close" at bounding box center [1096, 197] width 29 height 29
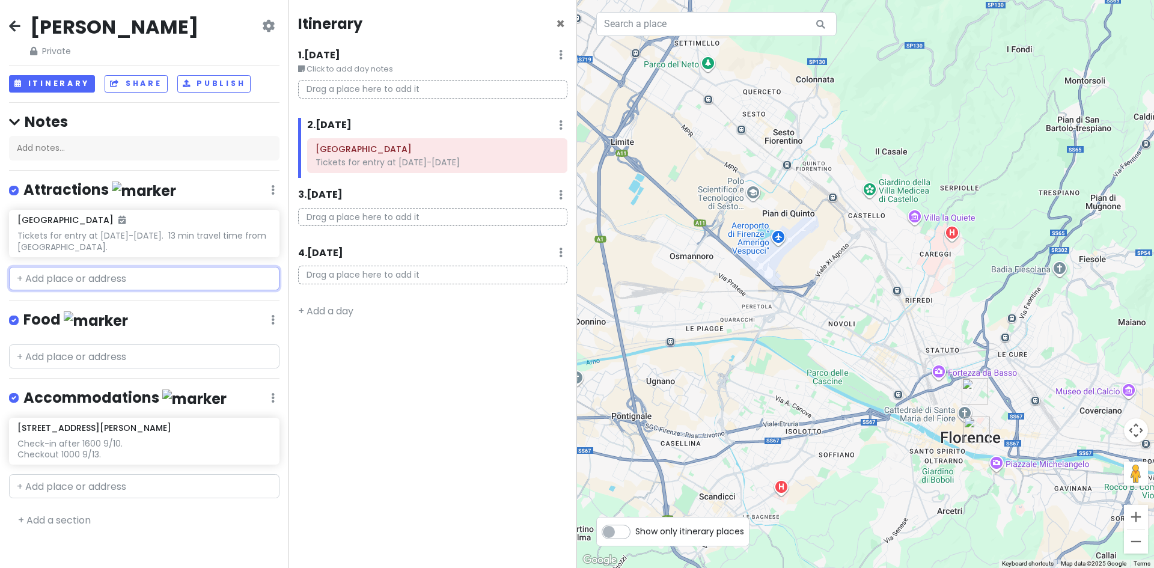
click at [114, 270] on input "text" at bounding box center [144, 279] width 270 height 24
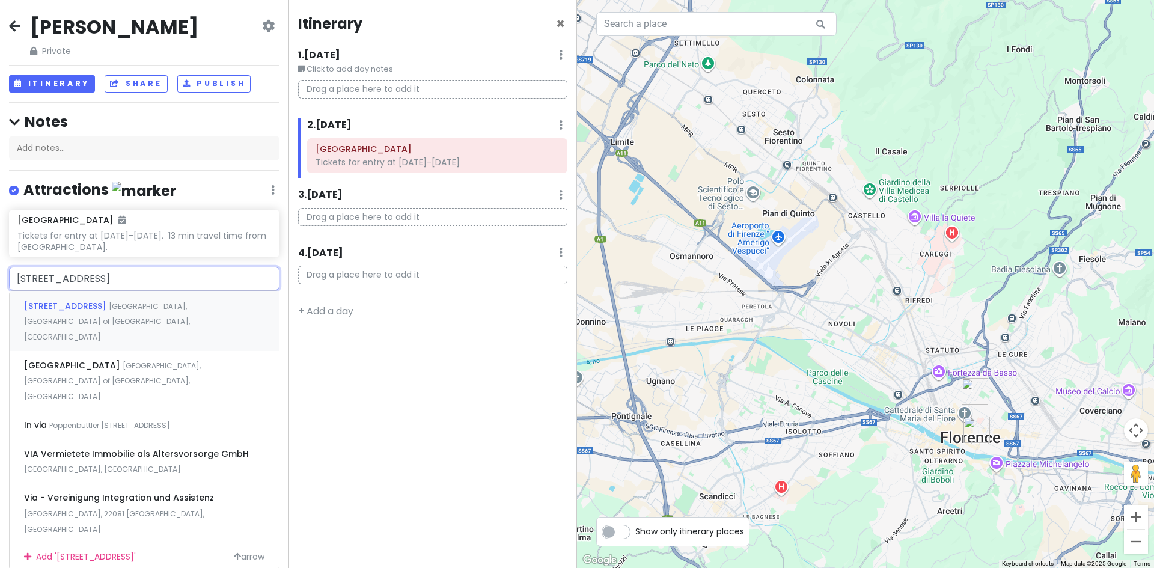
click at [156, 301] on span "[GEOGRAPHIC_DATA], [GEOGRAPHIC_DATA] of [GEOGRAPHIC_DATA], [GEOGRAPHIC_DATA]" at bounding box center [107, 321] width 166 height 41
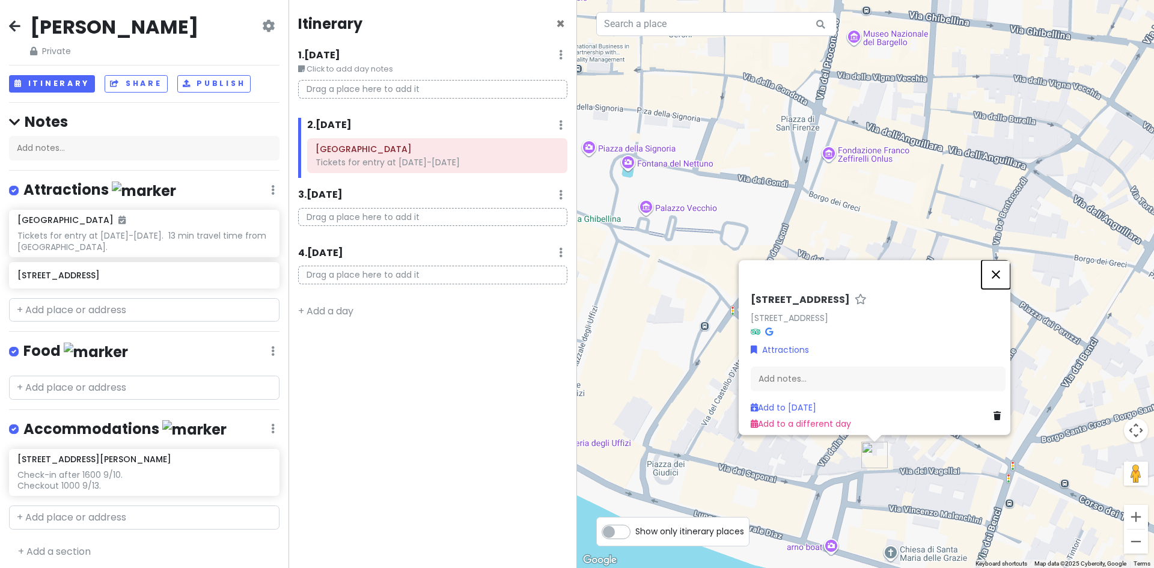
click at [1000, 267] on button "Close" at bounding box center [996, 274] width 29 height 29
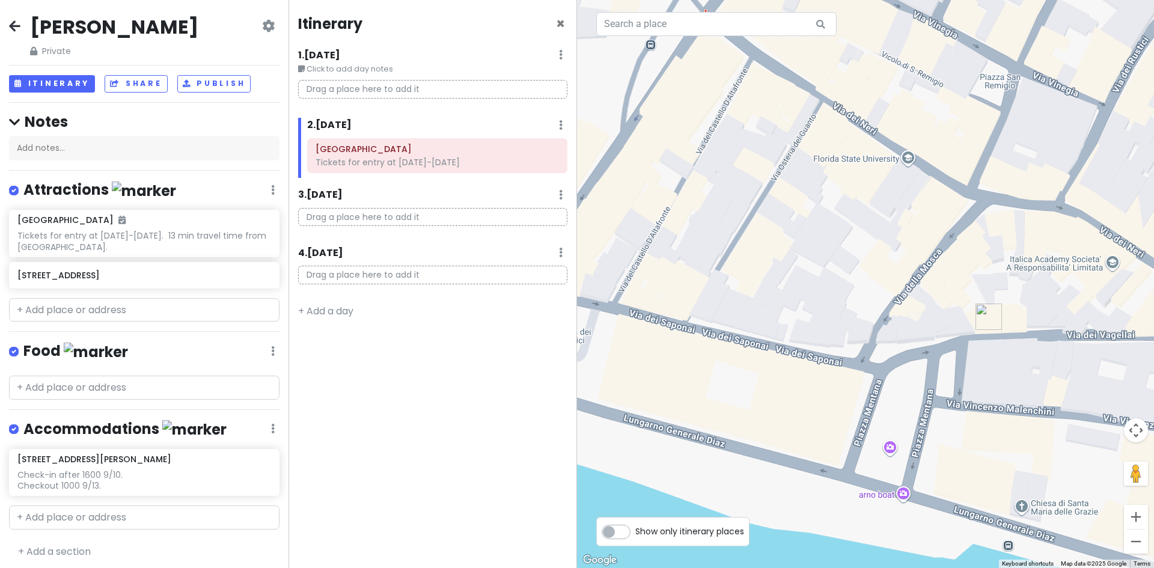
click at [903, 495] on div at bounding box center [865, 284] width 577 height 568
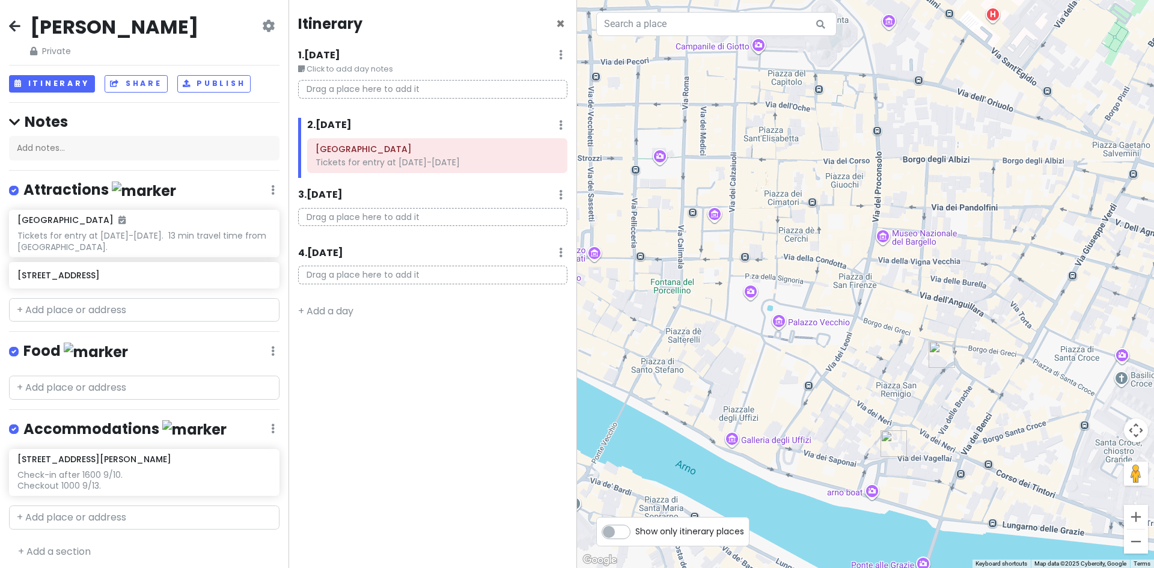
click at [890, 441] on img "Via dei Vagellai, 22/22" at bounding box center [894, 444] width 36 height 36
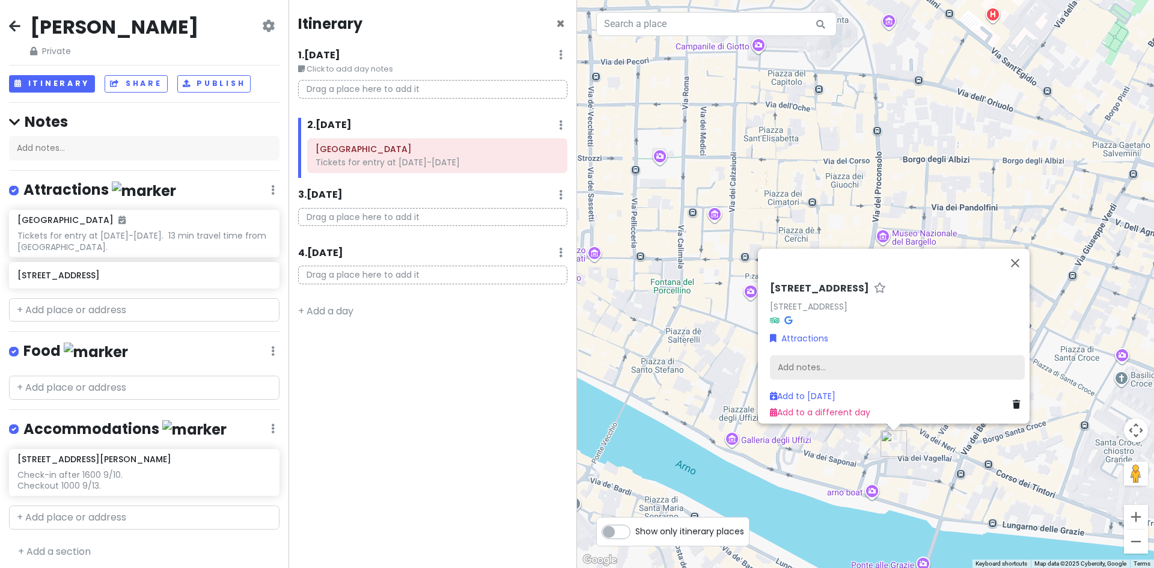
click at [828, 364] on div "Add notes..." at bounding box center [897, 367] width 255 height 25
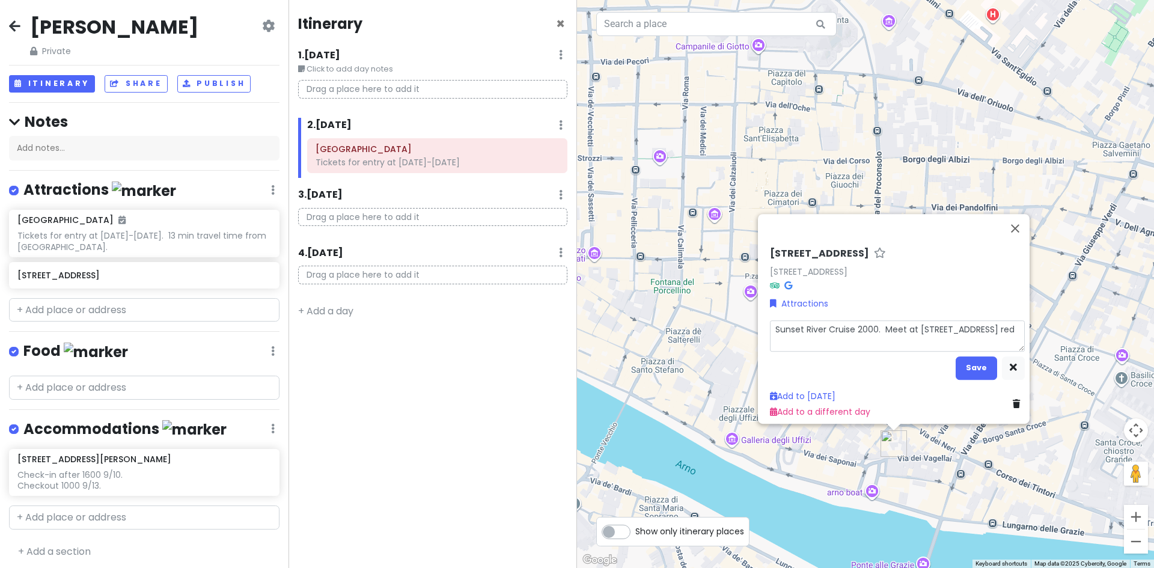
click at [949, 323] on textarea "Sunset River Cruise 2000. Meet at [STREET_ADDRESS] red" at bounding box center [897, 335] width 255 height 31
click at [1010, 321] on textarea "Sunset River Cruise 2000. Meet at [STREET_ADDRESS] red" at bounding box center [897, 335] width 255 height 31
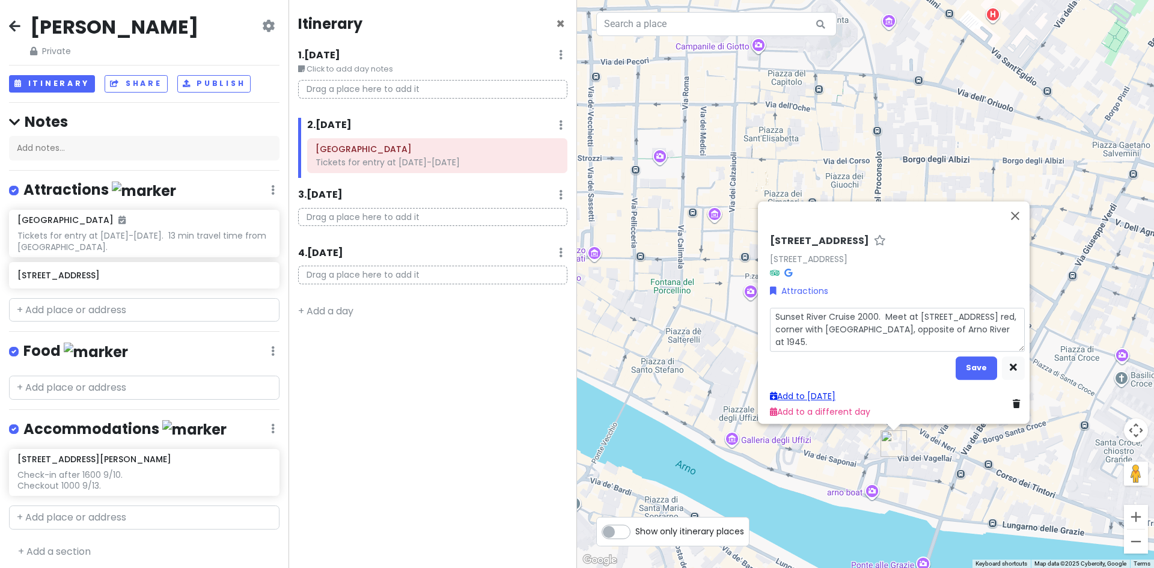
click at [826, 390] on link "Add to [DATE]" at bounding box center [803, 396] width 66 height 12
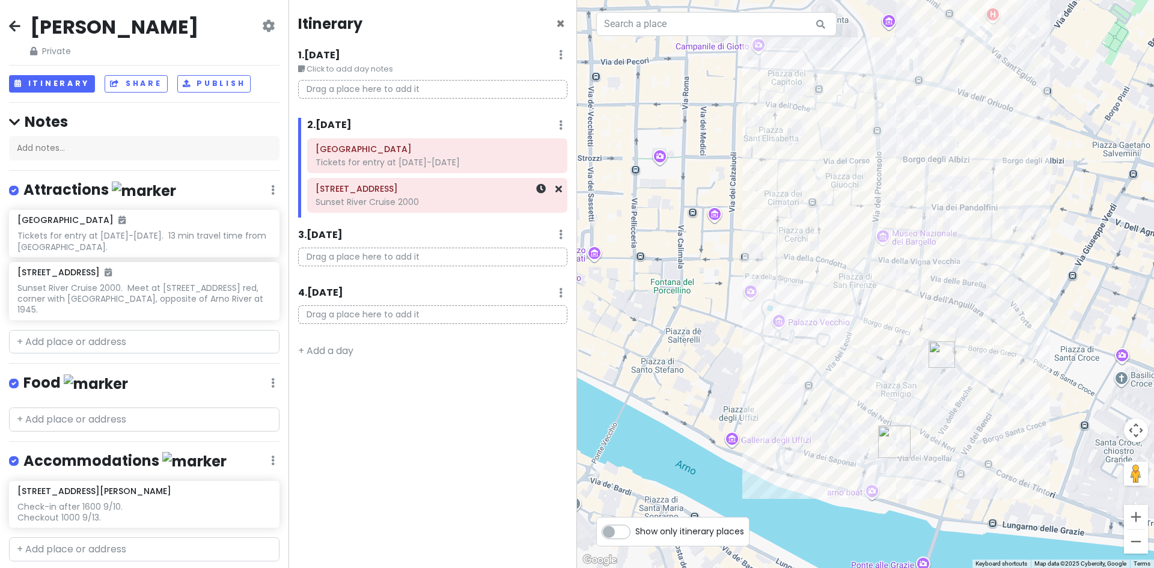
click at [511, 168] on div "Sunset River Cruise 2000" at bounding box center [437, 162] width 243 height 11
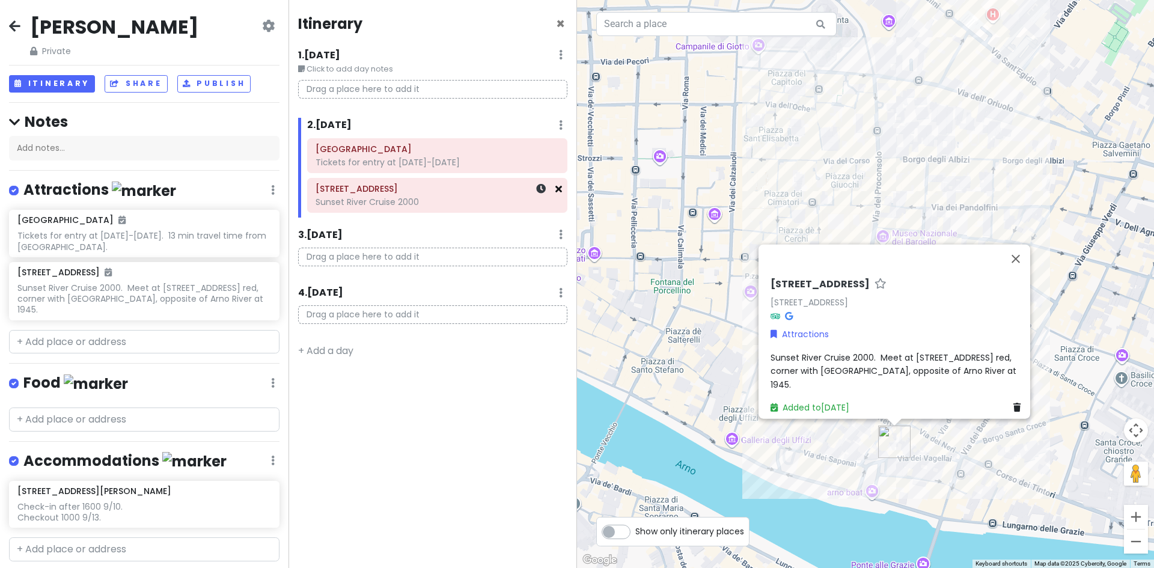
click at [559, 188] on icon at bounding box center [558, 189] width 7 height 10
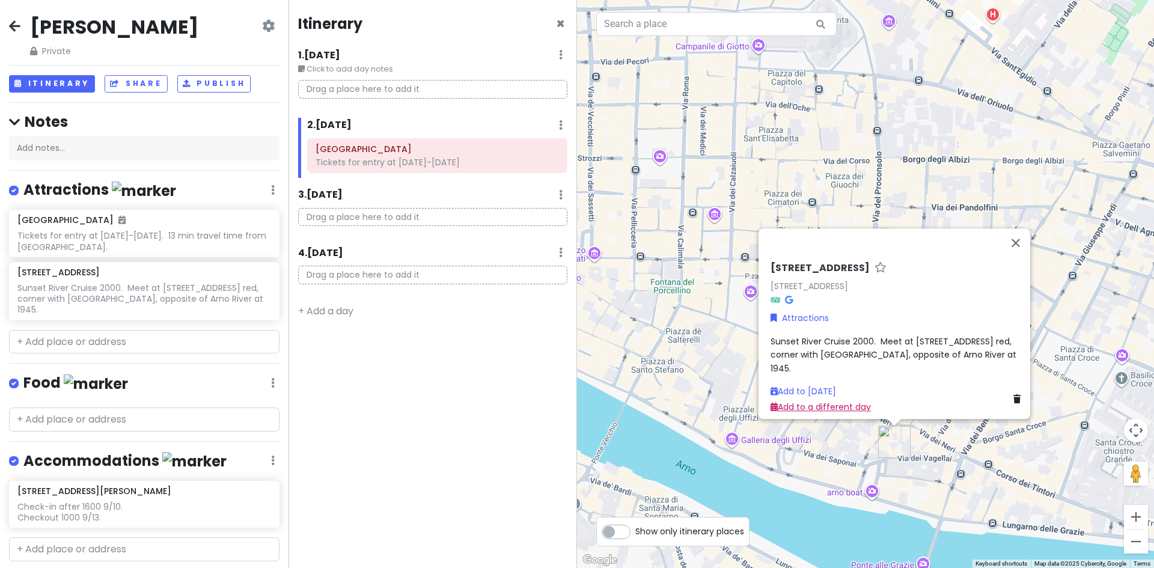
click at [795, 402] on link "Add to a different day" at bounding box center [821, 407] width 100 height 12
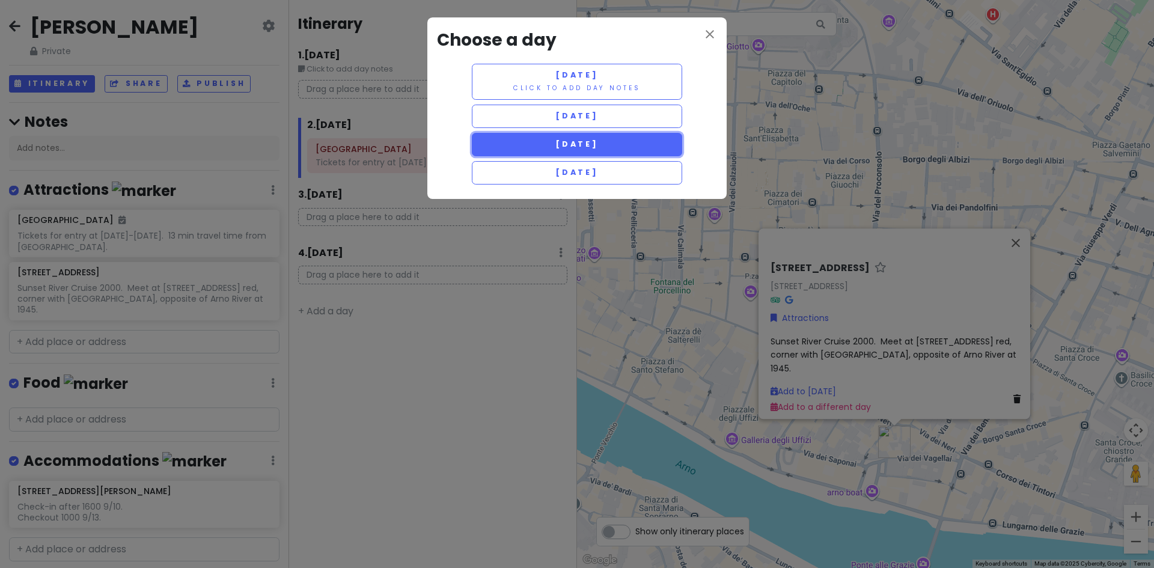
click at [599, 147] on span "[DATE]" at bounding box center [576, 144] width 43 height 10
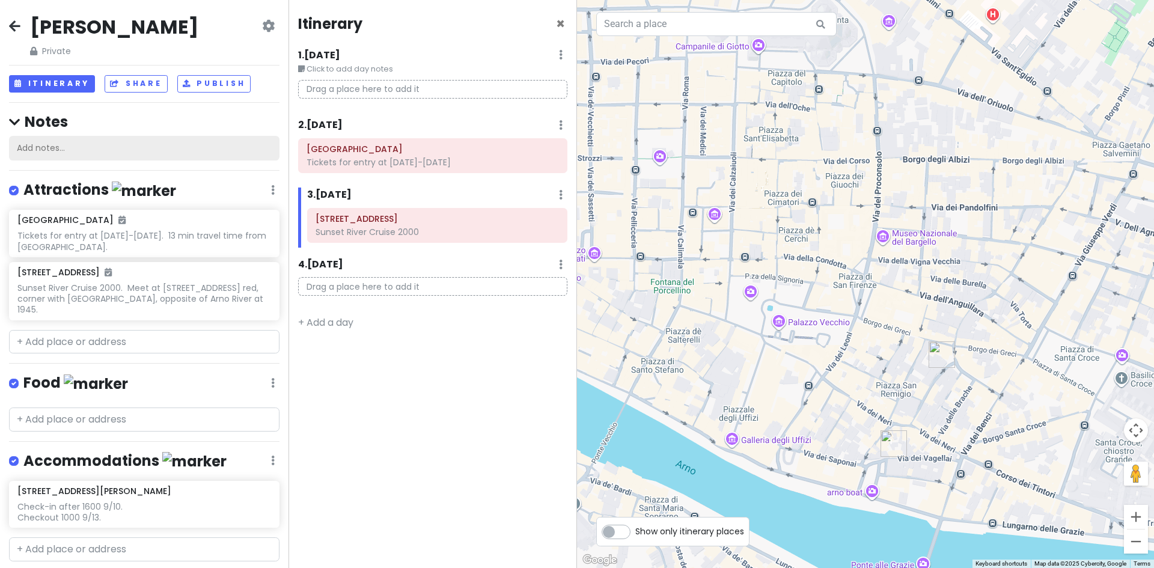
click at [49, 150] on div "Add notes..." at bounding box center [144, 148] width 270 height 25
click at [75, 144] on div "Add notes..." at bounding box center [144, 148] width 270 height 25
click at [670, 25] on input "text" at bounding box center [716, 24] width 240 height 24
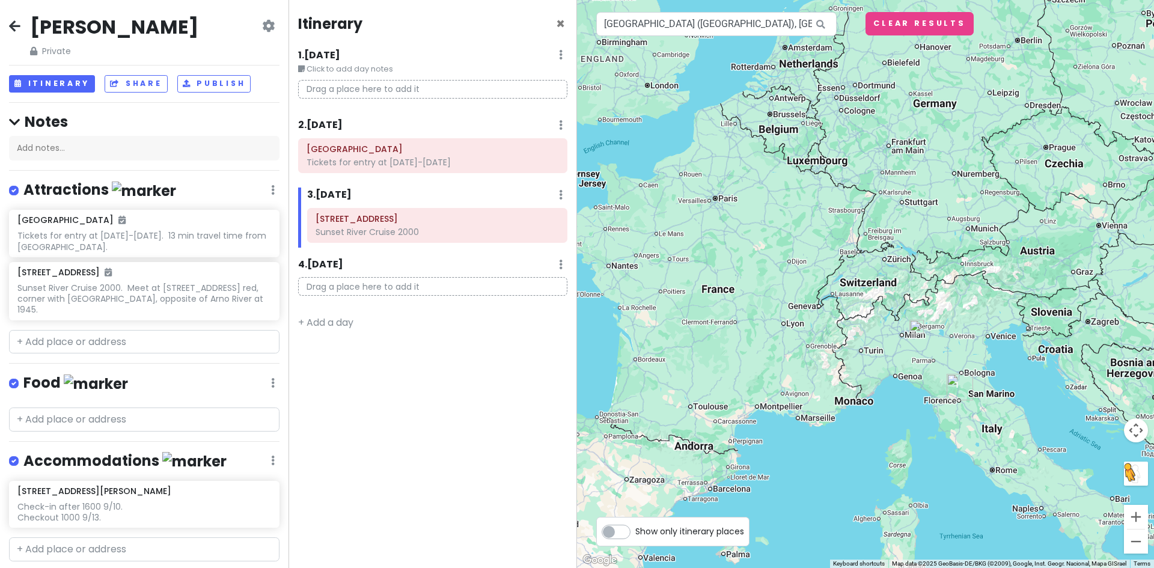
drag, startPoint x: 982, startPoint y: 521, endPoint x: 1134, endPoint y: 475, distance: 159.2
click at [1134, 475] on div "1 To activate drag with keyboard, press Alt + Enter. Once in keyboard drag stat…" at bounding box center [865, 284] width 577 height 568
click at [769, 26] on input "[GEOGRAPHIC_DATA] ([GEOGRAPHIC_DATA]), [GEOGRAPHIC_DATA], [GEOGRAPHIC_DATA][PER…" at bounding box center [716, 24] width 240 height 24
click at [153, 252] on div "Check-in after 1600 9/10. Checkout 1000 9/13." at bounding box center [143, 241] width 253 height 22
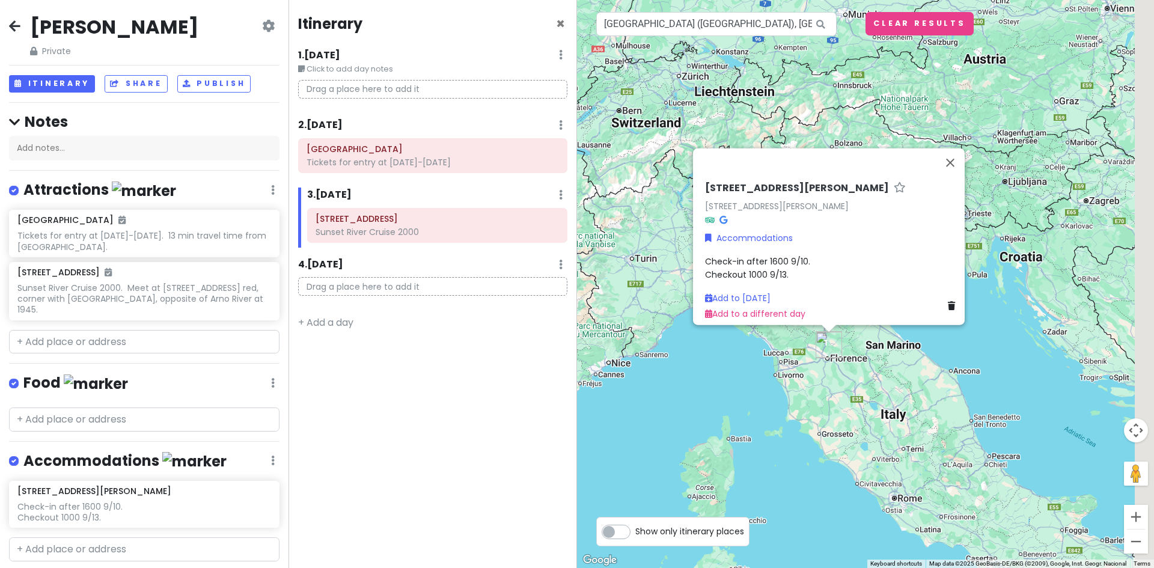
drag, startPoint x: 960, startPoint y: 460, endPoint x: 568, endPoint y: 459, distance: 391.9
click at [568, 459] on div "[PERSON_NAME] Trip Private Change Dates Make a Copy Delete Trip Give Feedback 💡…" at bounding box center [577, 284] width 1154 height 568
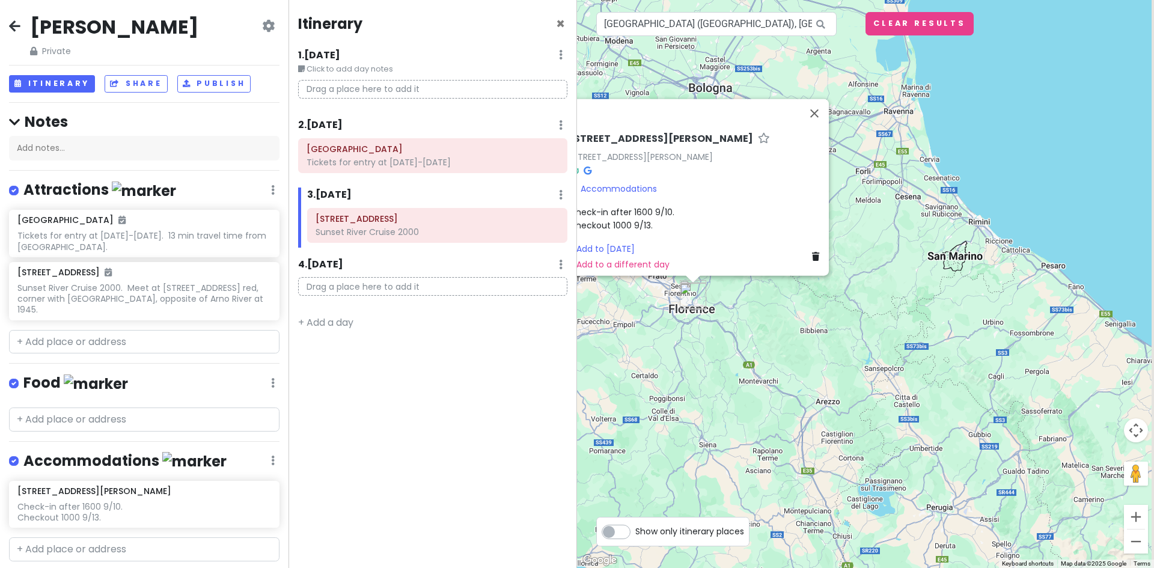
drag, startPoint x: 921, startPoint y: 303, endPoint x: 735, endPoint y: 481, distance: 258.1
click at [735, 481] on div "Via dei [PERSON_NAME], [STREET_ADDRESS][PERSON_NAME] Accommodations Check-in af…" at bounding box center [865, 284] width 577 height 568
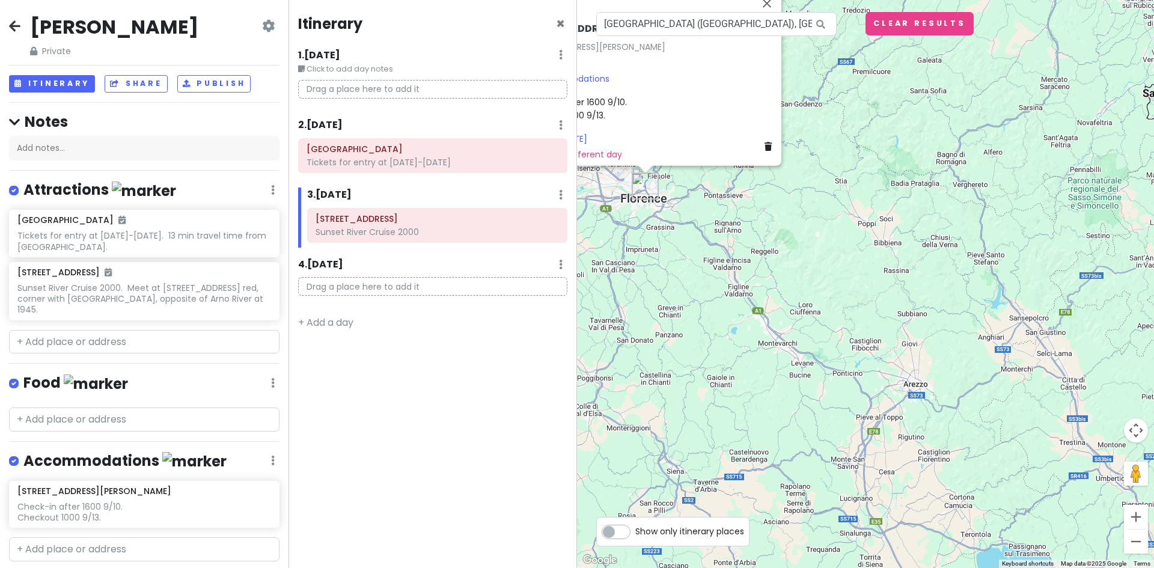
drag, startPoint x: 653, startPoint y: 237, endPoint x: 685, endPoint y: 417, distance: 182.6
click at [685, 417] on div "Via dei [PERSON_NAME], [STREET_ADDRESS][PERSON_NAME] Accommodations Check-in af…" at bounding box center [865, 284] width 577 height 568
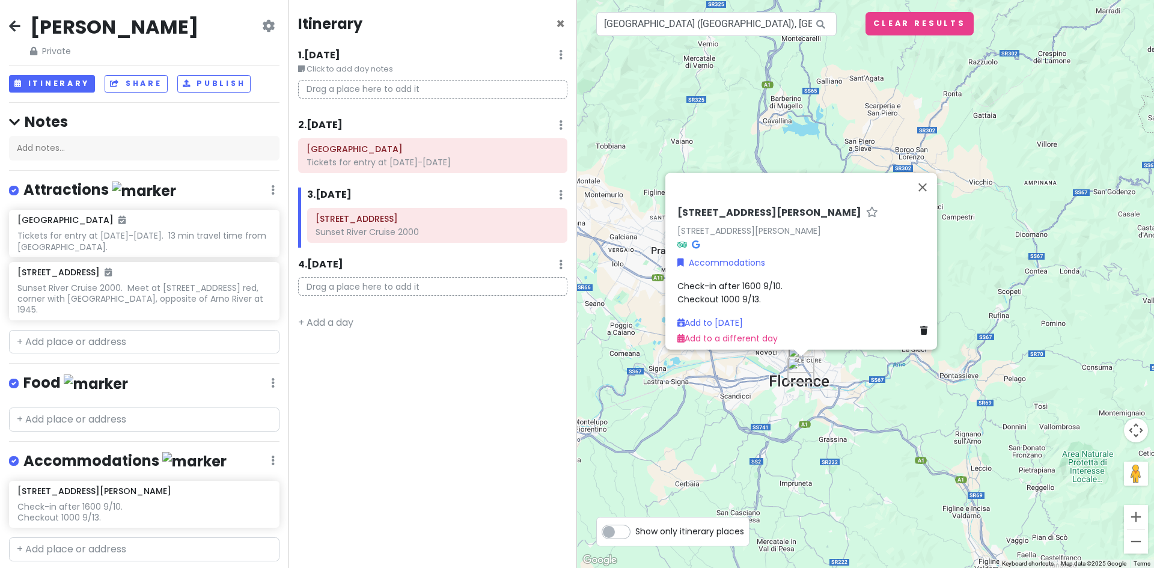
drag, startPoint x: 649, startPoint y: 420, endPoint x: 867, endPoint y: 409, distance: 217.8
click at [867, 409] on div "Via dei [PERSON_NAME], [STREET_ADDRESS][PERSON_NAME] Accommodations Check-in af…" at bounding box center [865, 284] width 577 height 568
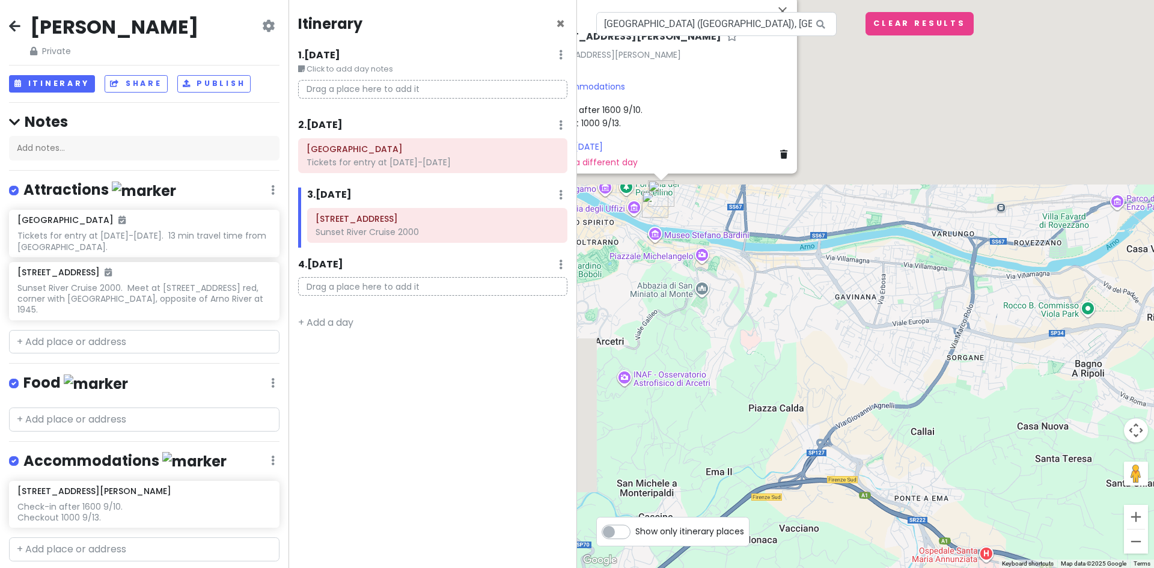
drag, startPoint x: 706, startPoint y: 313, endPoint x: 722, endPoint y: 418, distance: 105.8
click at [722, 418] on div "Via dei [PERSON_NAME], [STREET_ADDRESS][PERSON_NAME] Accommodations Check-in af…" at bounding box center [865, 284] width 577 height 568
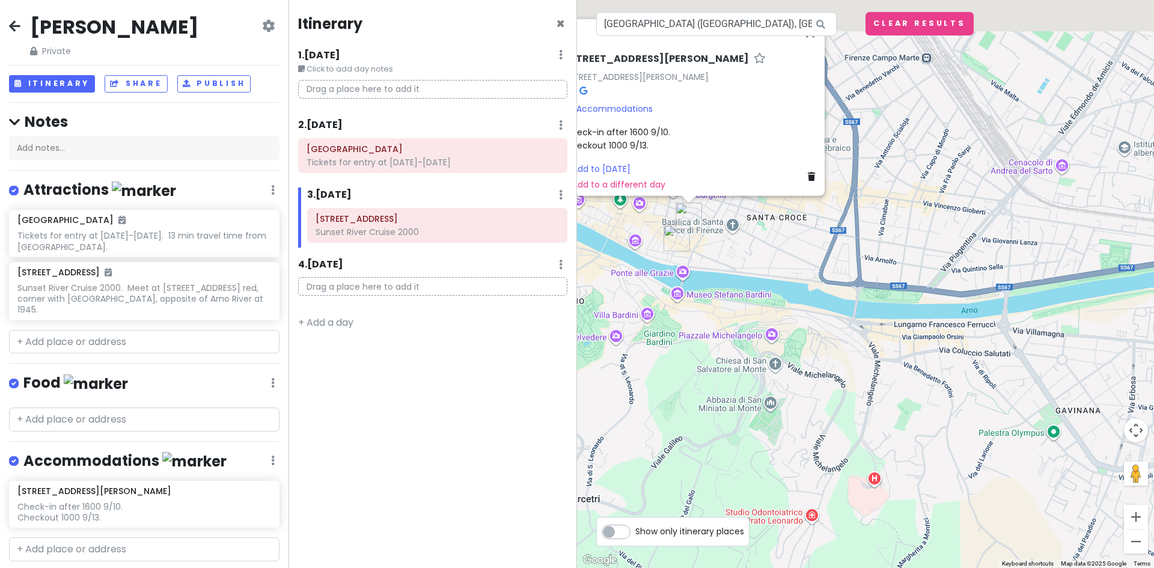
drag, startPoint x: 697, startPoint y: 352, endPoint x: 707, endPoint y: 388, distance: 36.9
click at [707, 388] on div "Via dei [PERSON_NAME], [STREET_ADDRESS][PERSON_NAME] Accommodations Check-in af…" at bounding box center [865, 284] width 577 height 568
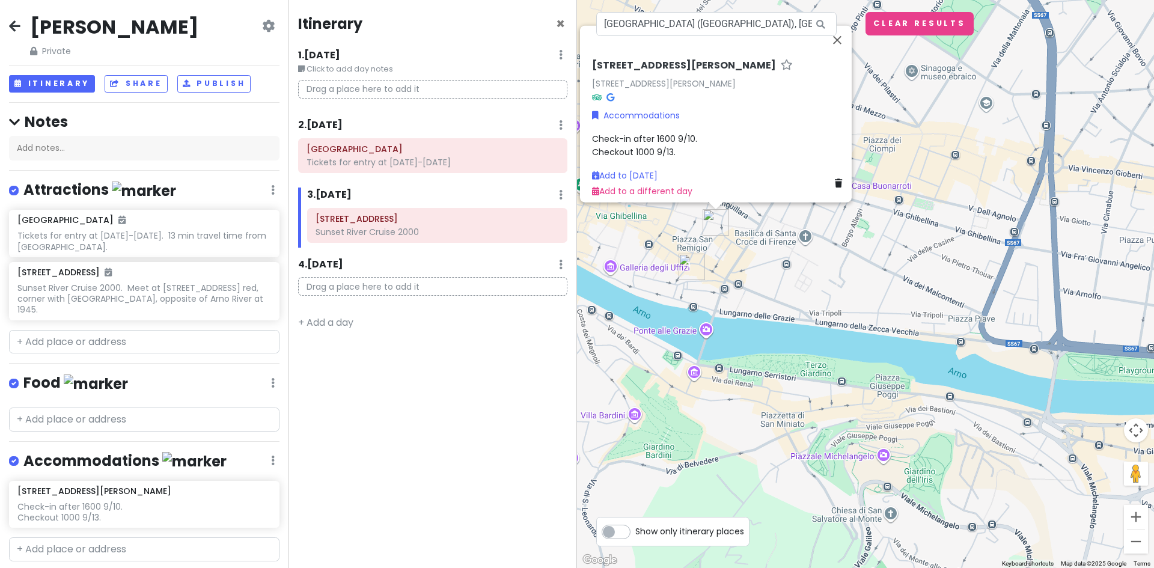
drag, startPoint x: 750, startPoint y: 264, endPoint x: 774, endPoint y: 342, distance: 81.2
click at [774, 342] on div "Via dei [PERSON_NAME], [STREET_ADDRESS][PERSON_NAME] Accommodations Check-in af…" at bounding box center [865, 284] width 577 height 568
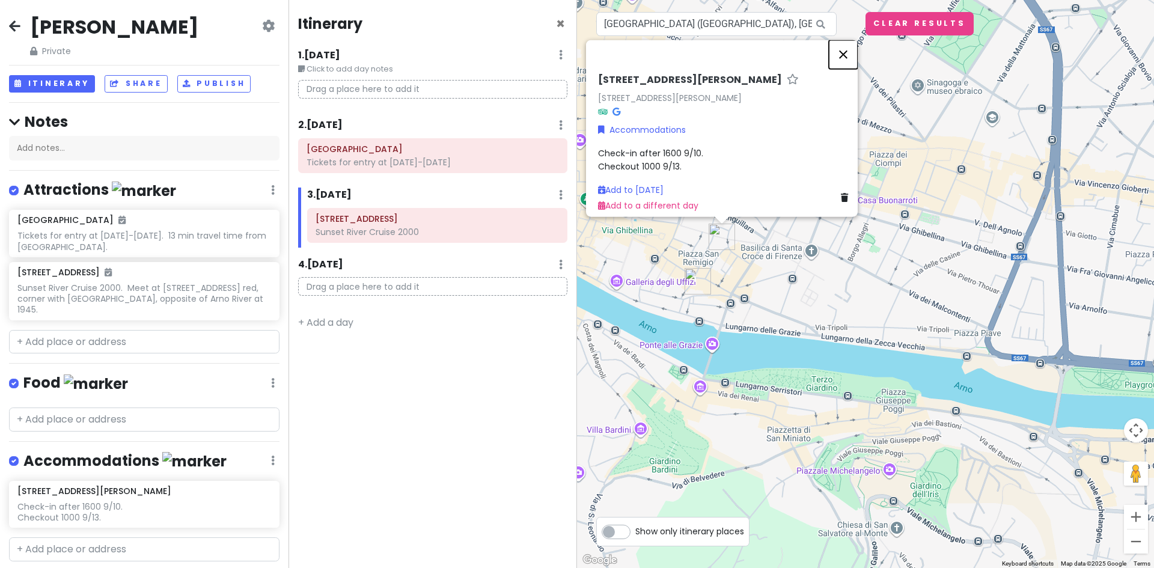
click at [848, 44] on button "Close" at bounding box center [843, 54] width 29 height 29
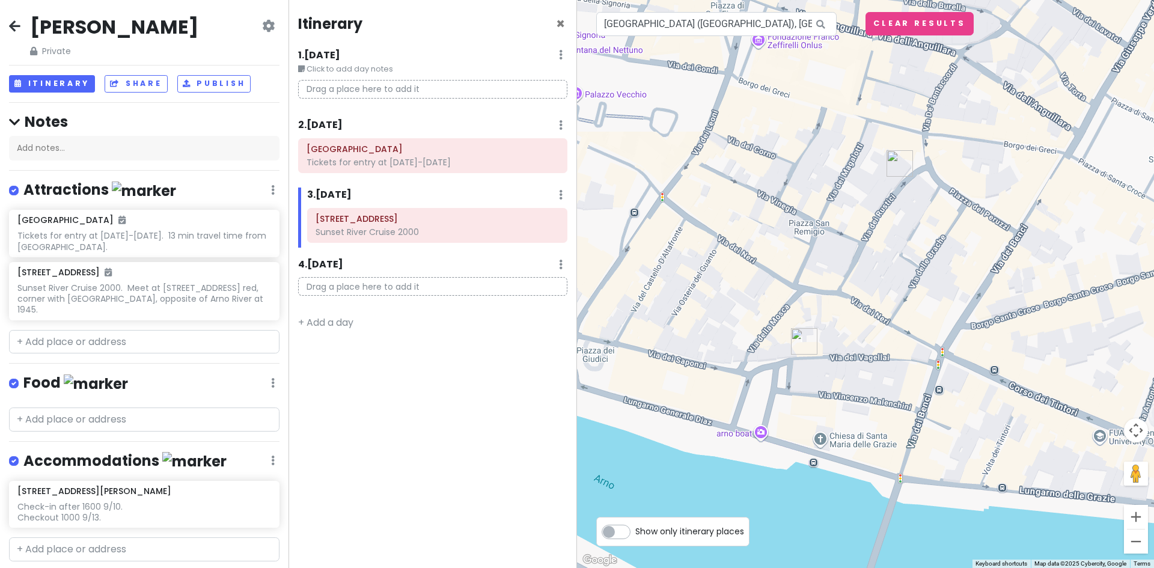
drag, startPoint x: 933, startPoint y: 251, endPoint x: 781, endPoint y: 314, distance: 165.2
click at [781, 314] on div at bounding box center [865, 284] width 577 height 568
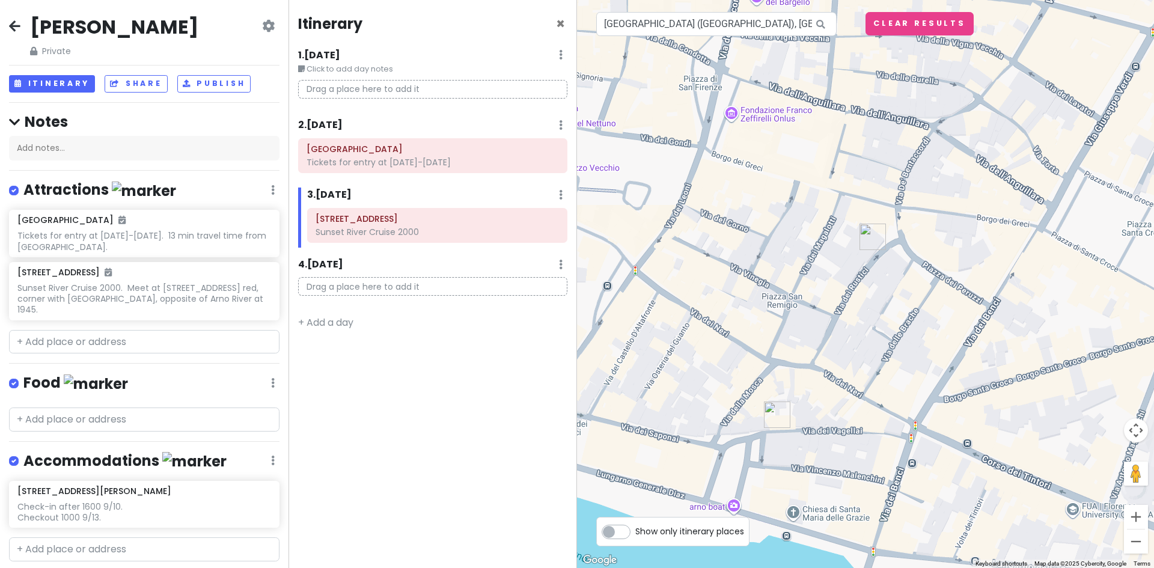
click at [872, 234] on img "Via dei Rustici, 7" at bounding box center [873, 237] width 36 height 36
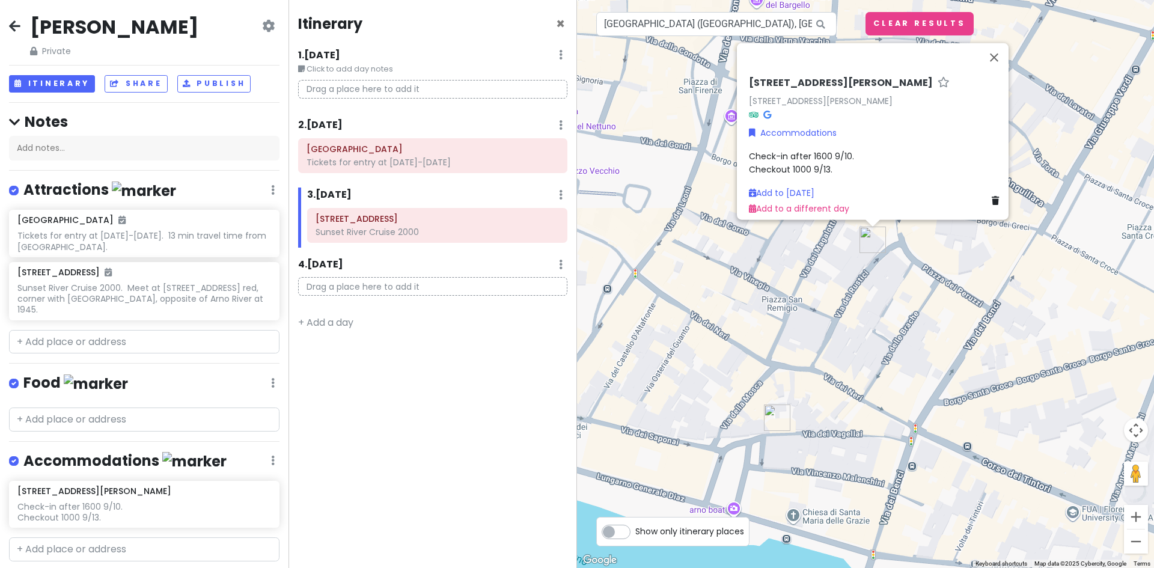
click at [775, 418] on img "Via dei Vagellai, 22/22" at bounding box center [777, 418] width 36 height 36
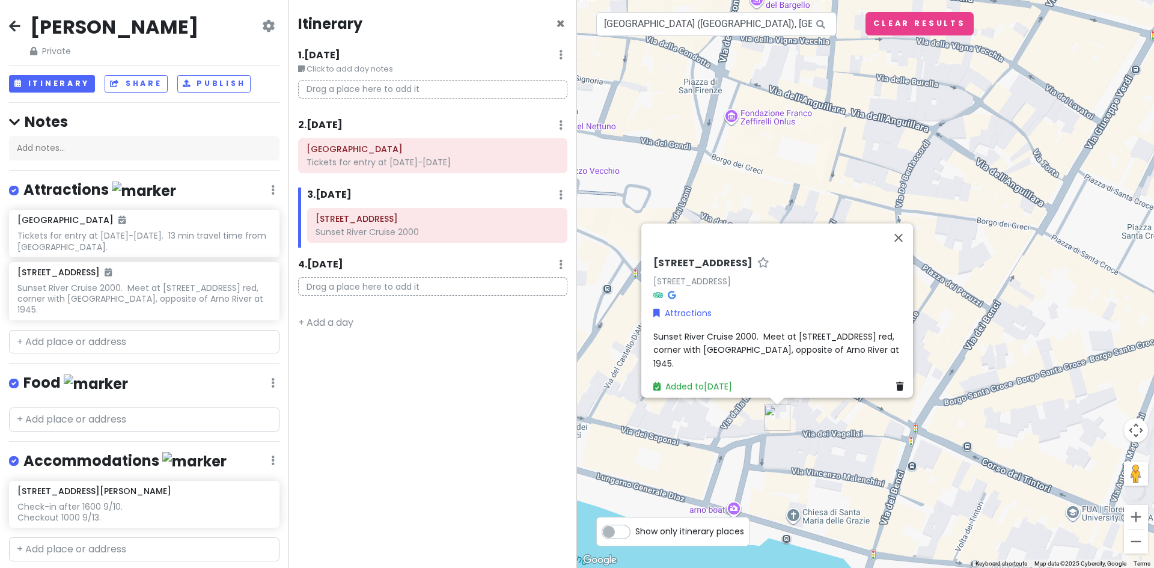
click at [846, 416] on div "[STREET_ADDRESS] Attractions Sunset River Cruise 2000. Meet at [STREET_ADDRESS]…" at bounding box center [865, 284] width 577 height 568
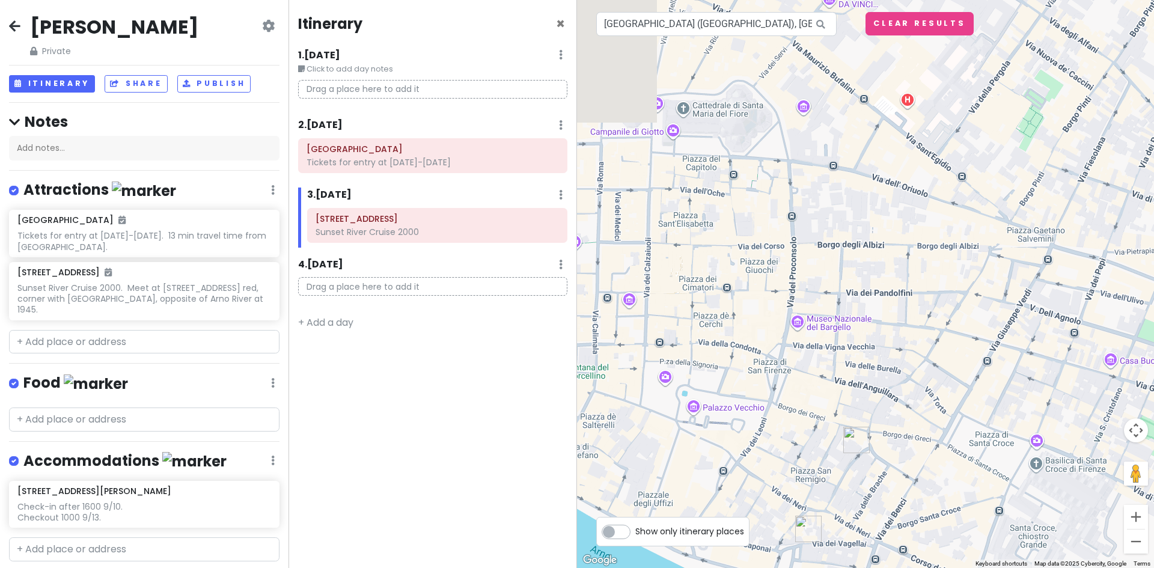
drag, startPoint x: 801, startPoint y: 366, endPoint x: 806, endPoint y: 406, distance: 40.0
click at [806, 406] on div at bounding box center [865, 284] width 577 height 568
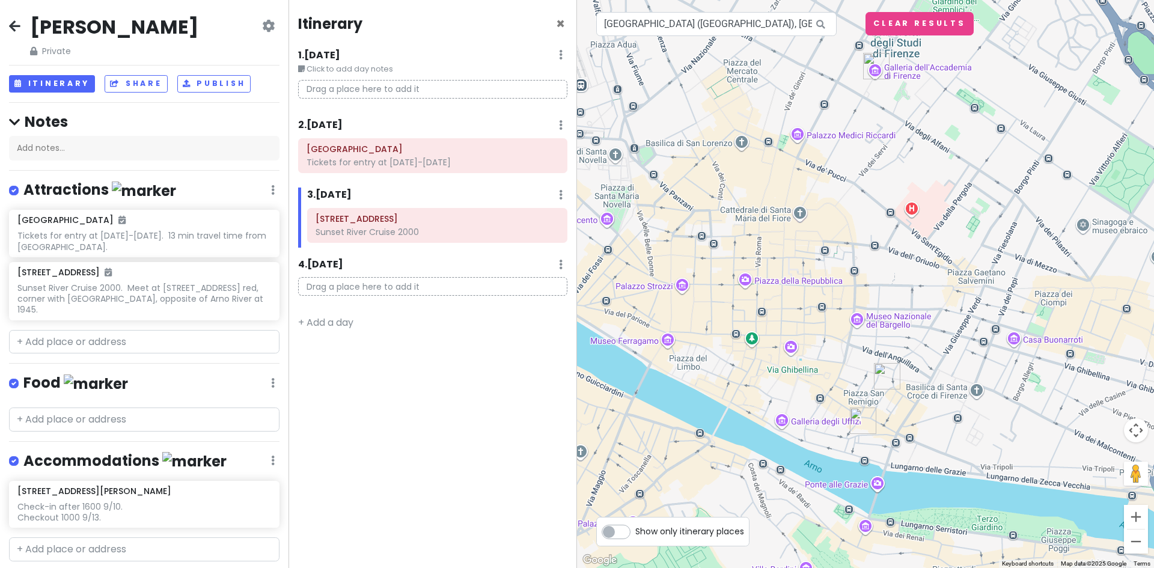
drag, startPoint x: 784, startPoint y: 228, endPoint x: 839, endPoint y: 195, distance: 63.7
click at [839, 195] on div at bounding box center [865, 284] width 577 height 568
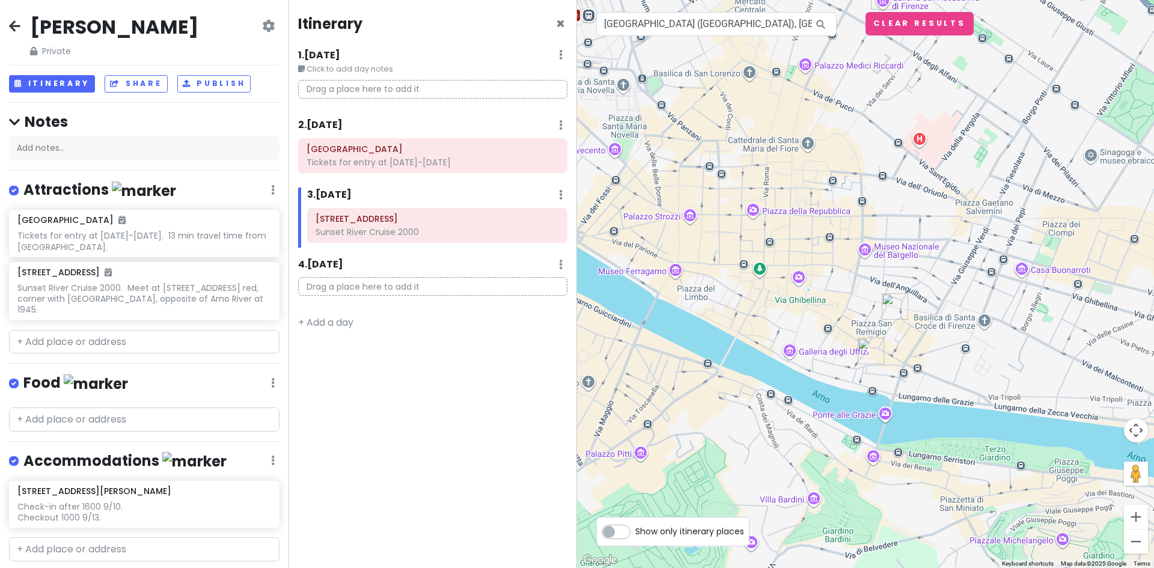
drag, startPoint x: 680, startPoint y: 316, endPoint x: 687, endPoint y: 245, distance: 71.2
click at [688, 246] on div at bounding box center [865, 284] width 577 height 568
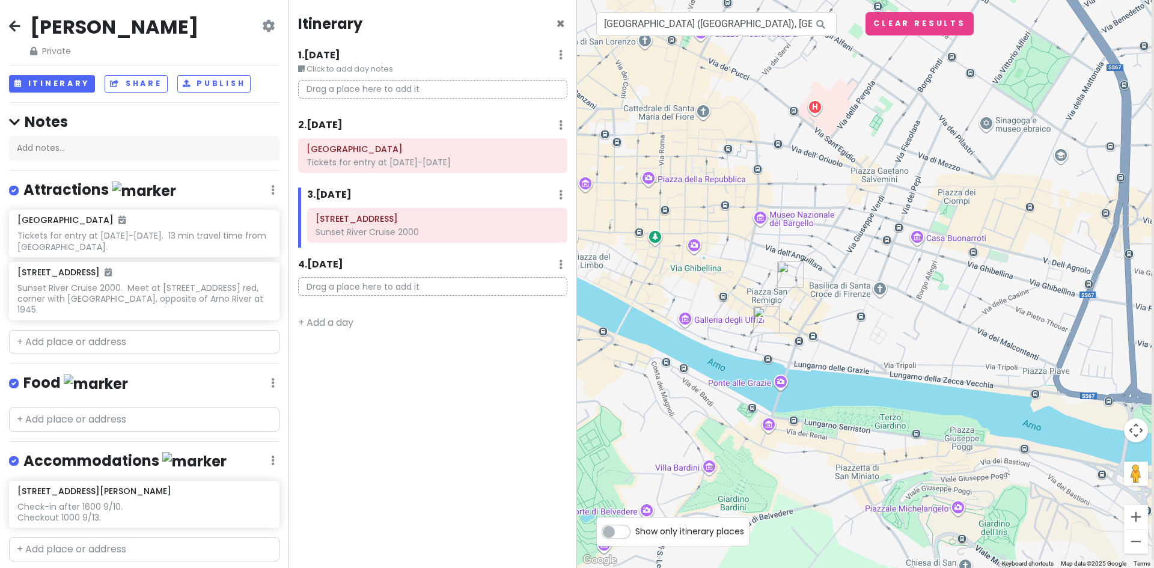
drag, startPoint x: 658, startPoint y: 377, endPoint x: 539, endPoint y: 336, distance: 126.0
click at [527, 345] on div "[PERSON_NAME] Trip Private Change Dates Make a Copy Delete Trip Give Feedback 💡…" at bounding box center [577, 284] width 1154 height 568
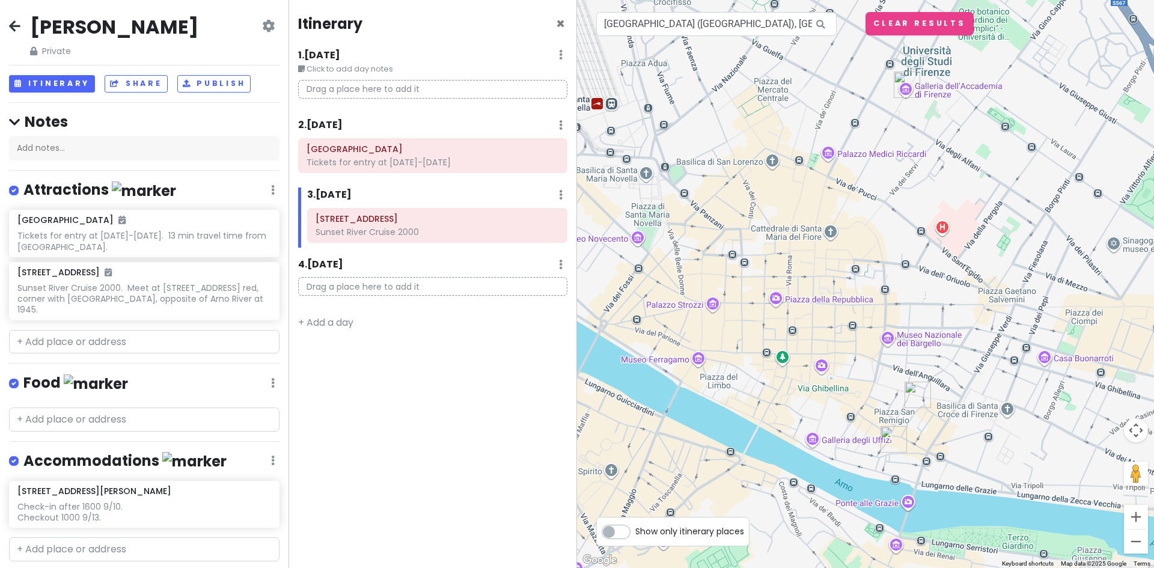
drag, startPoint x: 876, startPoint y: 310, endPoint x: 1043, endPoint y: 435, distance: 208.7
click at [1043, 435] on div at bounding box center [865, 284] width 577 height 568
click at [671, 20] on input "[GEOGRAPHIC_DATA] ([GEOGRAPHIC_DATA]), [GEOGRAPHIC_DATA], [GEOGRAPHIC_DATA][PER…" at bounding box center [716, 24] width 240 height 24
drag, startPoint x: 794, startPoint y: 20, endPoint x: 593, endPoint y: 10, distance: 201.0
click at [594, 10] on div "1 [GEOGRAPHIC_DATA] (BGY), [GEOGRAPHIC_DATA], [GEOGRAPHIC_DATA][PERSON_NAME], […" at bounding box center [865, 284] width 577 height 568
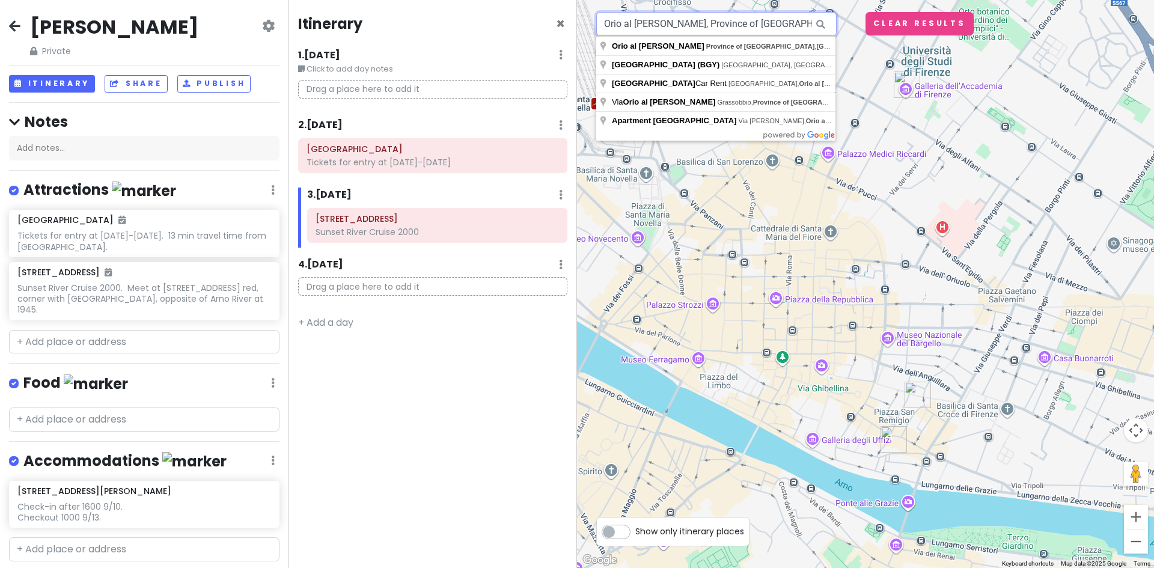
drag, startPoint x: 785, startPoint y: 20, endPoint x: 539, endPoint y: 25, distance: 246.5
click at [539, 25] on div "[PERSON_NAME] Trip Private Change Dates Make a Copy Delete Trip Give Feedback 💡…" at bounding box center [577, 284] width 1154 height 568
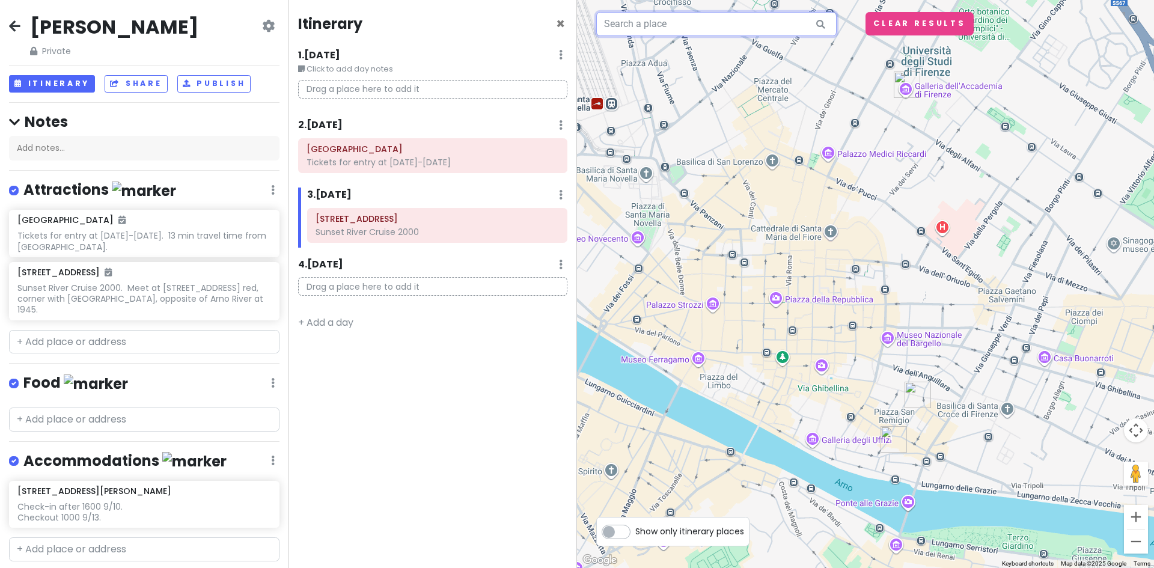
paste input "Firenze [PERSON_NAME]"
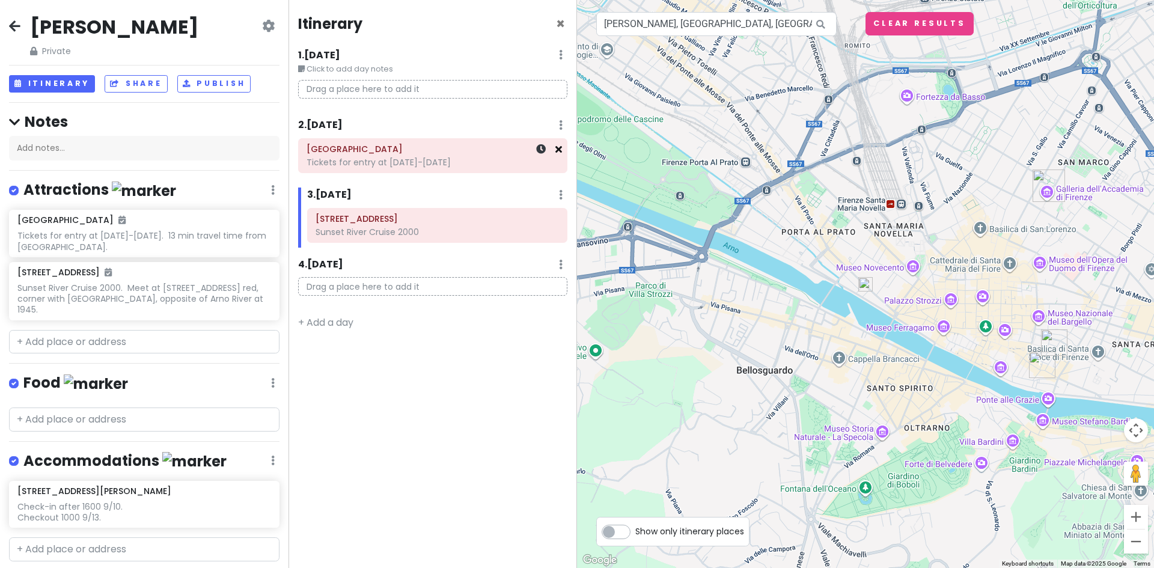
click at [560, 152] on icon at bounding box center [558, 149] width 7 height 10
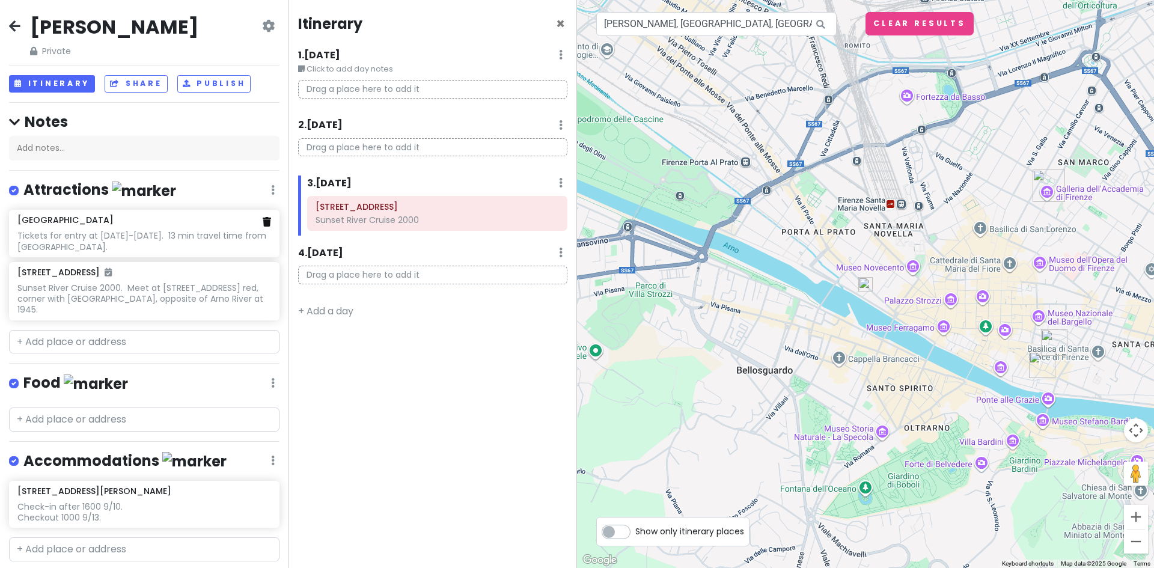
click at [263, 223] on icon at bounding box center [267, 222] width 8 height 10
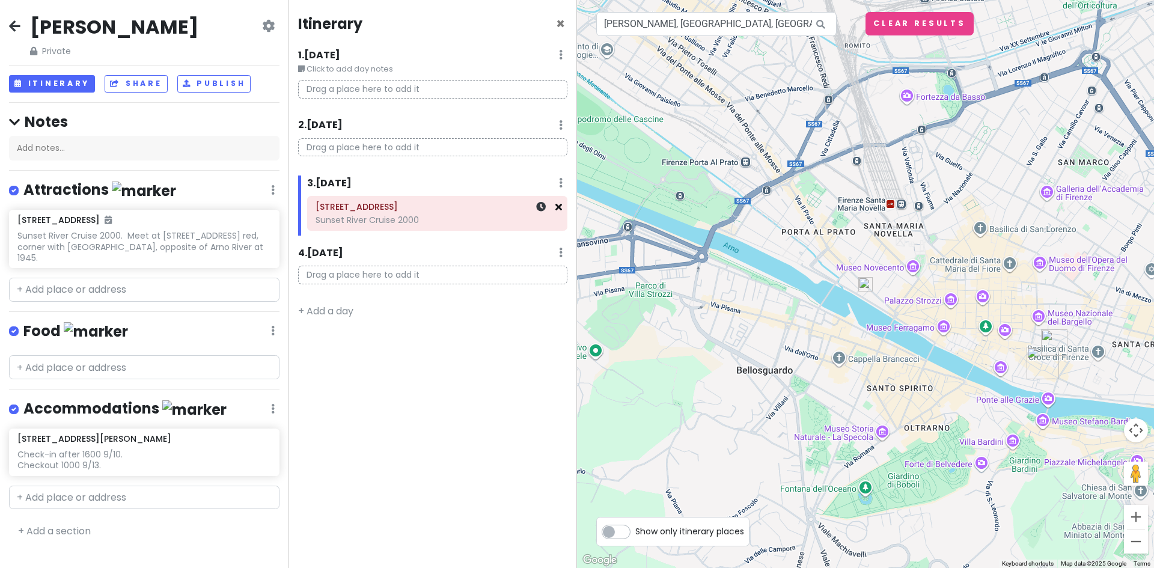
click at [558, 205] on icon at bounding box center [558, 207] width 7 height 10
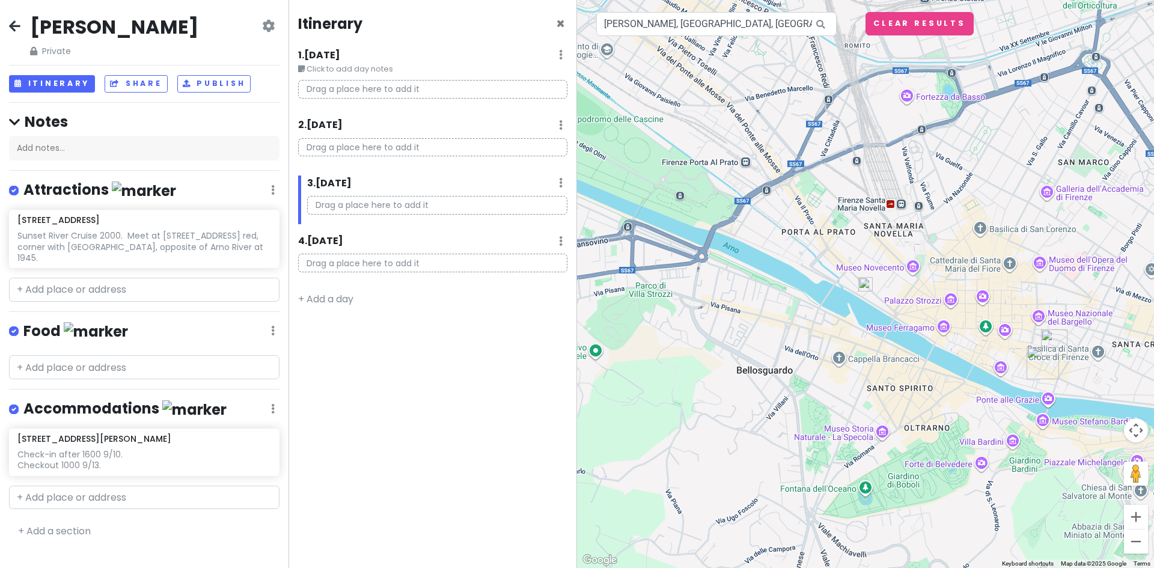
click at [1039, 357] on img "Via dei Vagellai, 22/22" at bounding box center [1043, 363] width 42 height 42
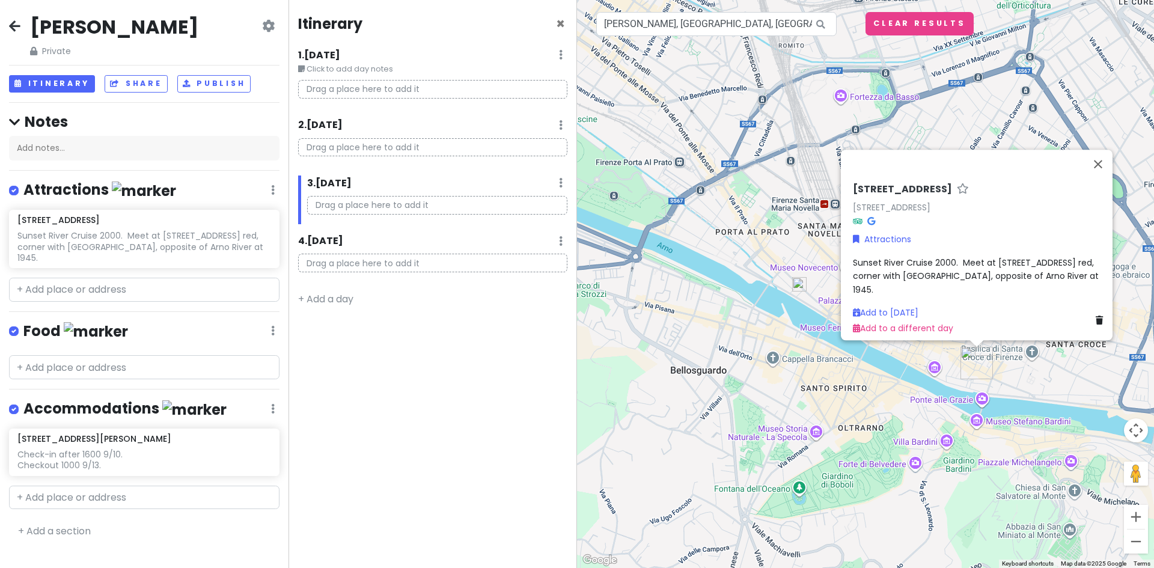
click at [1096, 316] on icon at bounding box center [1099, 320] width 7 height 8
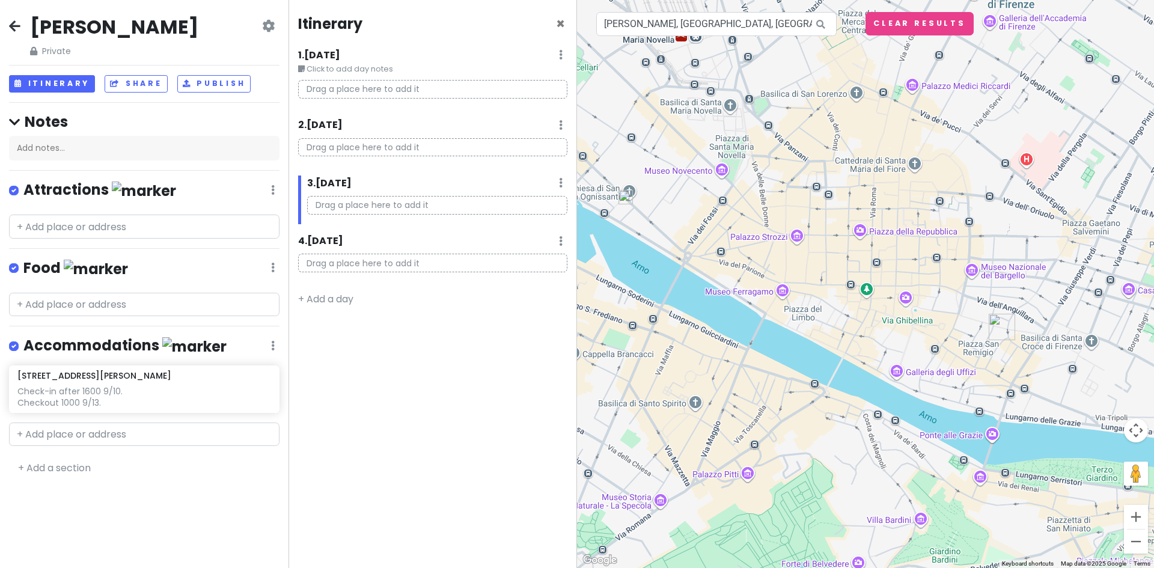
drag, startPoint x: 1037, startPoint y: 331, endPoint x: 676, endPoint y: 361, distance: 362.5
click at [676, 361] on div at bounding box center [865, 284] width 577 height 568
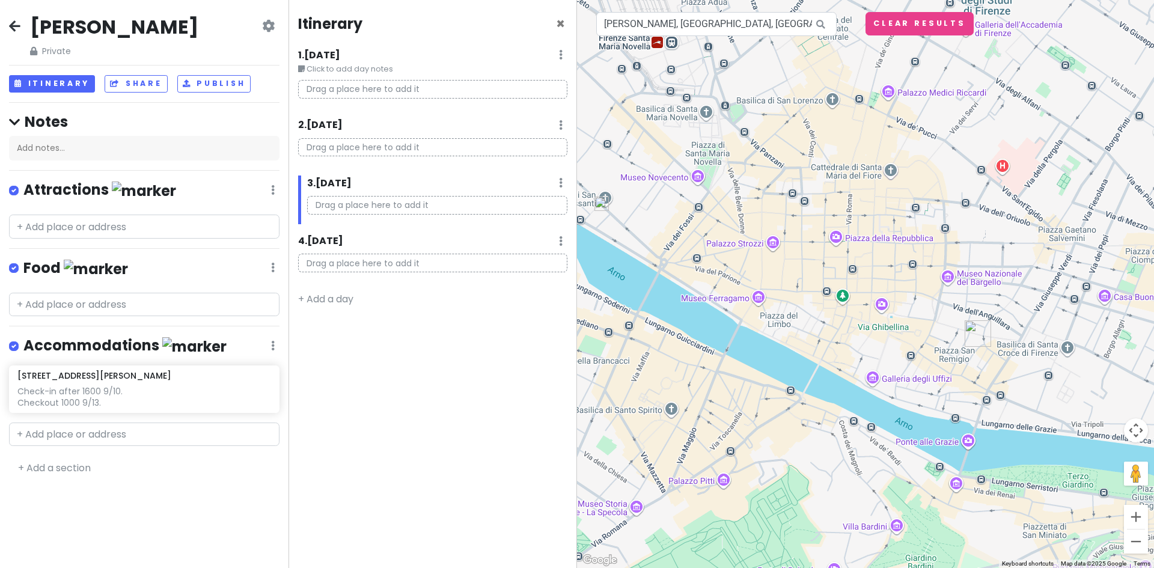
drag, startPoint x: 857, startPoint y: 288, endPoint x: 831, endPoint y: 295, distance: 26.1
click at [831, 295] on div at bounding box center [865, 284] width 577 height 568
